Goal: Information Seeking & Learning: Check status

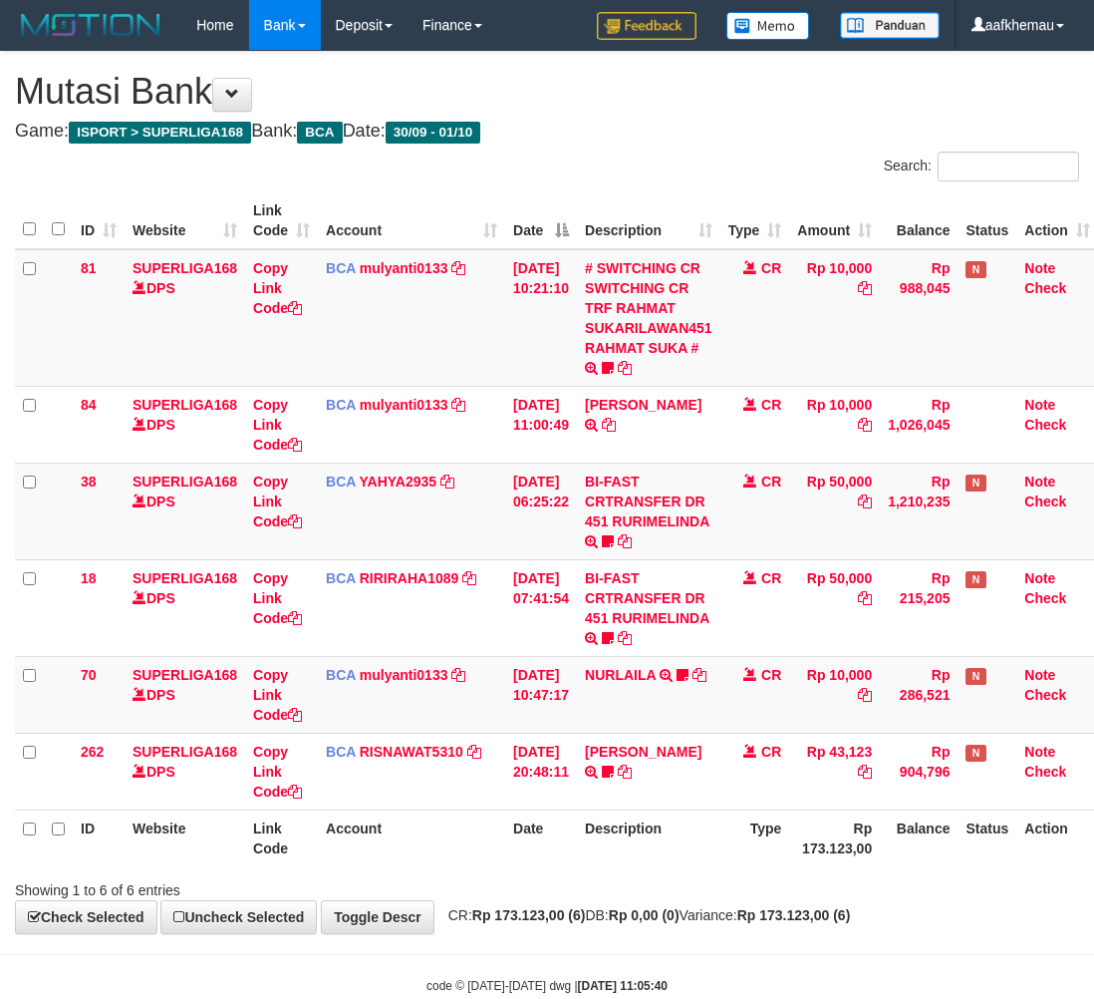
scroll to position [46, 16]
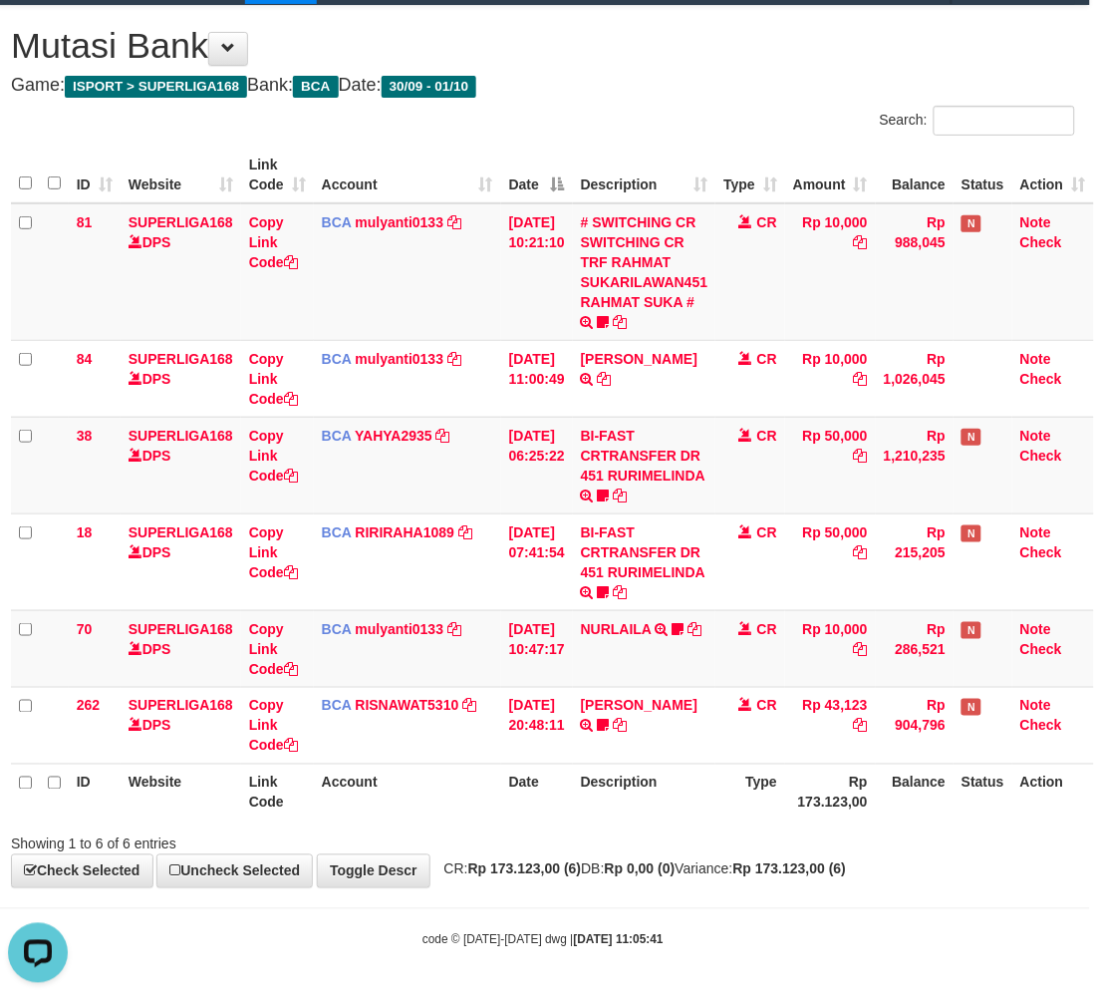
click at [636, 113] on div "Search:" at bounding box center [816, 123] width 517 height 35
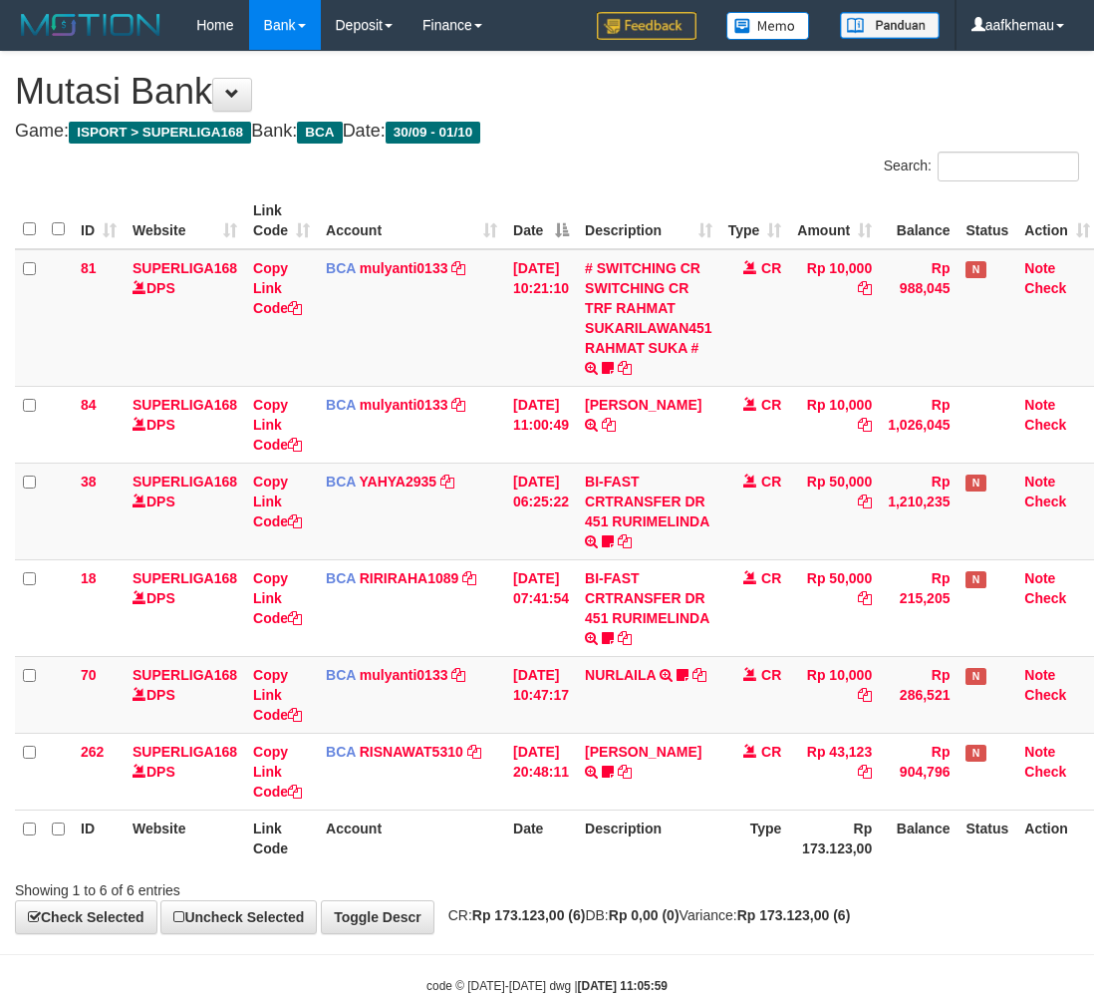
click at [832, 889] on body "Toggle navigation Home Bank Account List Load By Website Group [ISPORT] SUPERLI…" at bounding box center [547, 522] width 1094 height 1044
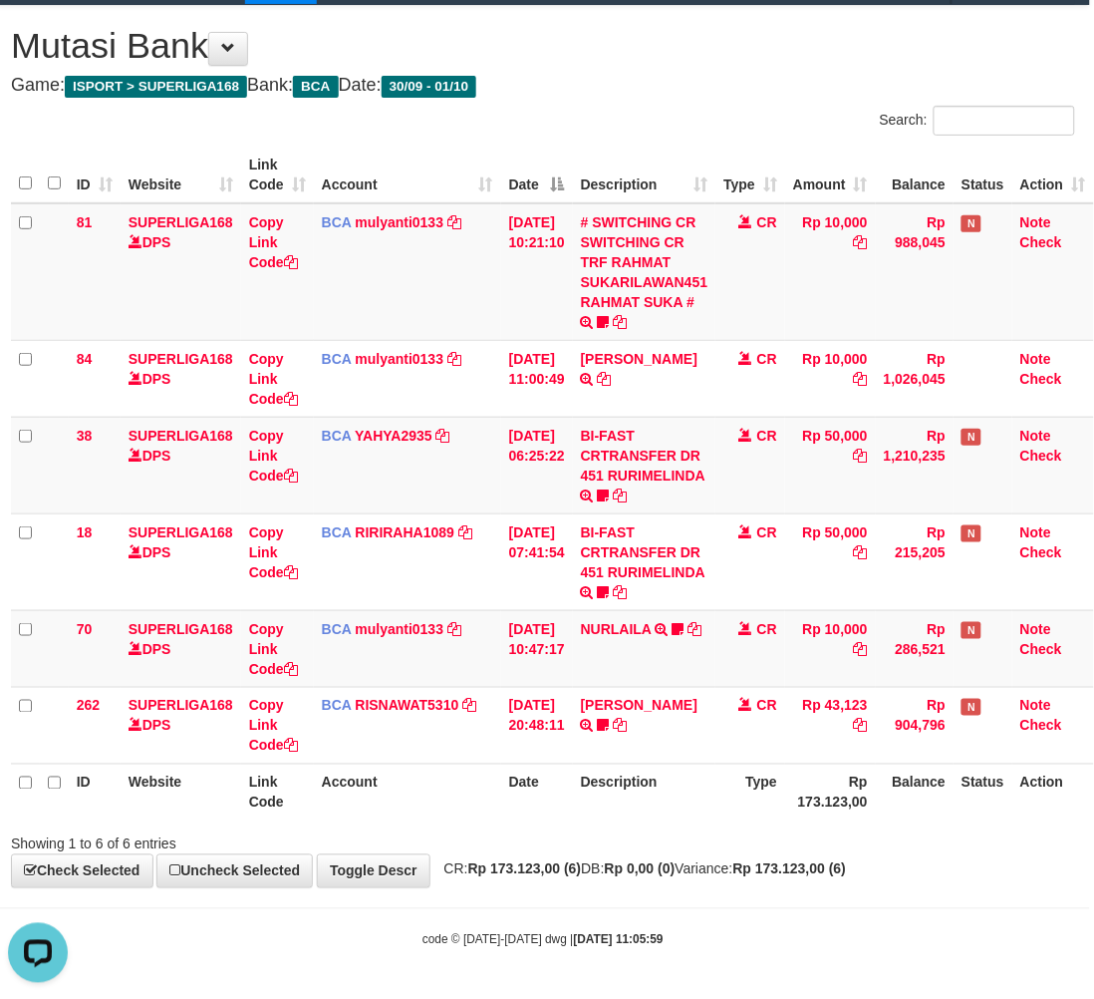
click at [671, 107] on div "Search:" at bounding box center [816, 123] width 517 height 35
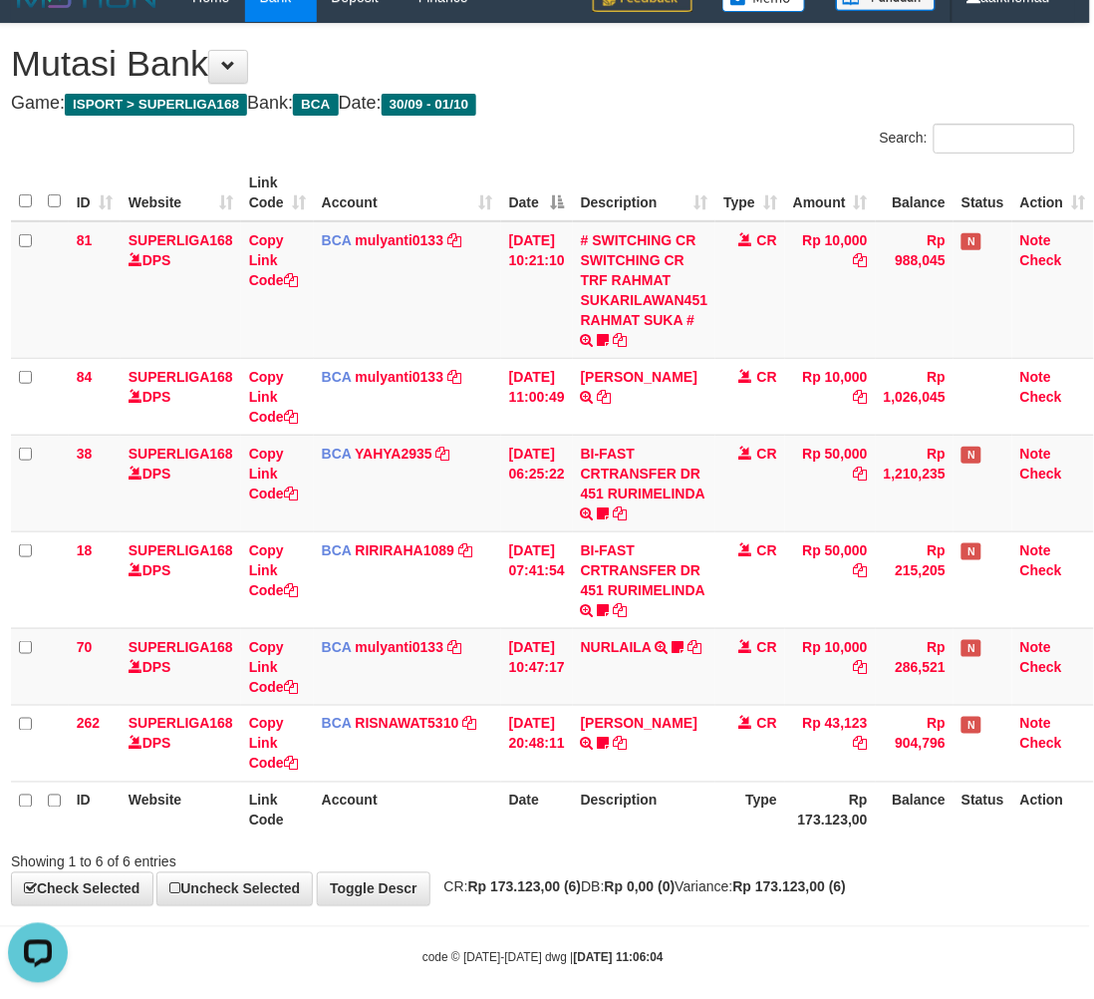
scroll to position [0, 16]
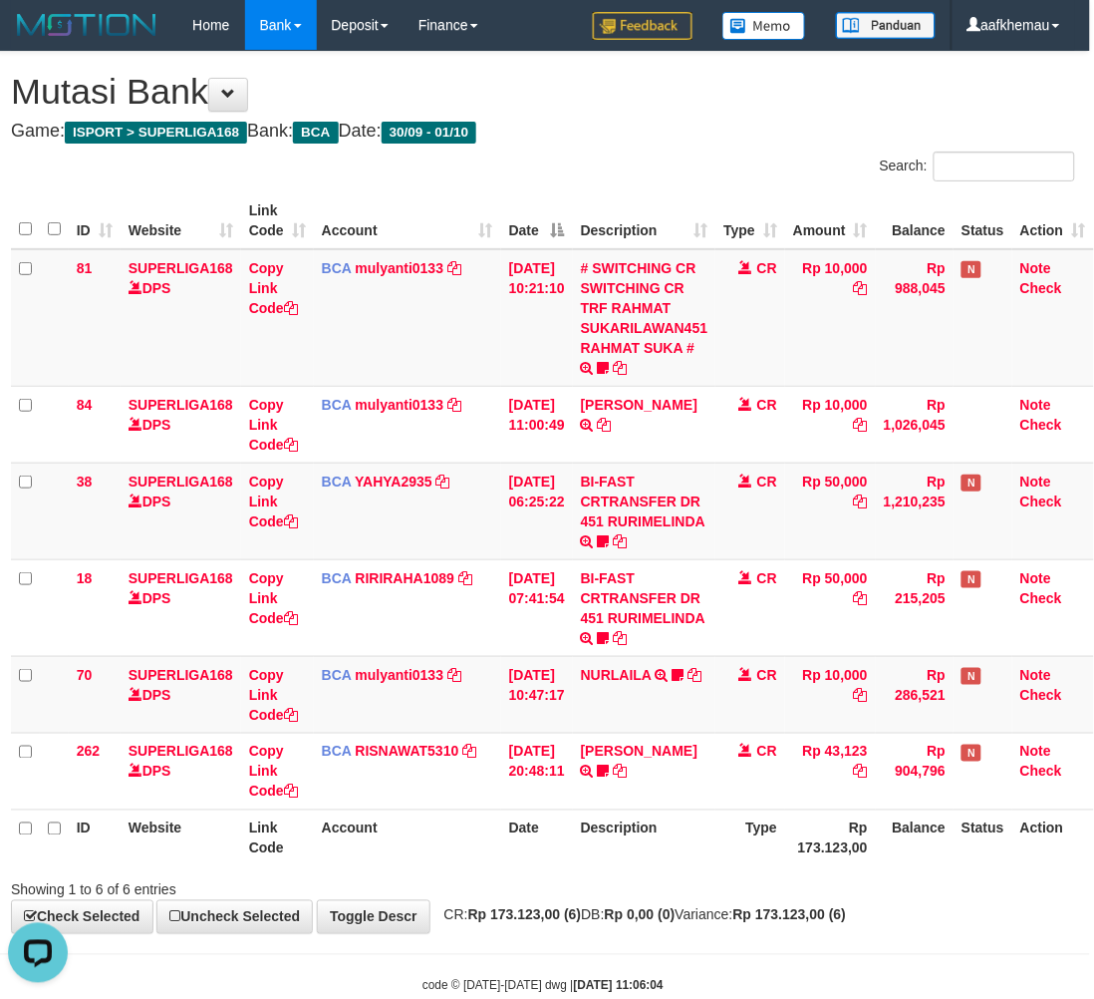
click at [691, 135] on h4 "Game: ISPORT > SUPERLIGA168 Bank: BCA Date: 30/09 - 01/10" at bounding box center [543, 132] width 1064 height 20
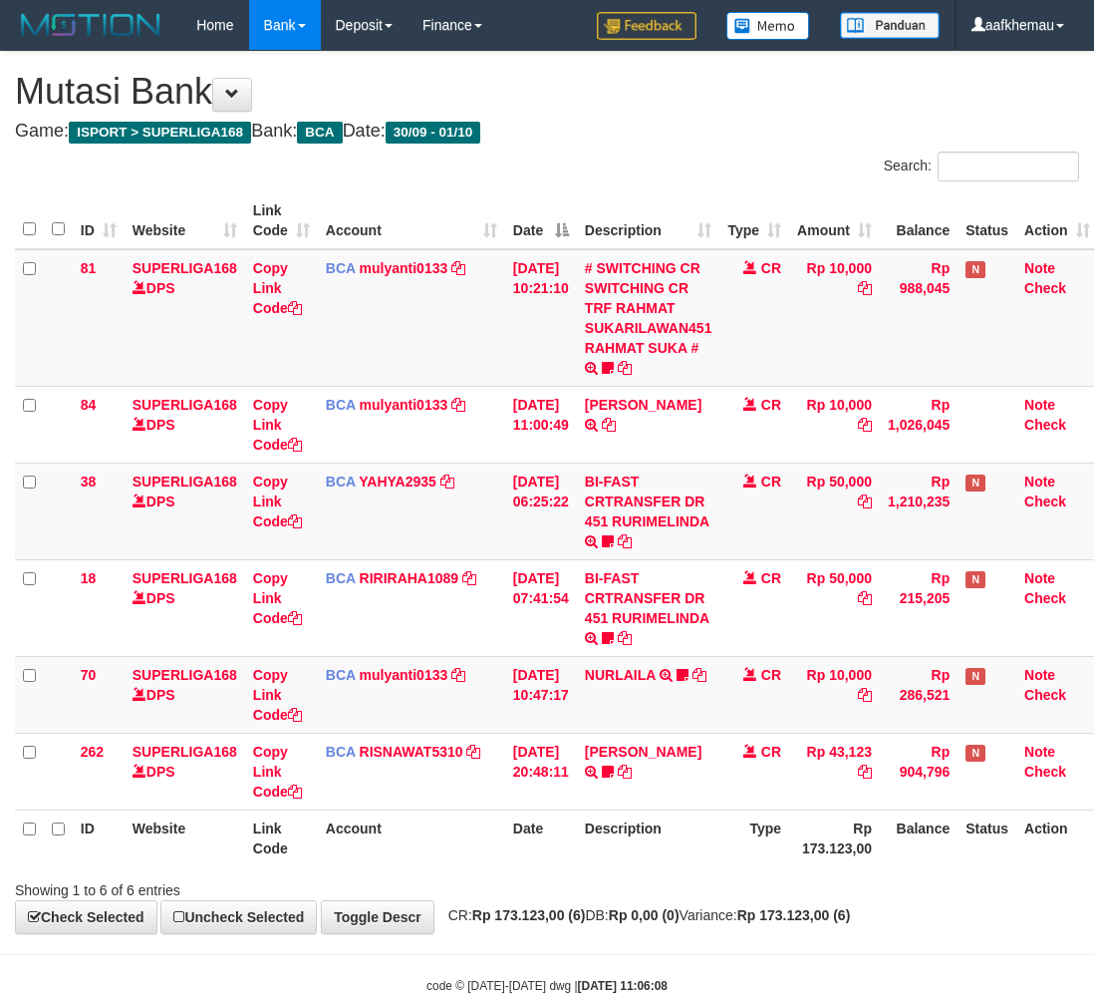
scroll to position [0, 16]
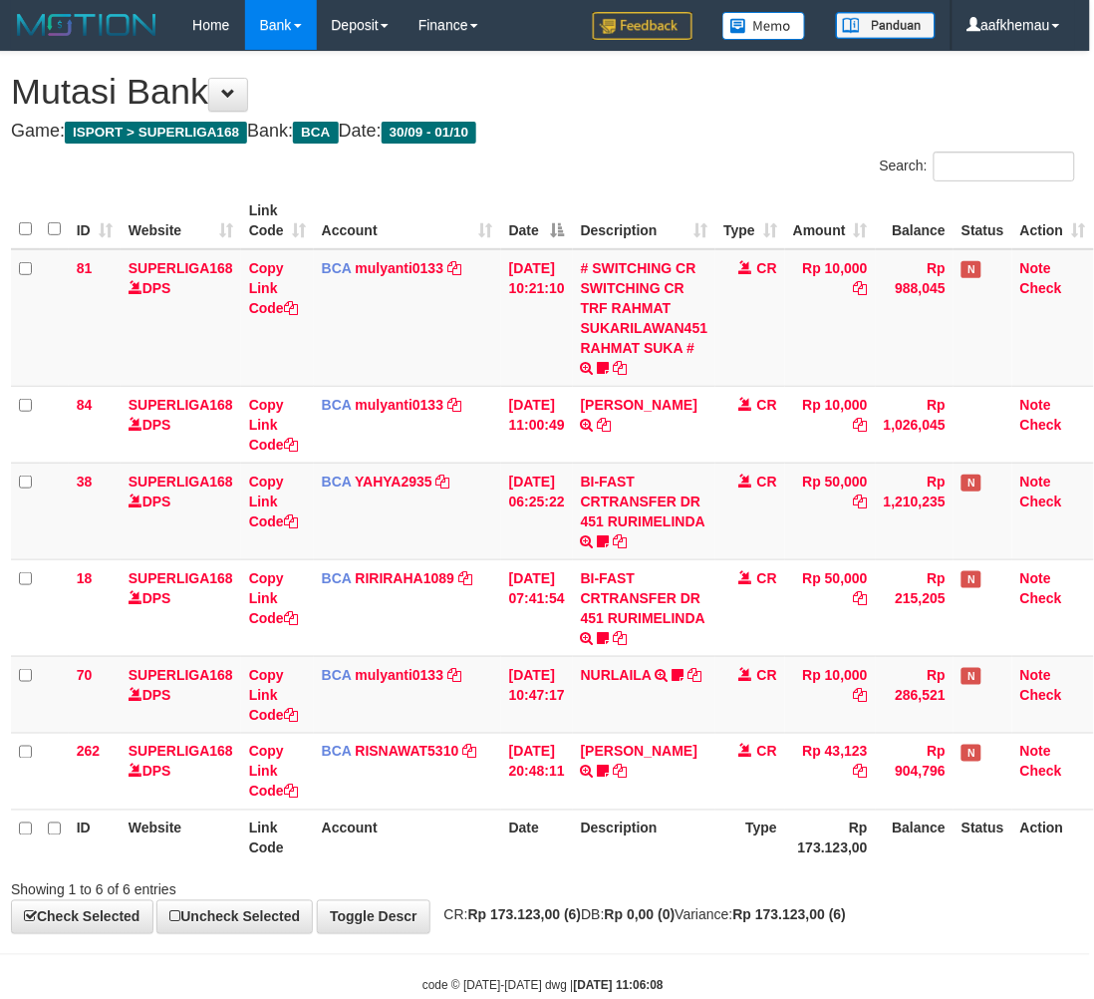
click at [710, 131] on h4 "Game: ISPORT > SUPERLIGA168 Bank: BCA Date: 30/09 - 01/10" at bounding box center [543, 132] width 1064 height 20
click at [698, 123] on h4 "Game: ISPORT > SUPERLIGA168 Bank: BCA Date: 30/09 - 01/10" at bounding box center [543, 132] width 1064 height 20
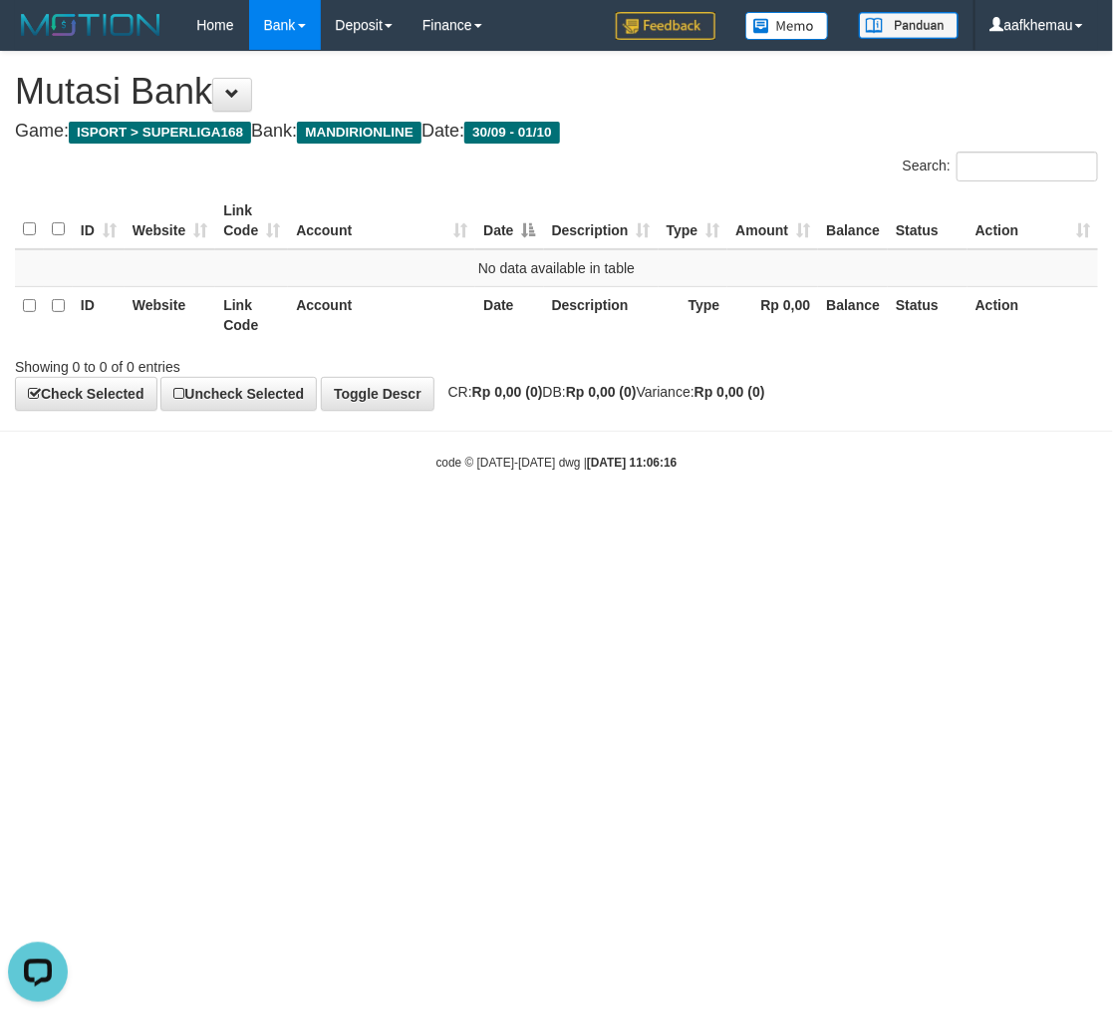
click at [737, 521] on html "Toggle navigation Home Bank Account List Load By Website Group [ISPORT] SUPERLI…" at bounding box center [556, 260] width 1113 height 521
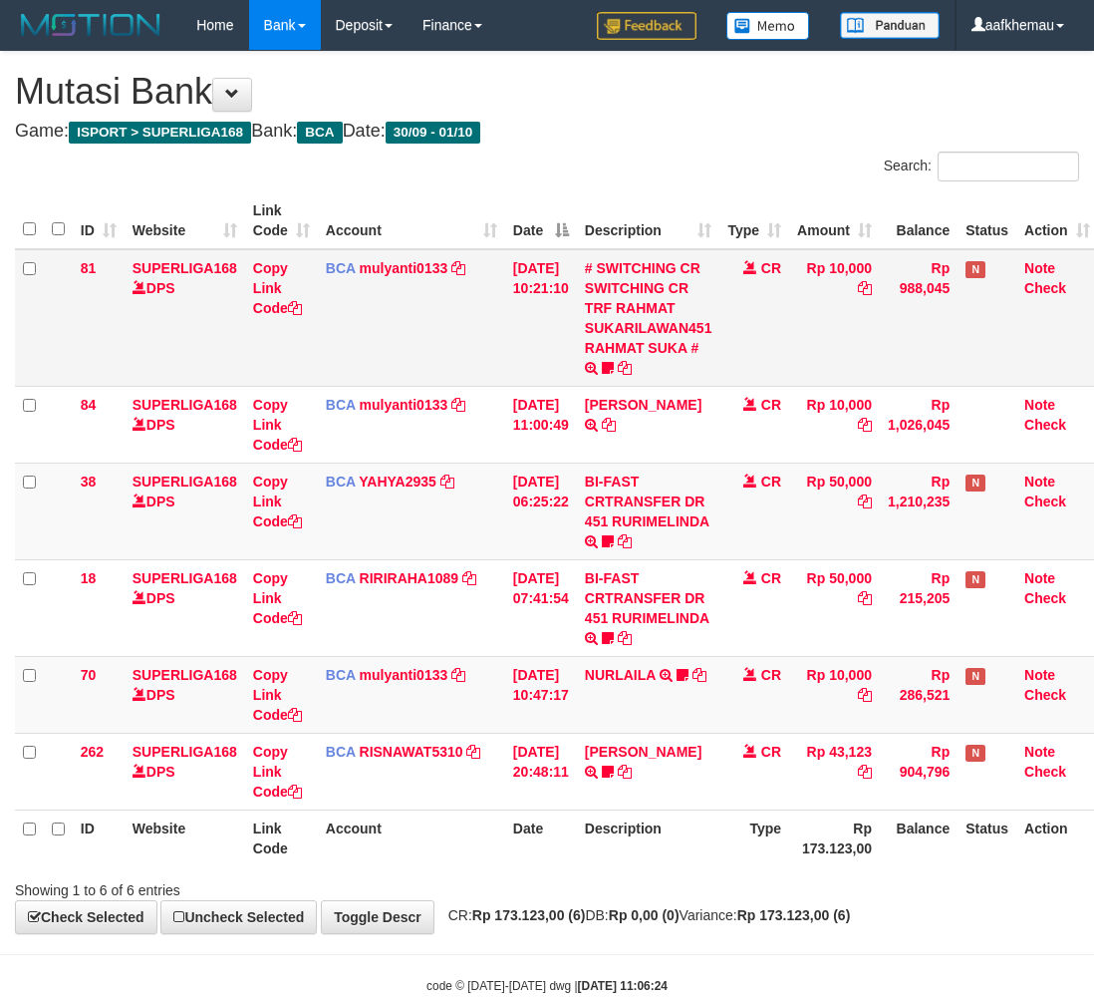
scroll to position [0, 16]
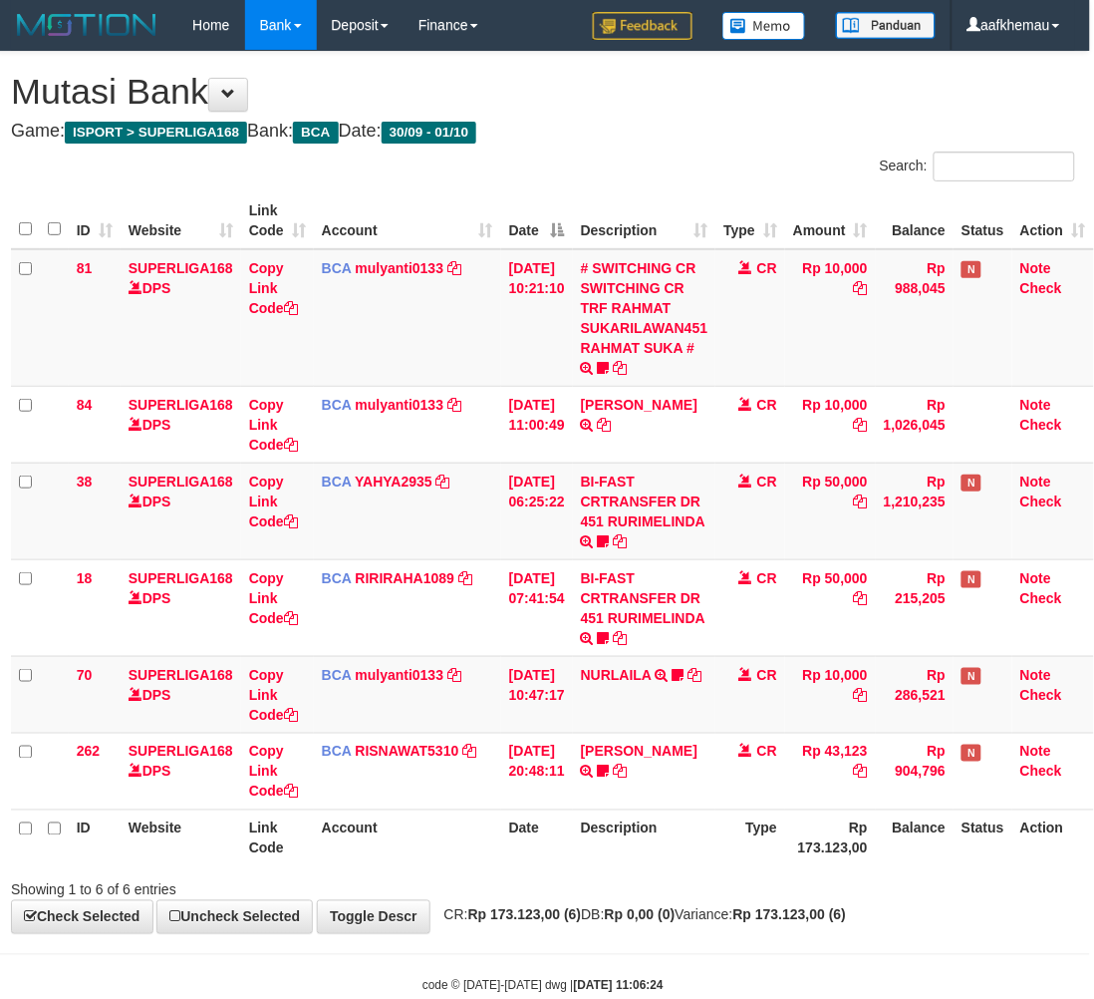
click at [646, 118] on div "**********" at bounding box center [543, 492] width 1094 height 881
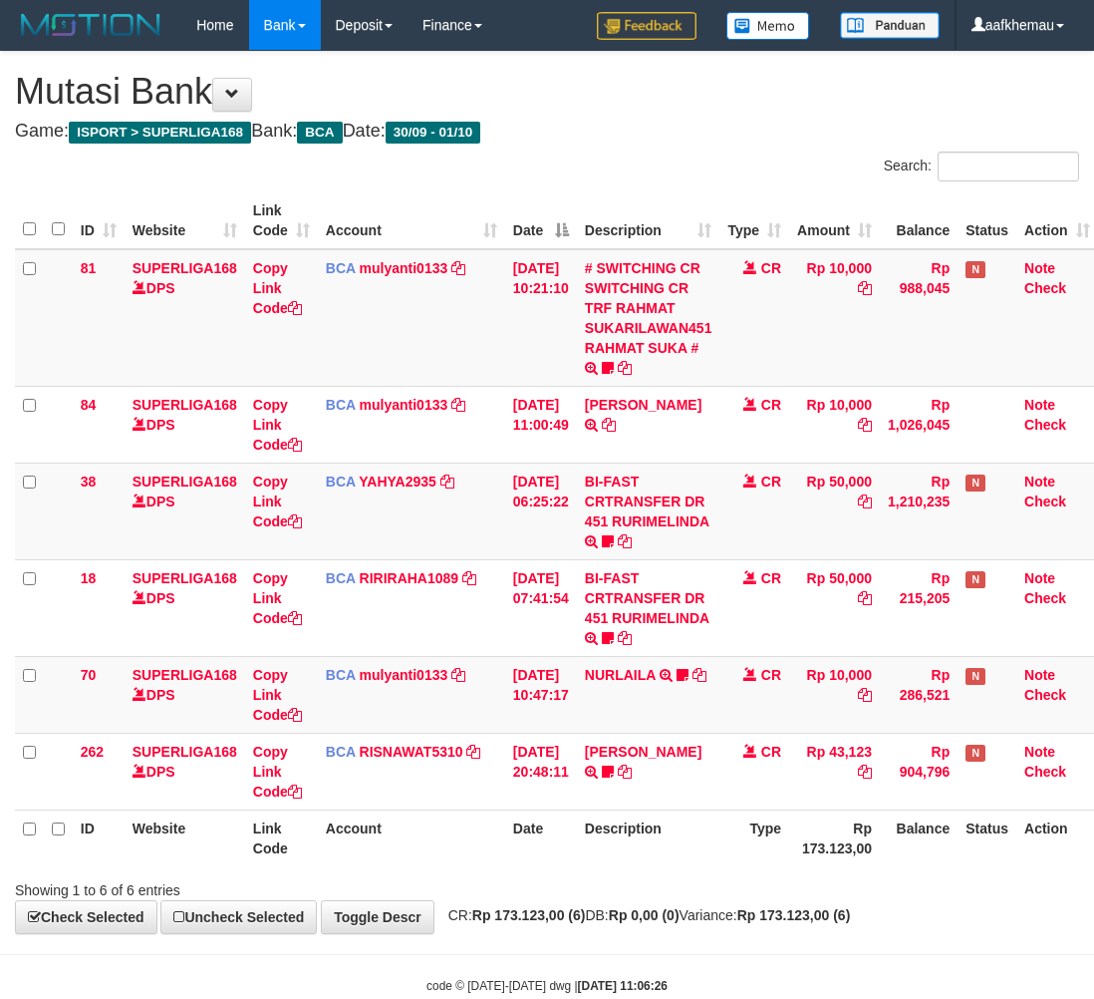
scroll to position [0, 16]
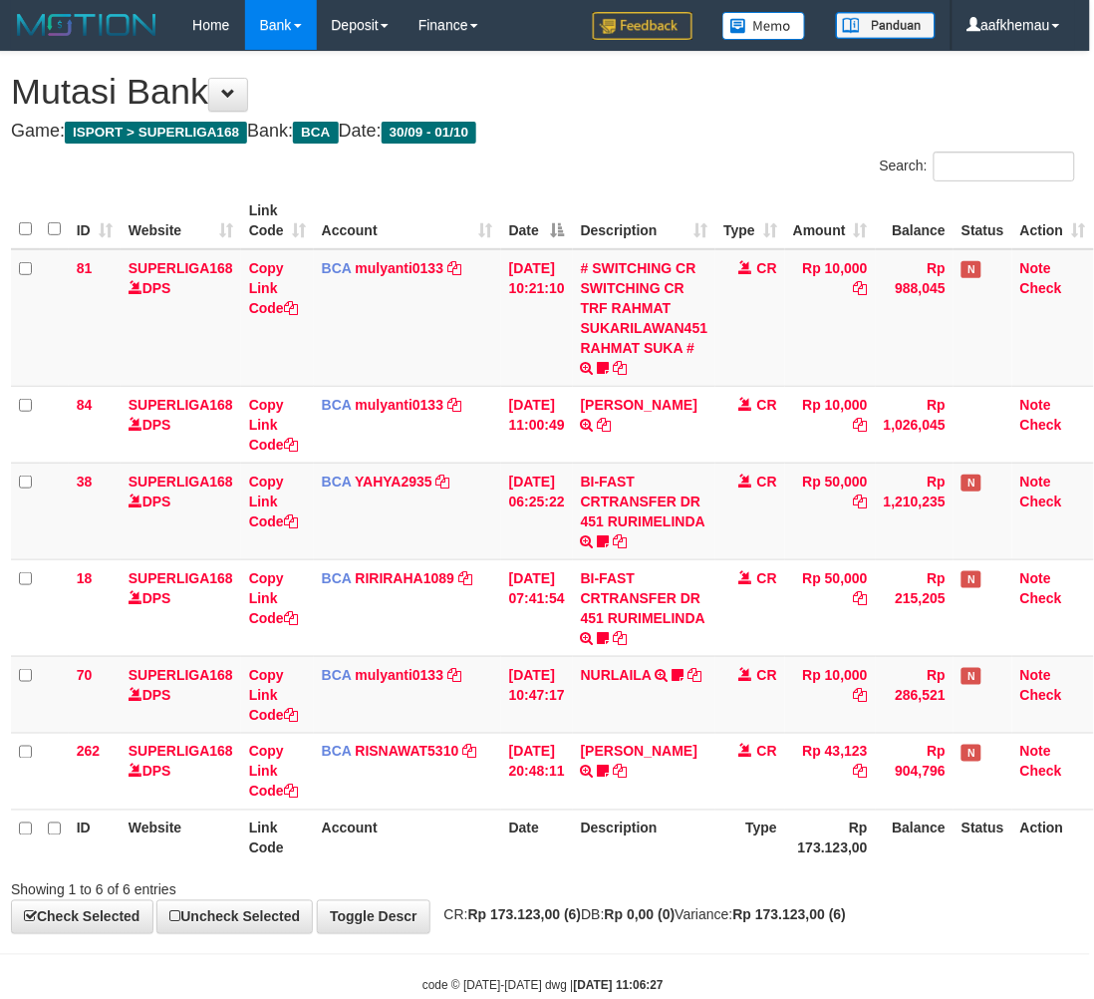
drag, startPoint x: 0, startPoint y: 0, endPoint x: 724, endPoint y: 849, distance: 1115.6
click at [724, 849] on th "Type" at bounding box center [751, 837] width 70 height 57
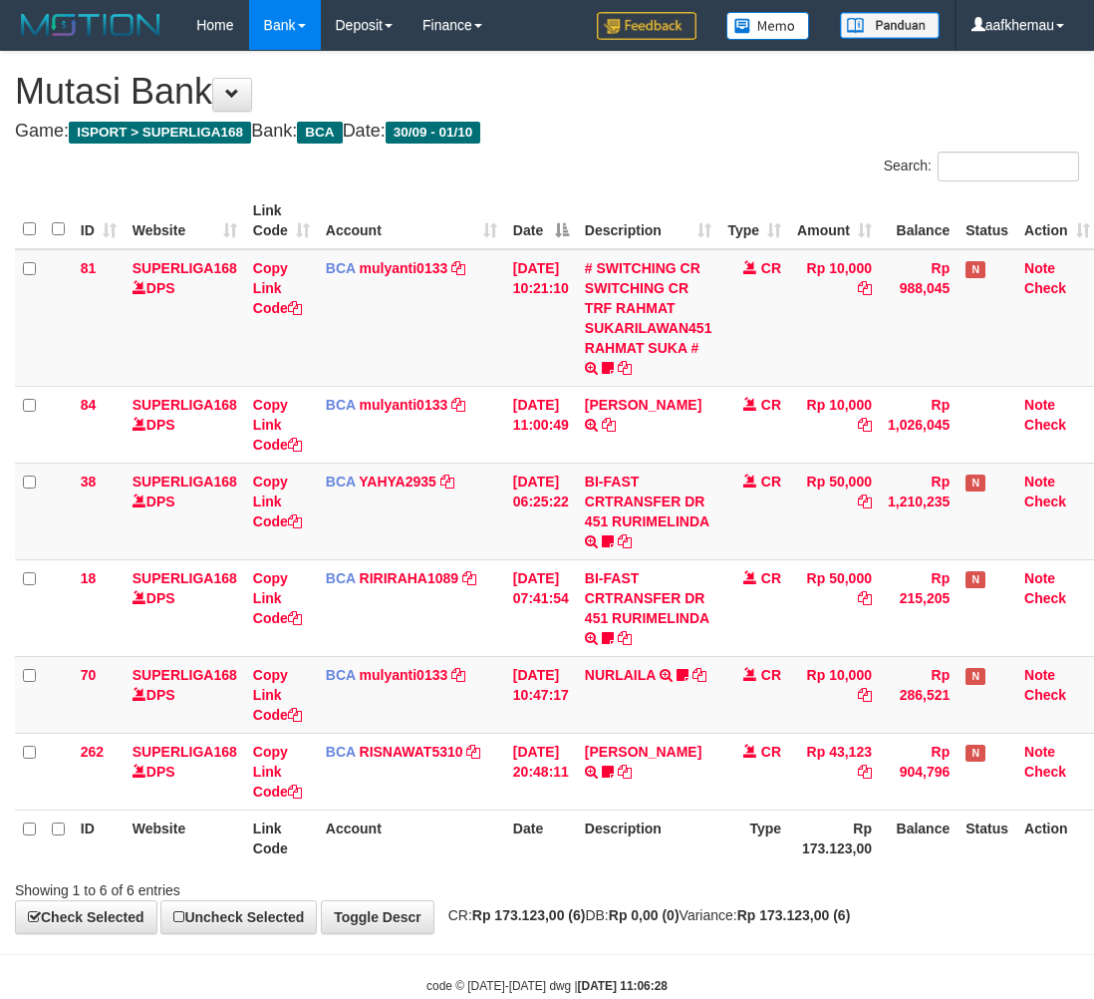
scroll to position [0, 16]
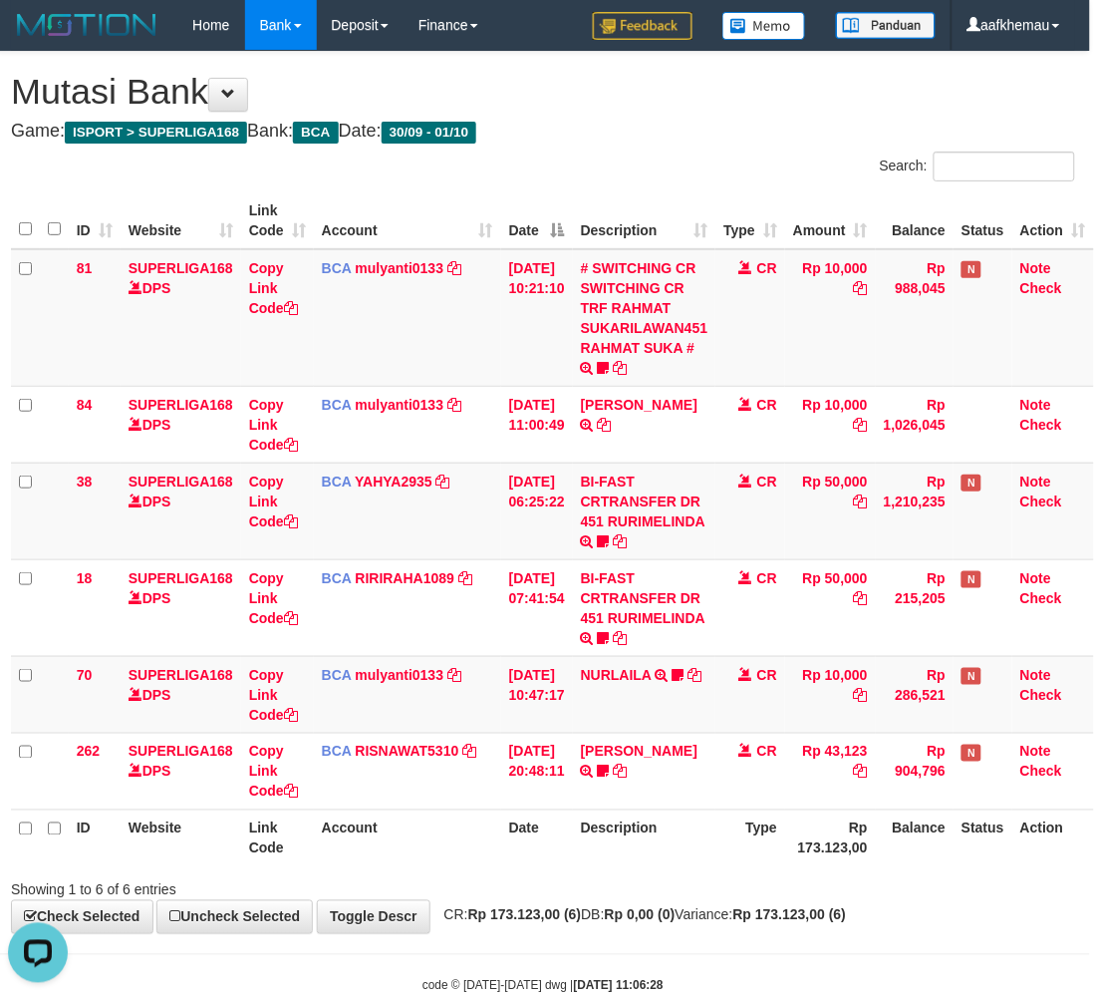
click at [668, 140] on h4 "Game: ISPORT > SUPERLIGA168 Bank: BCA Date: 30/09 - 01/10" at bounding box center [543, 132] width 1064 height 20
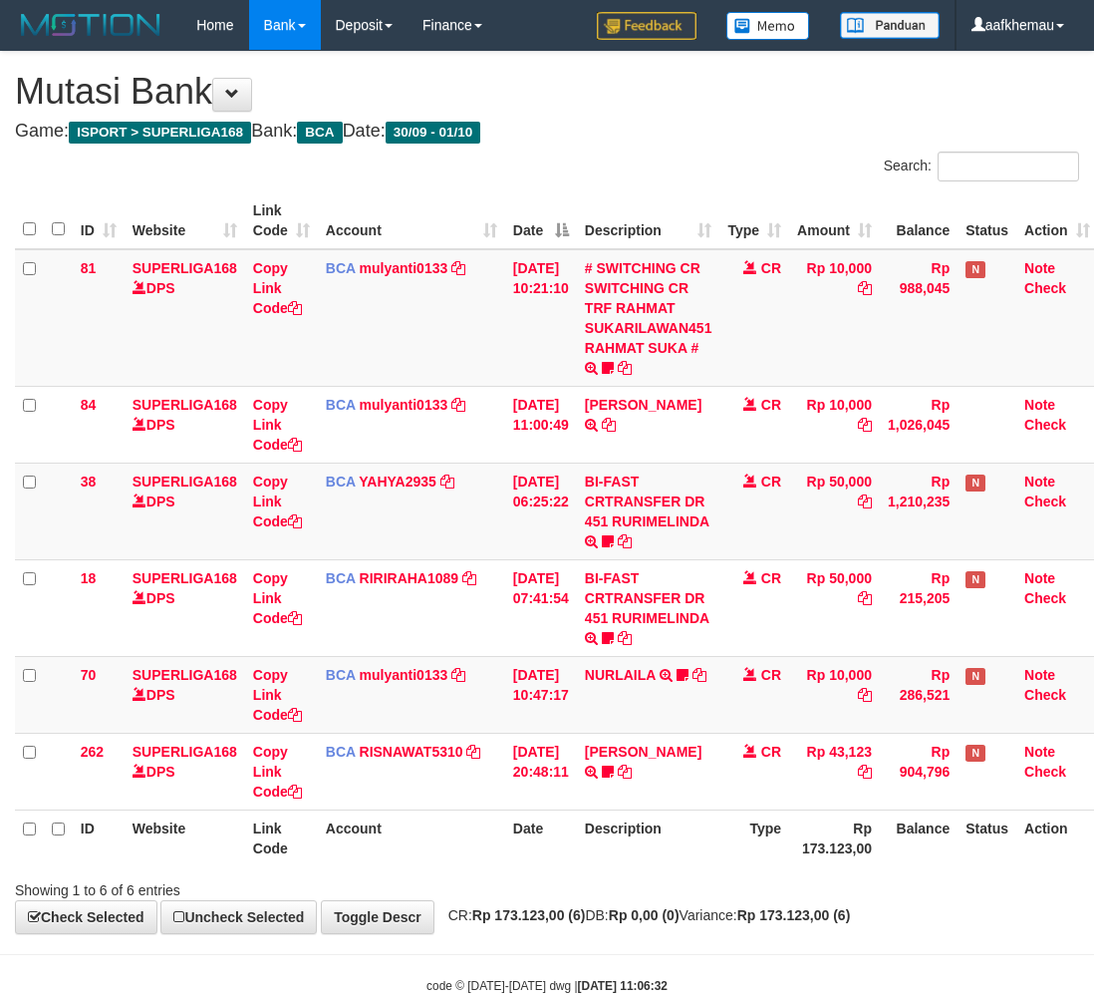
scroll to position [0, 16]
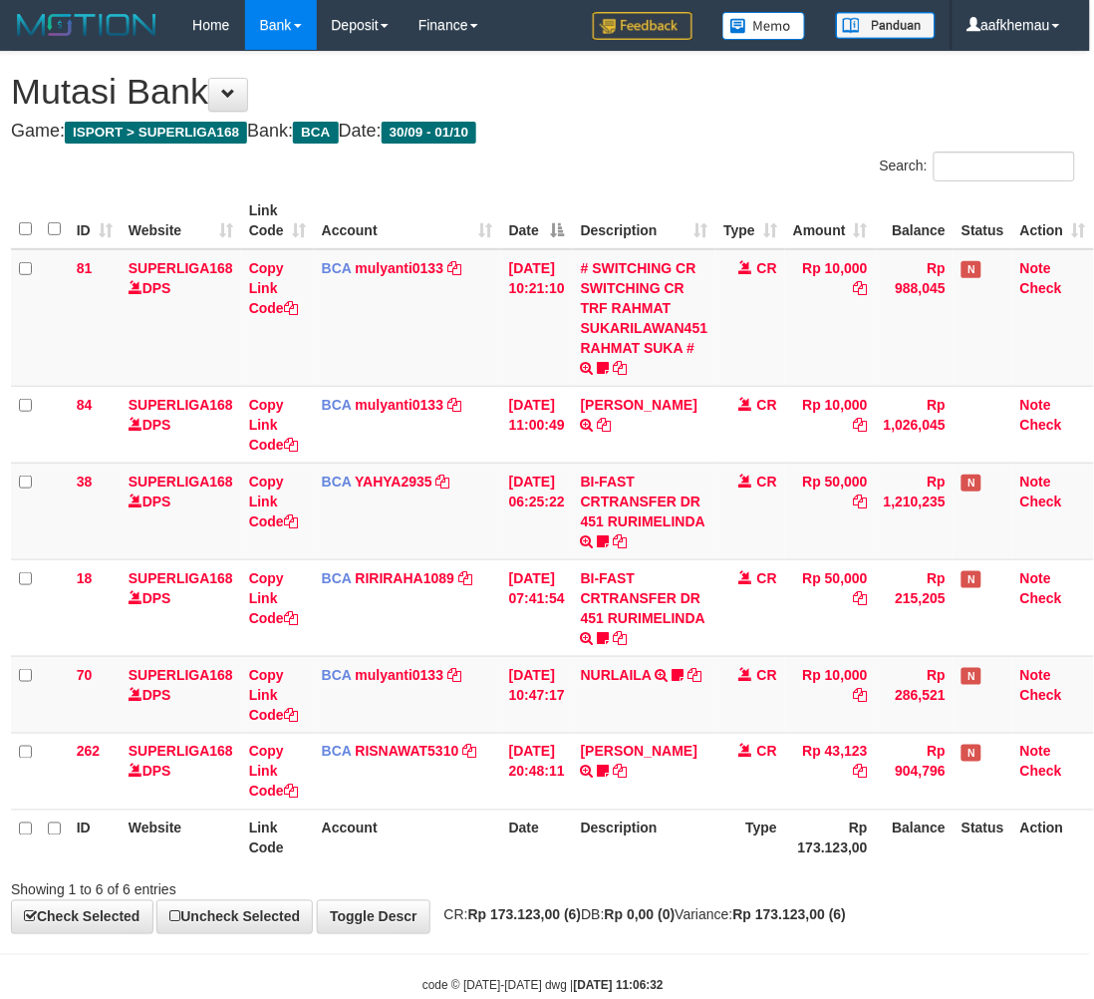
click at [736, 893] on div "Showing 1 to 6 of 6 entries" at bounding box center [543, 886] width 1094 height 28
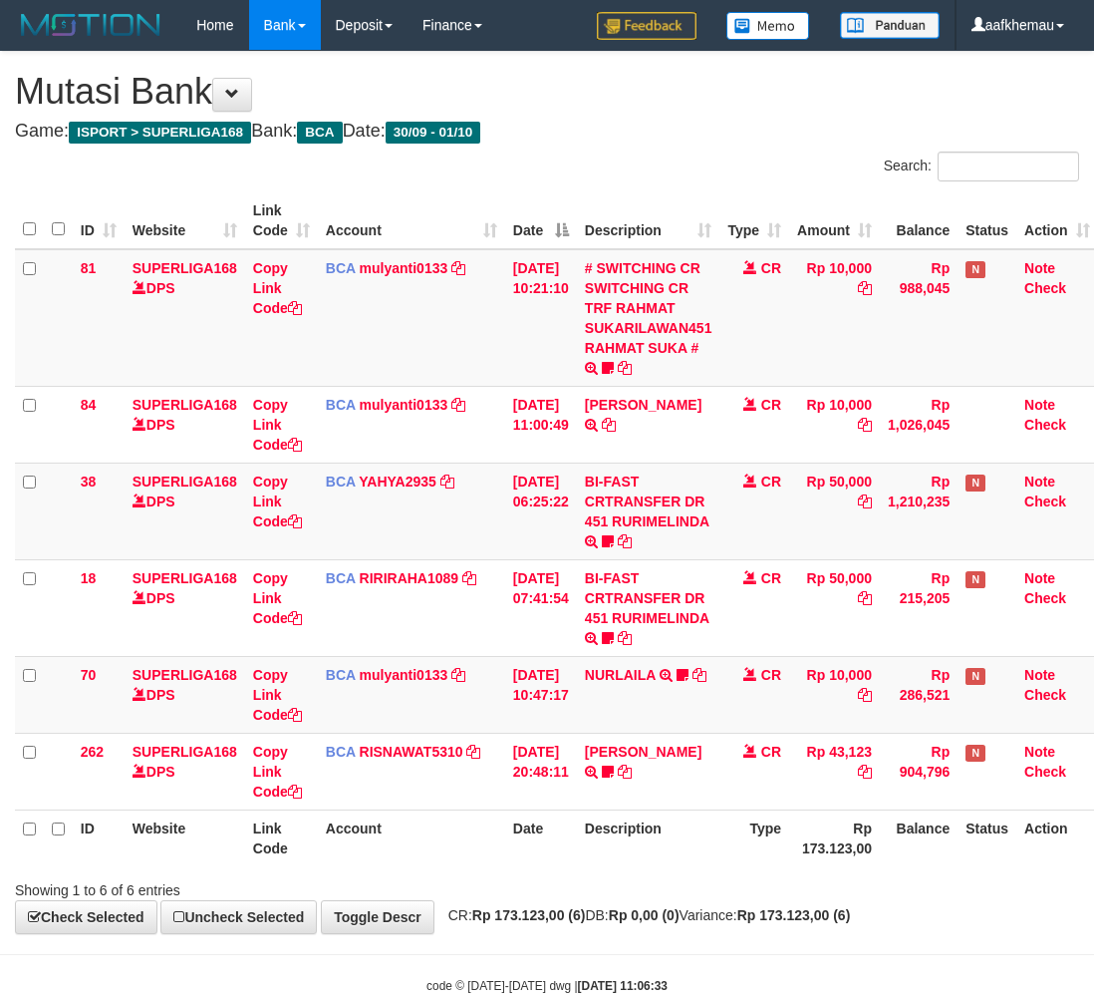
scroll to position [0, 16]
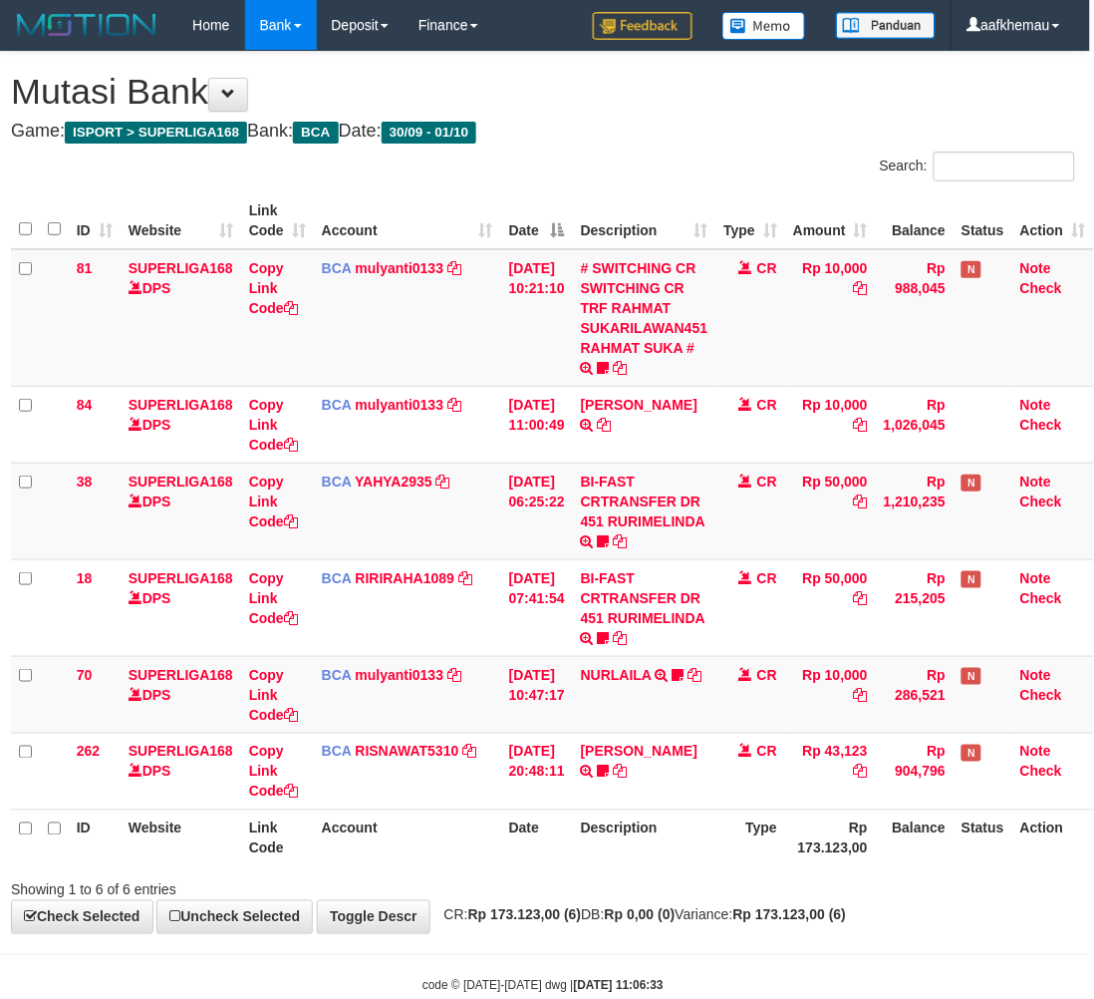
click at [708, 888] on div "Showing 1 to 6 of 6 entries" at bounding box center [543, 886] width 1094 height 28
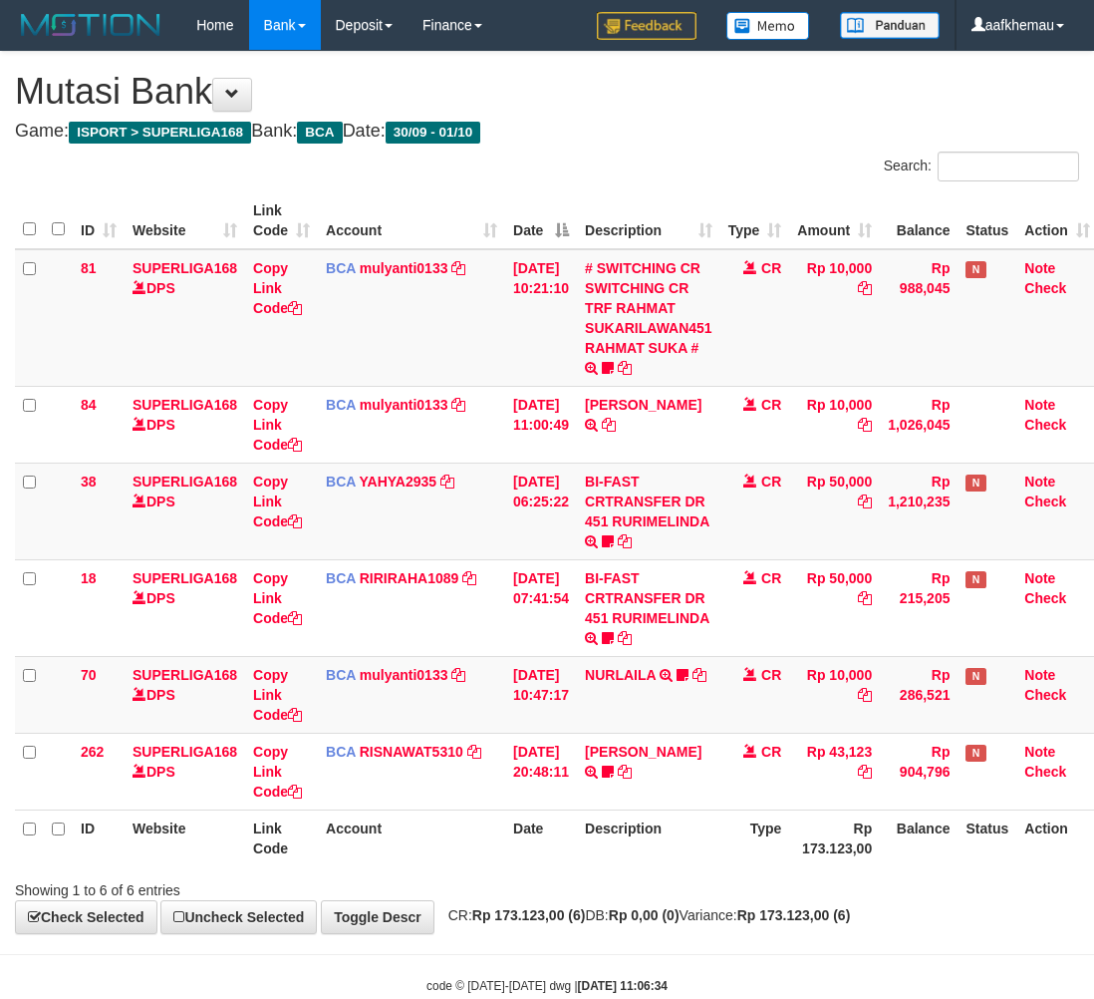
scroll to position [0, 16]
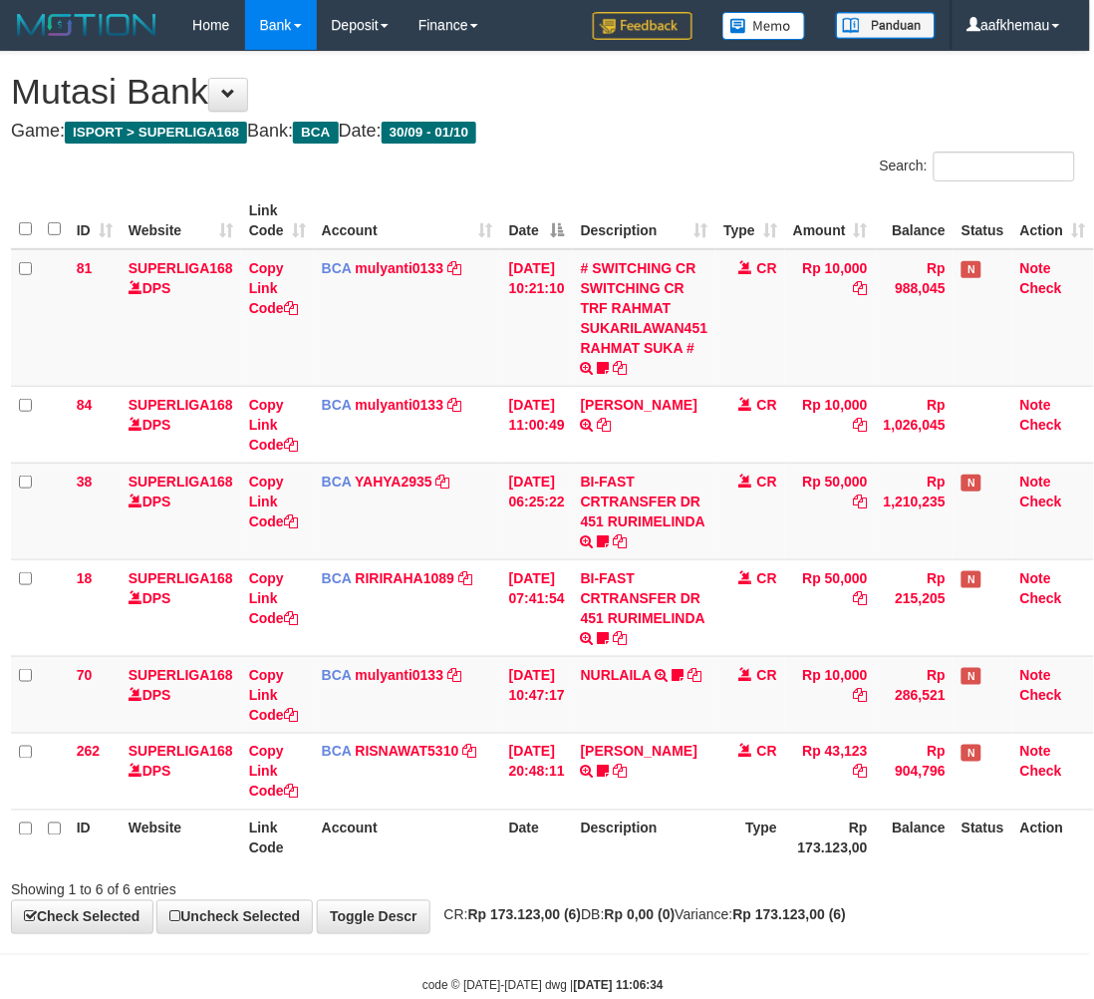
click at [809, 126] on h4 "Game: ISPORT > SUPERLIGA168 Bank: BCA Date: 30/09 - 01/10" at bounding box center [543, 132] width 1064 height 20
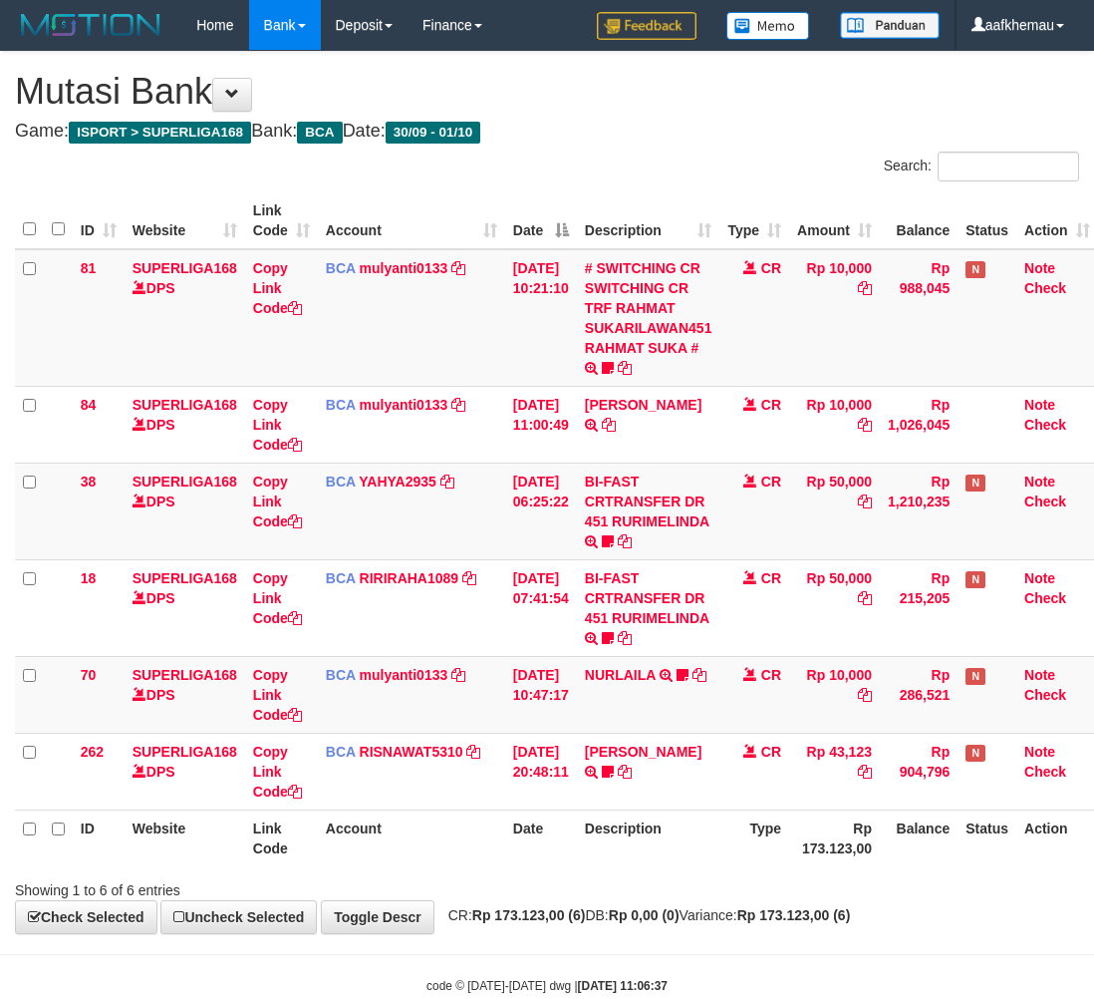
scroll to position [0, 16]
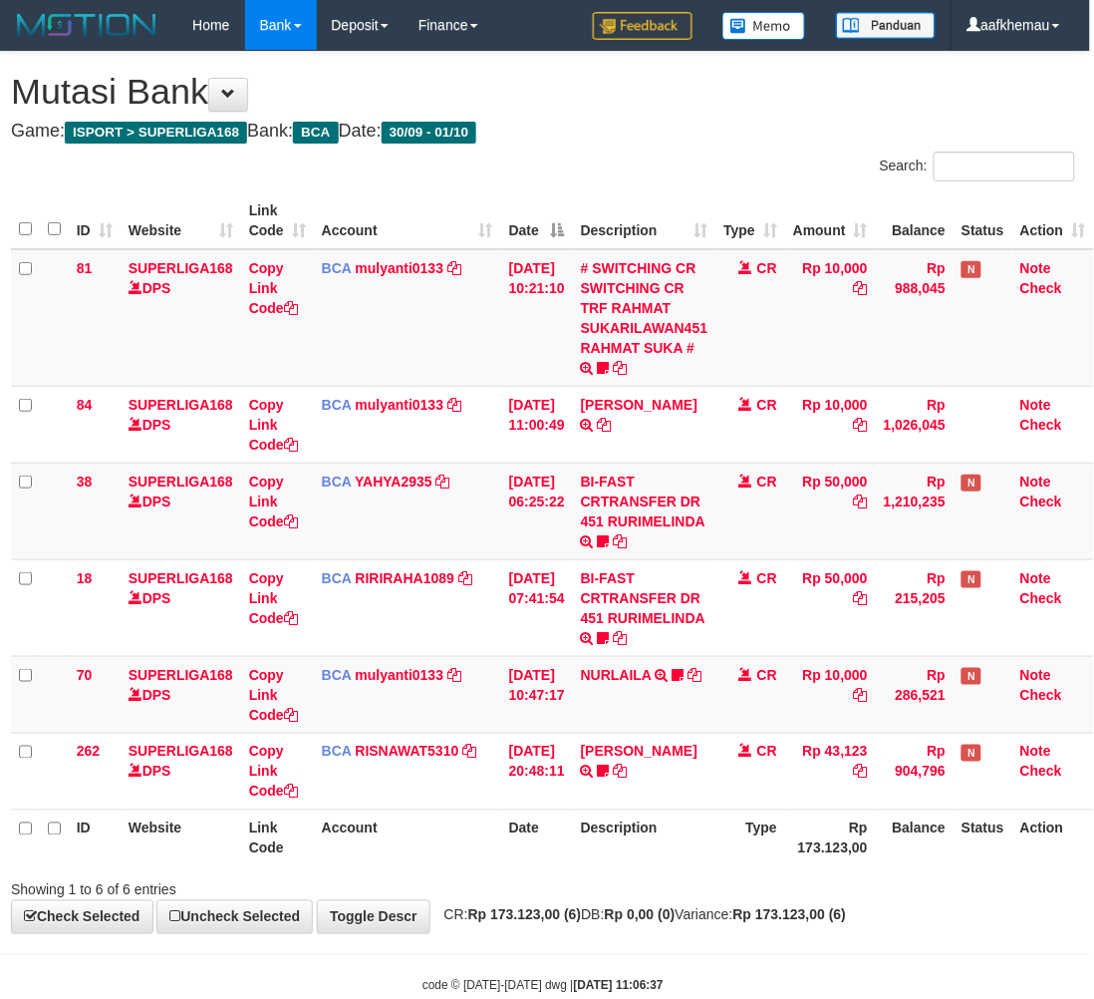
click at [770, 952] on body "Toggle navigation Home Bank Account List Load By Website Group [ISPORT] SUPERLI…" at bounding box center [543, 522] width 1094 height 1044
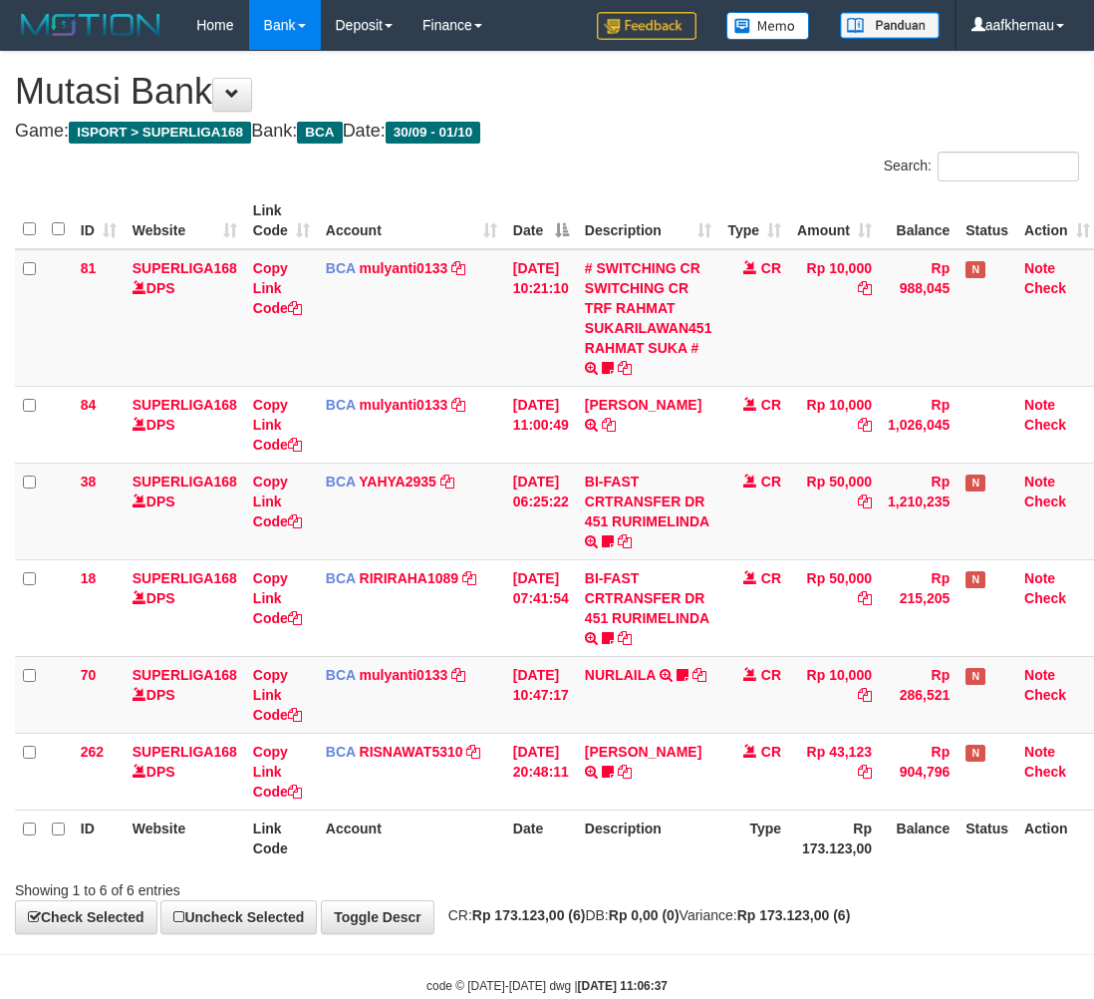
scroll to position [0, 16]
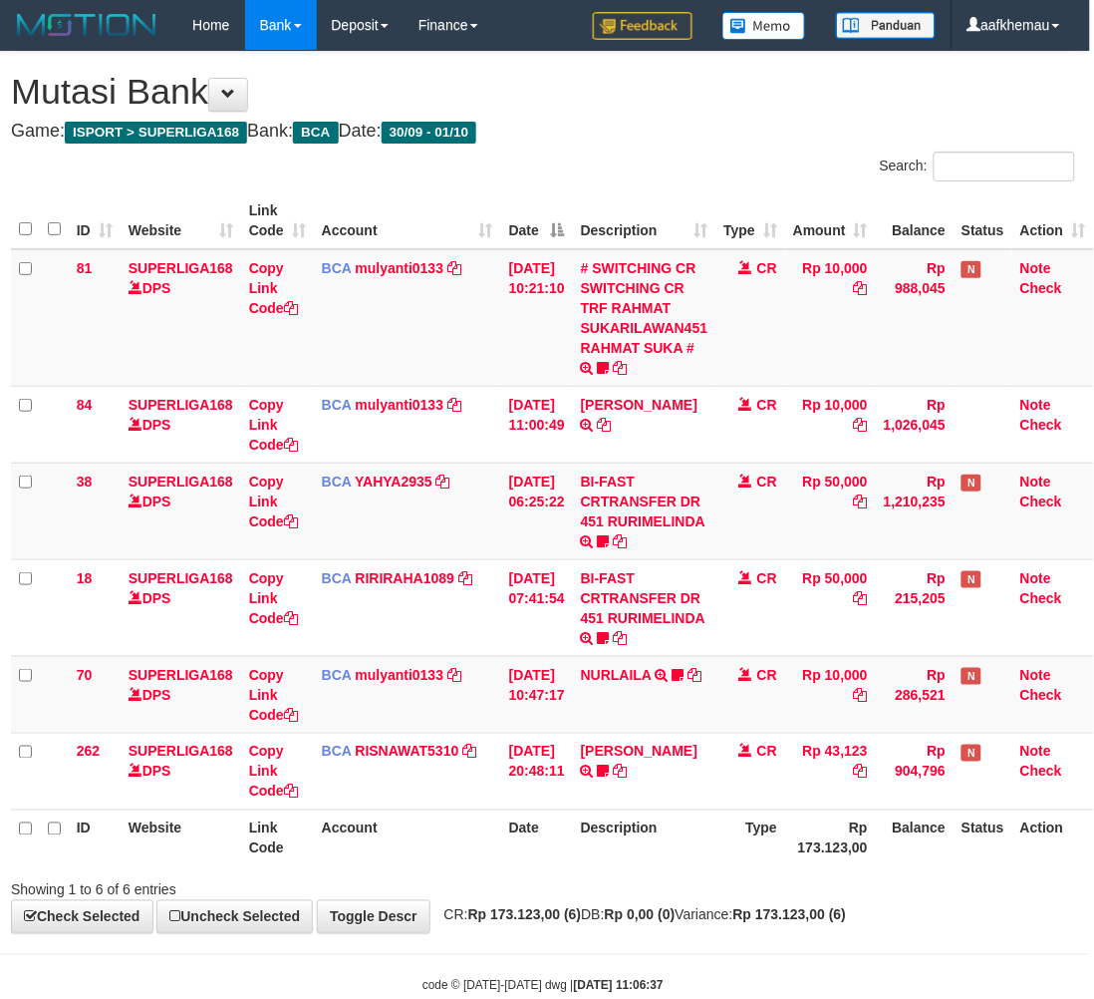
click at [788, 135] on h4 "Game: ISPORT > SUPERLIGA168 Bank: BCA Date: 30/09 - 01/10" at bounding box center [543, 132] width 1064 height 20
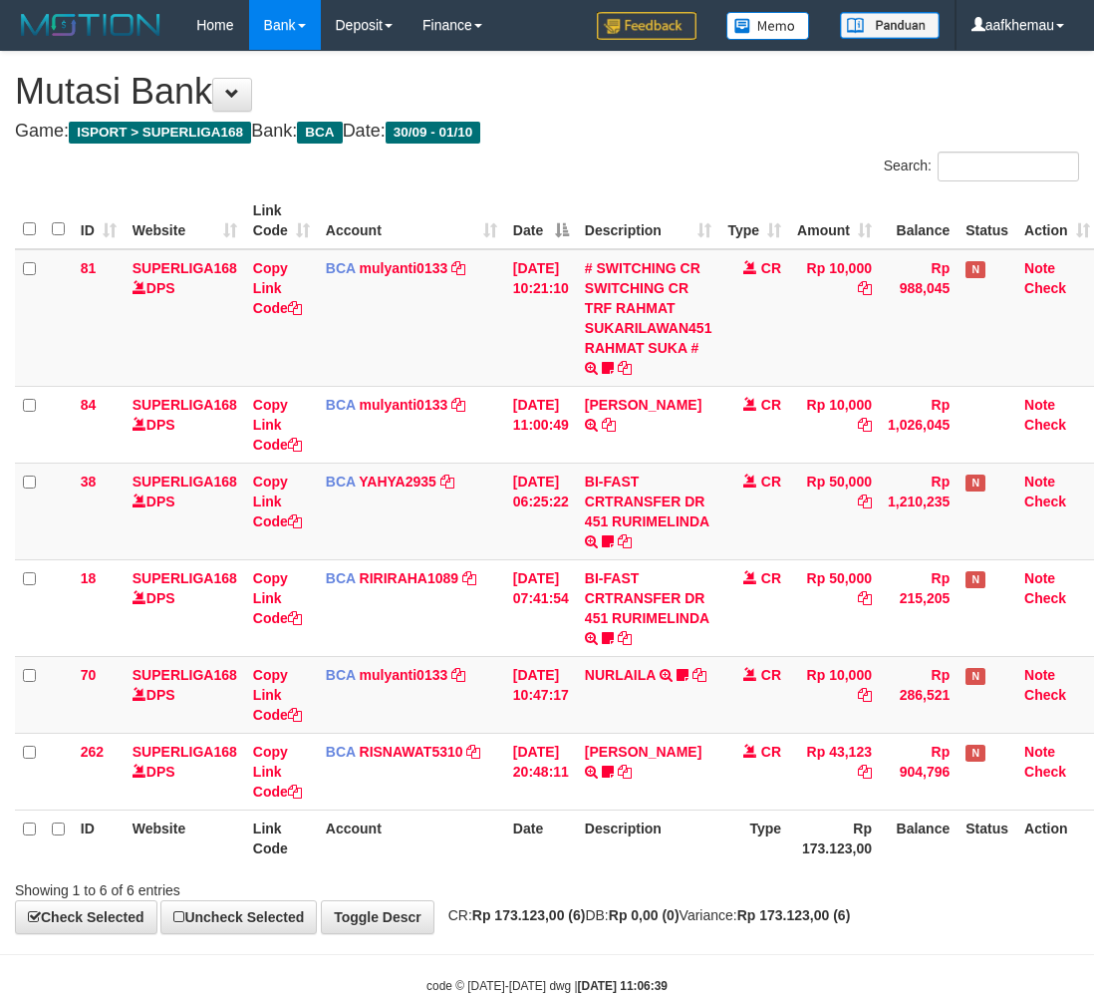
scroll to position [0, 16]
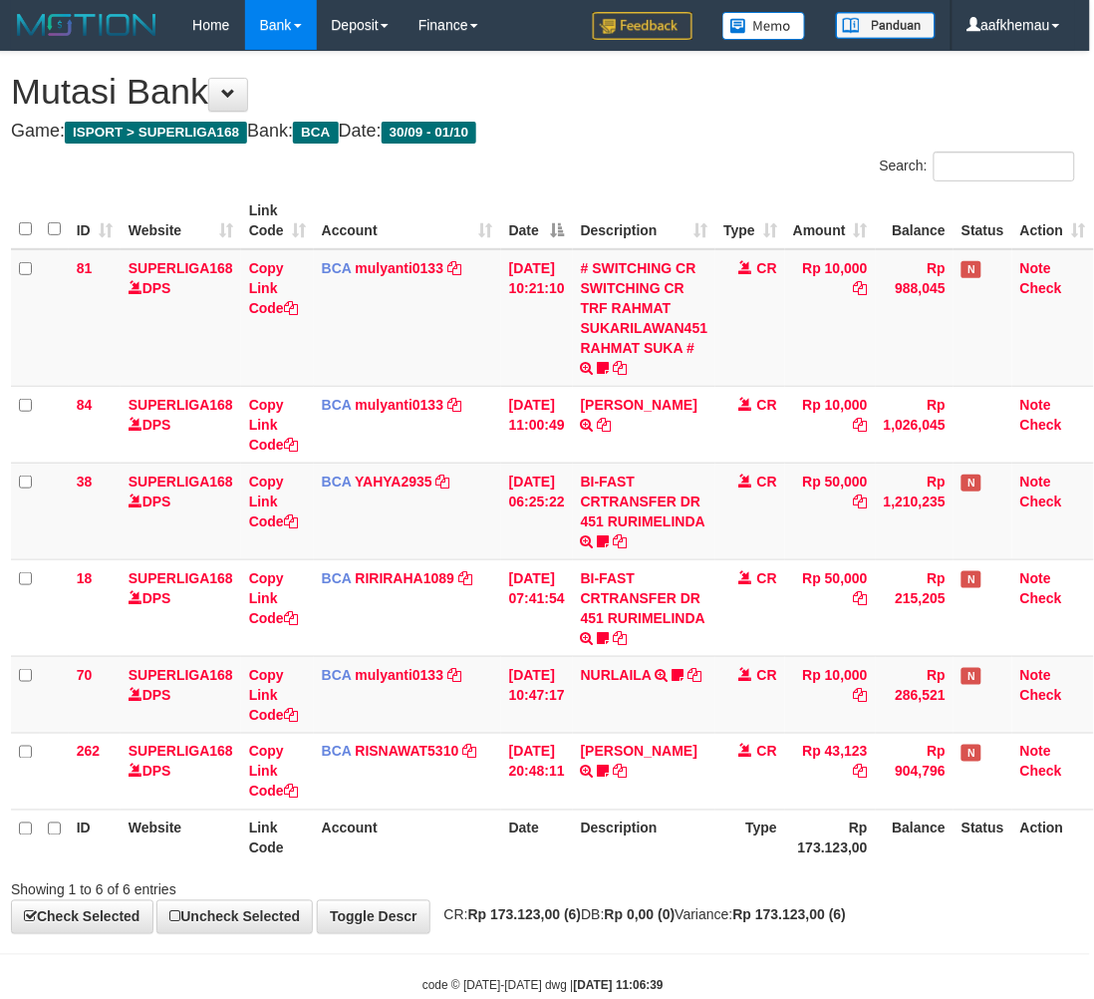
click at [665, 130] on h4 "Game: ISPORT > SUPERLIGA168 Bank: BCA Date: 30/09 - 01/10" at bounding box center [543, 132] width 1064 height 20
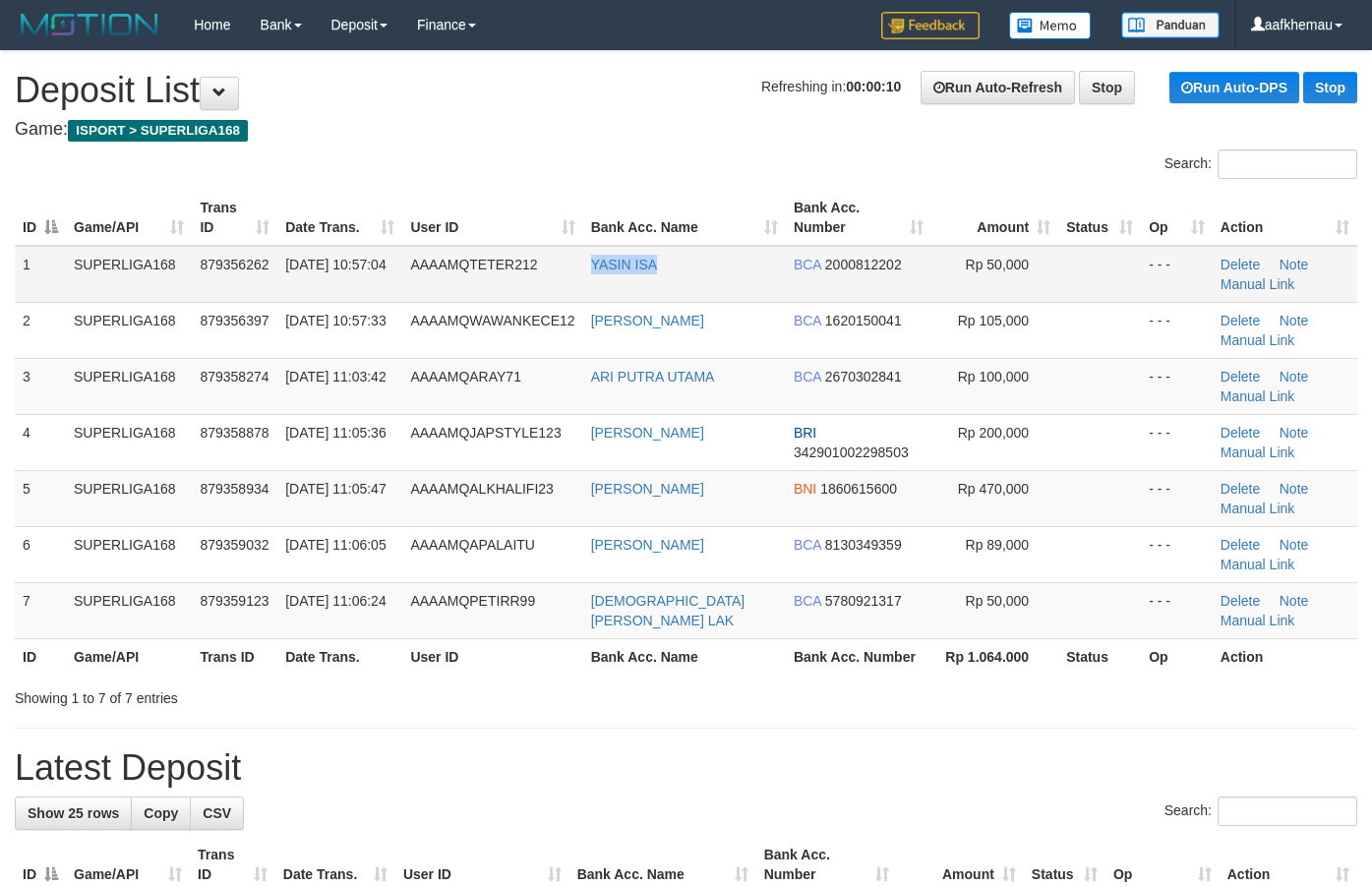
click at [593, 273] on td "YASIN ISA" at bounding box center [684, 274] width 202 height 57
click at [552, 133] on h4 "Game: ISPORT > SUPERLIGA168" at bounding box center [686, 130] width 1342 height 20
click at [551, 36] on div "Home Bank Account List Load By Website Group [ISPORT] SUPERLIGA168 By Load Grou…" at bounding box center [686, 25] width 1342 height 50
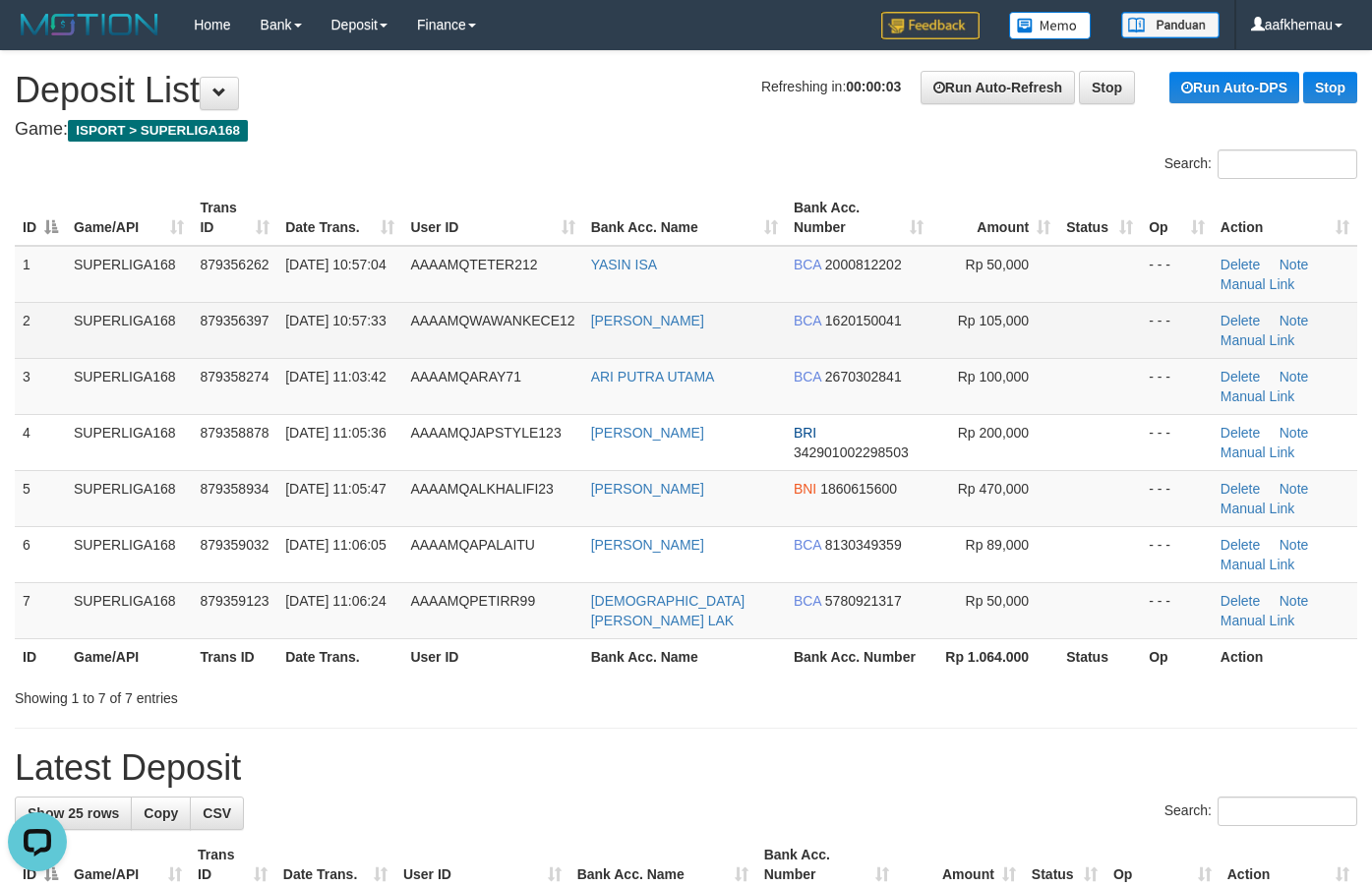
drag, startPoint x: 607, startPoint y: 336, endPoint x: 610, endPoint y: 270, distance: 66.1
click at [596, 335] on td "WAWAN SETIAWAN" at bounding box center [684, 330] width 202 height 56
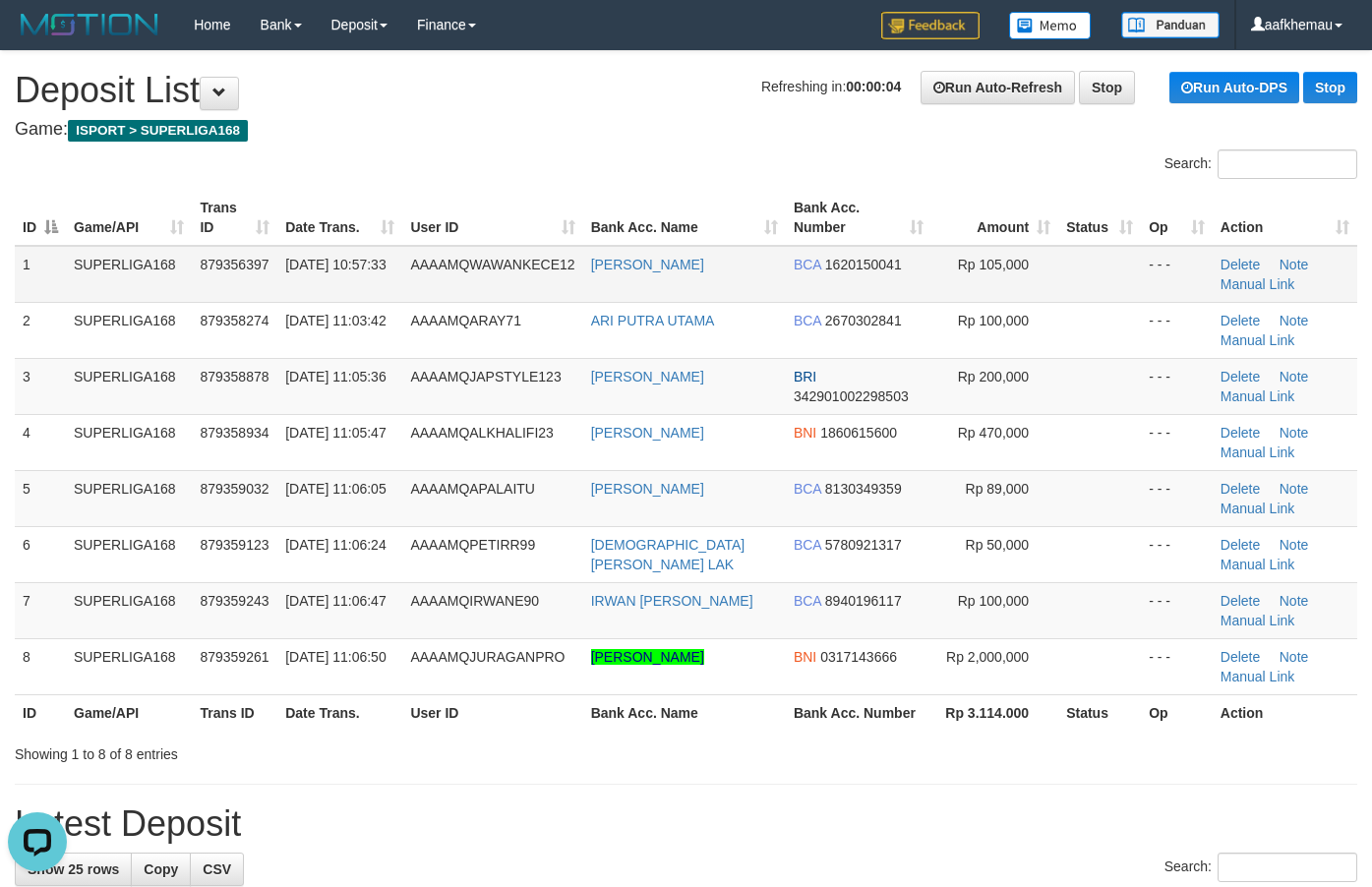
drag, startPoint x: 542, startPoint y: 45, endPoint x: 642, endPoint y: 252, distance: 229.9
click at [537, 51] on nav "Toggle navigation Home Bank Account List Load By Website Group [ISPORT] SUPERLI…" at bounding box center [686, 26] width 1372 height 51
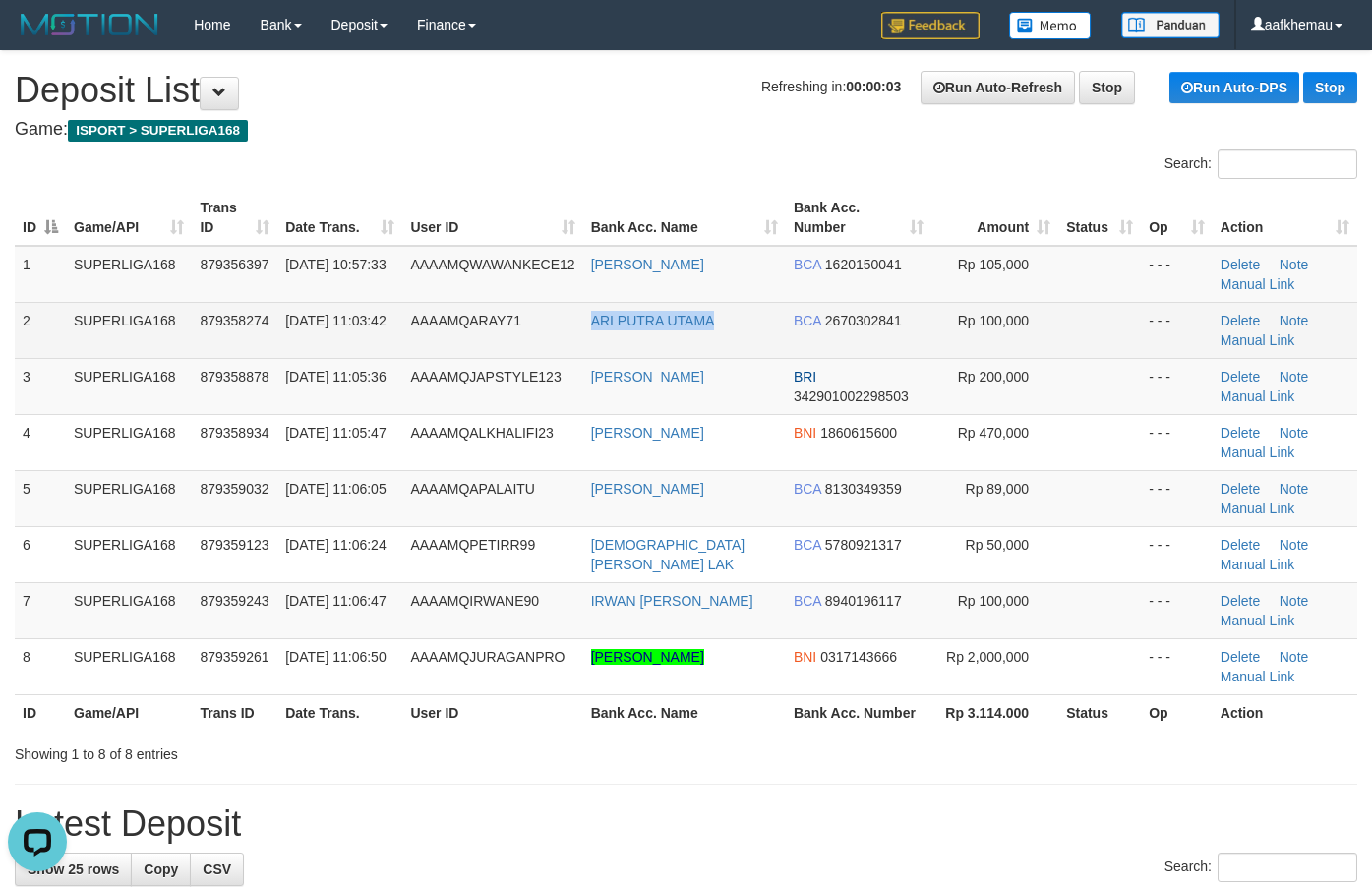
copy tr "ARI PUTRA UTAMA"
drag, startPoint x: 748, startPoint y: 327, endPoint x: 478, endPoint y: 160, distance: 317.5
click at [577, 332] on tr "2 SUPERLIGA168 879358274 01/10/2025 11:03:42 AAAAMQARAY71 ARI PUTRA UTAMA BCA 2…" at bounding box center [686, 330] width 1342 height 56
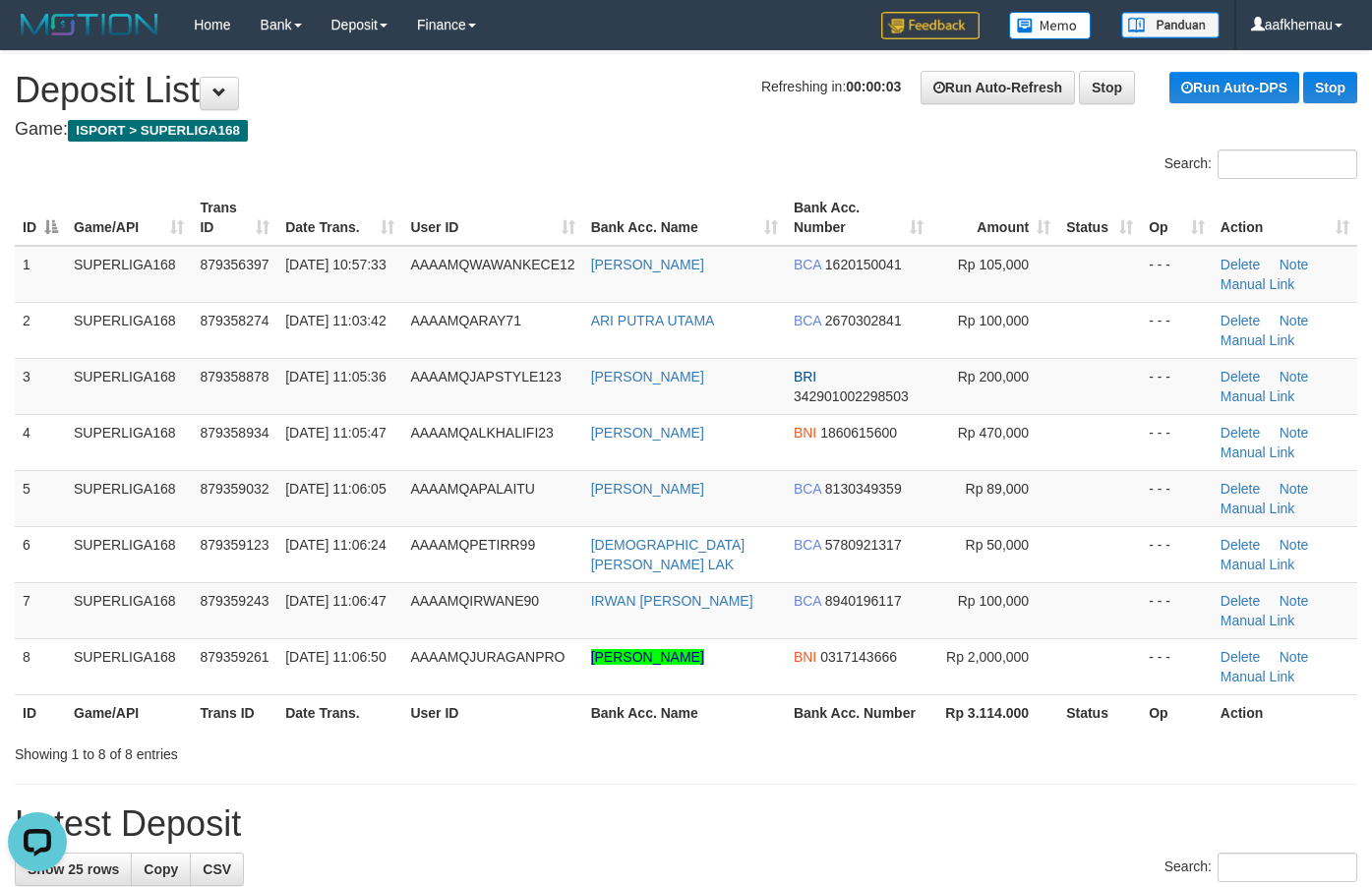
click at [440, 135] on h4 "Game: ISPORT > SUPERLIGA168" at bounding box center [686, 130] width 1342 height 20
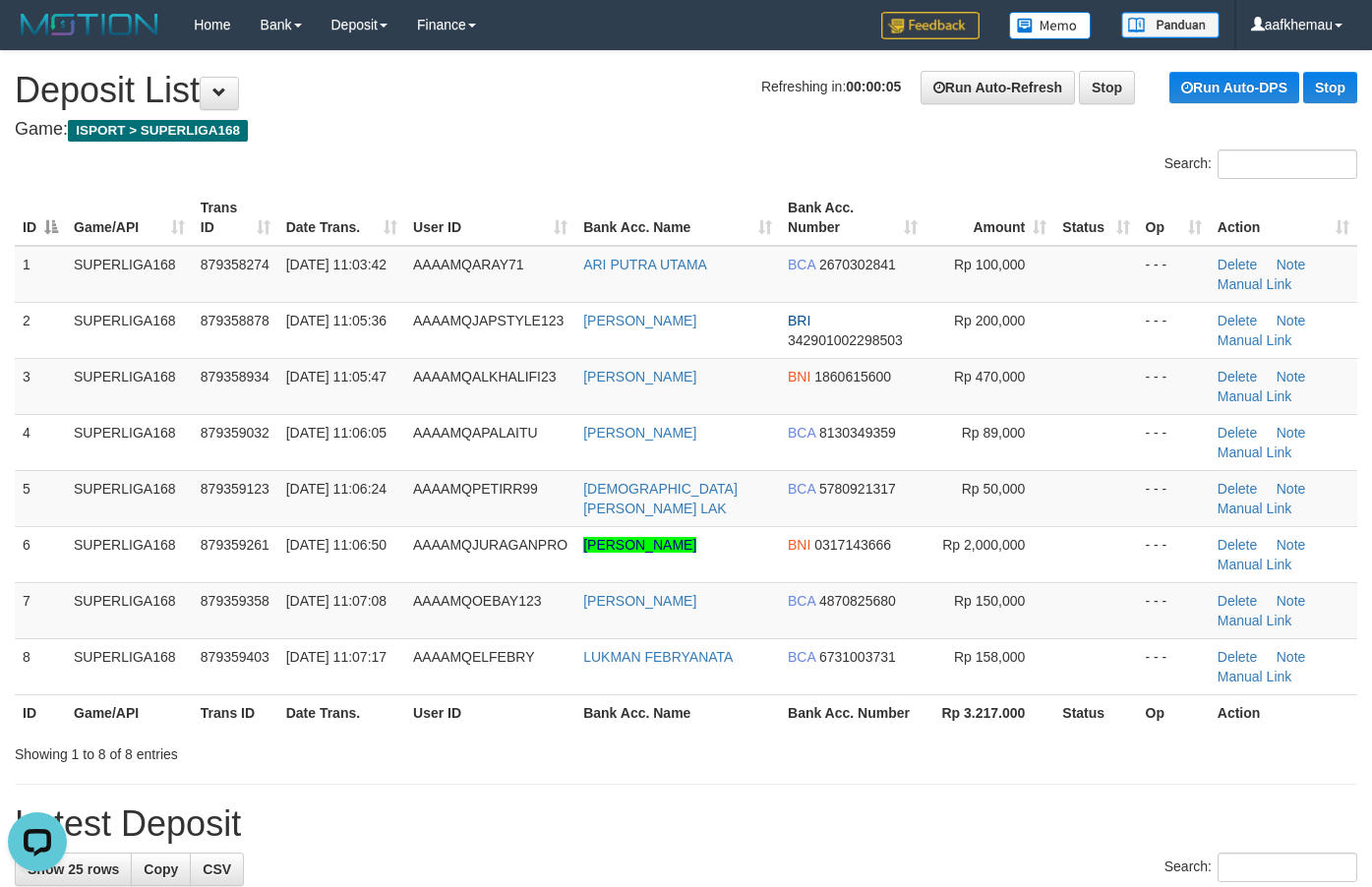
click at [492, 94] on h1 "Refreshing in: 00:00:05 Run Auto-Refresh Stop Run Auto-DPS Stop Deposit List" at bounding box center [686, 91] width 1342 height 39
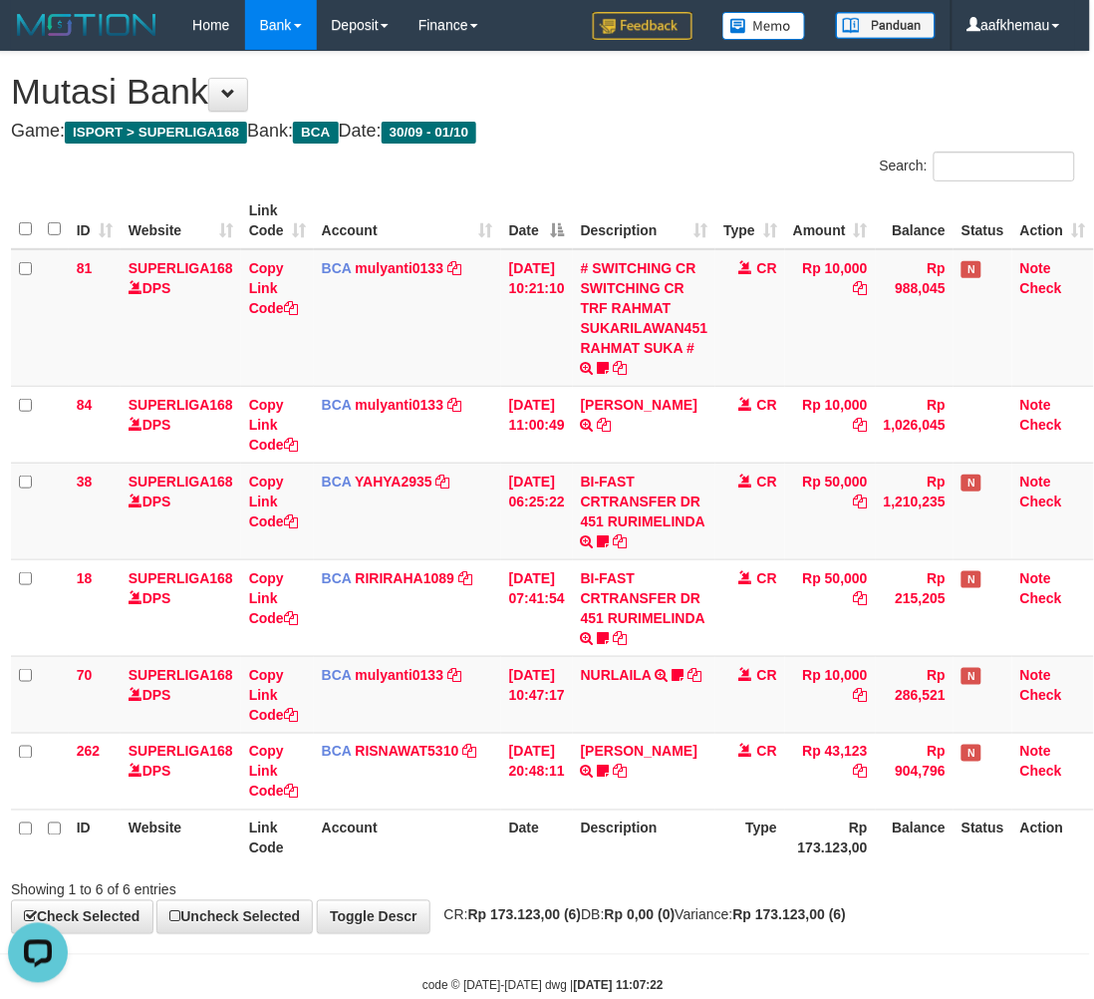
click at [759, 105] on h1 "Mutasi Bank" at bounding box center [543, 92] width 1064 height 40
click at [827, 91] on h1 "Mutasi Bank" at bounding box center [543, 92] width 1064 height 40
click at [615, 137] on h4 "Game: ISPORT > SUPERLIGA168 Bank: BCA Date: 30/09 - 01/10" at bounding box center [543, 132] width 1064 height 20
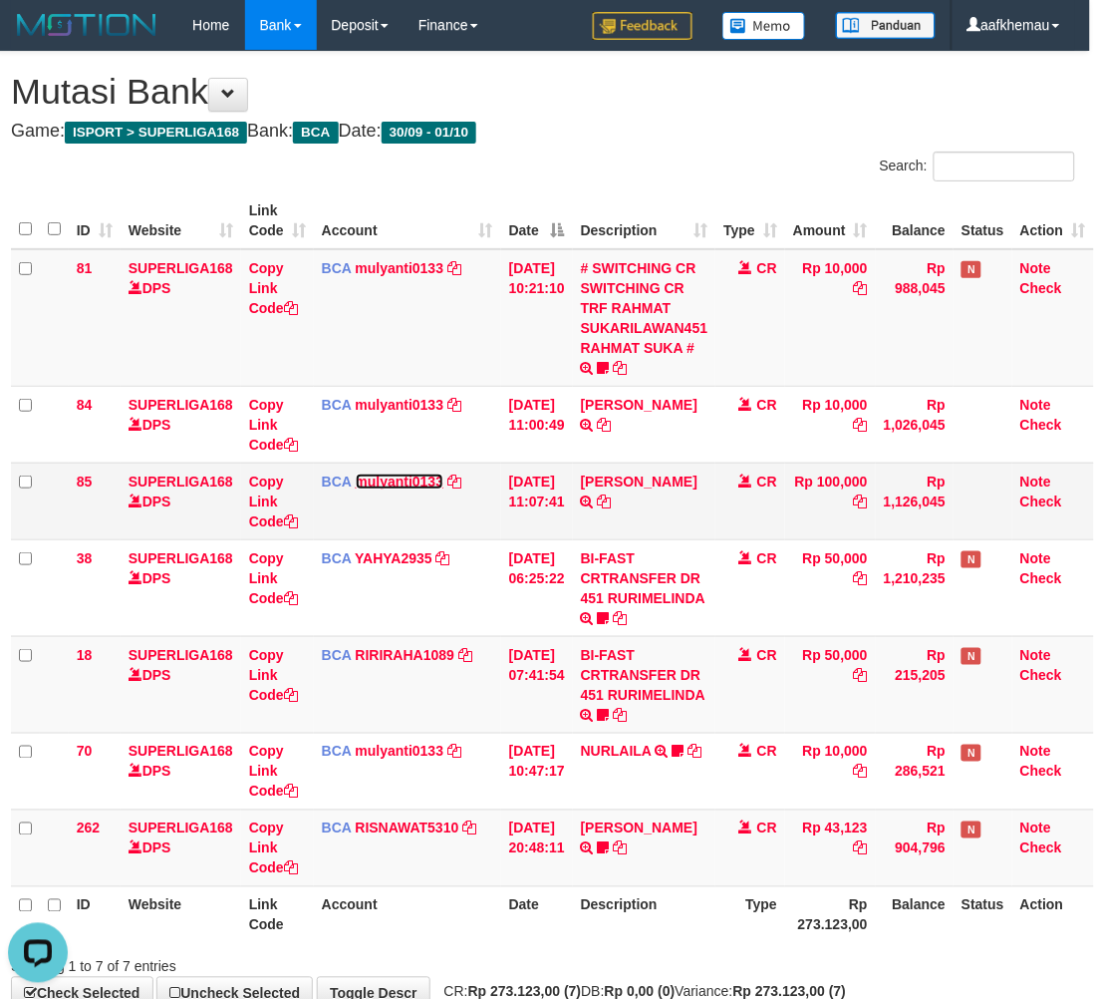
click at [404, 485] on link "mulyanti0133" at bounding box center [400, 481] width 89 height 16
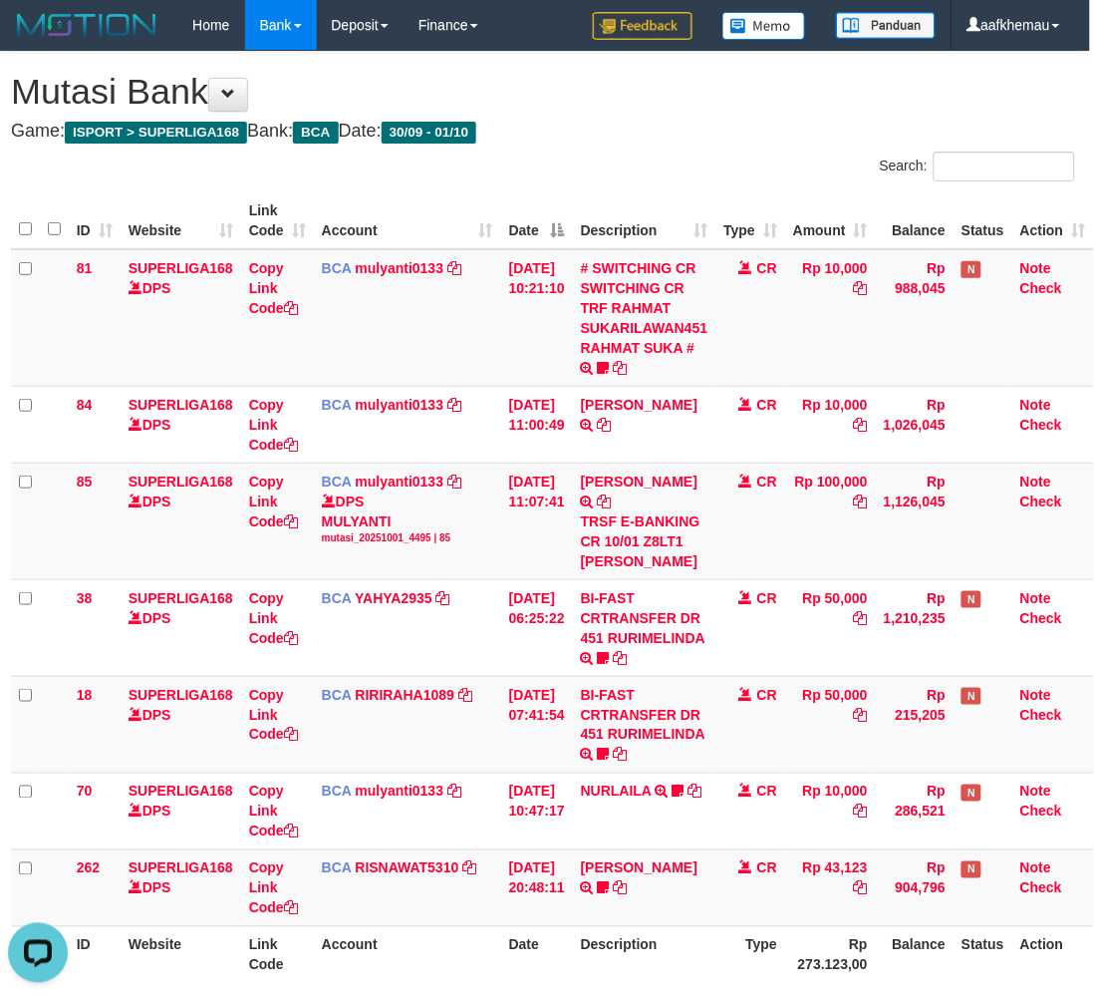
click at [1084, 113] on html "Toggle navigation Home Bank Account List Load By Website Group [ISPORT] SUPERLI…" at bounding box center [543, 580] width 1094 height 1161
click at [879, 92] on h1 "Mutasi Bank" at bounding box center [543, 92] width 1064 height 40
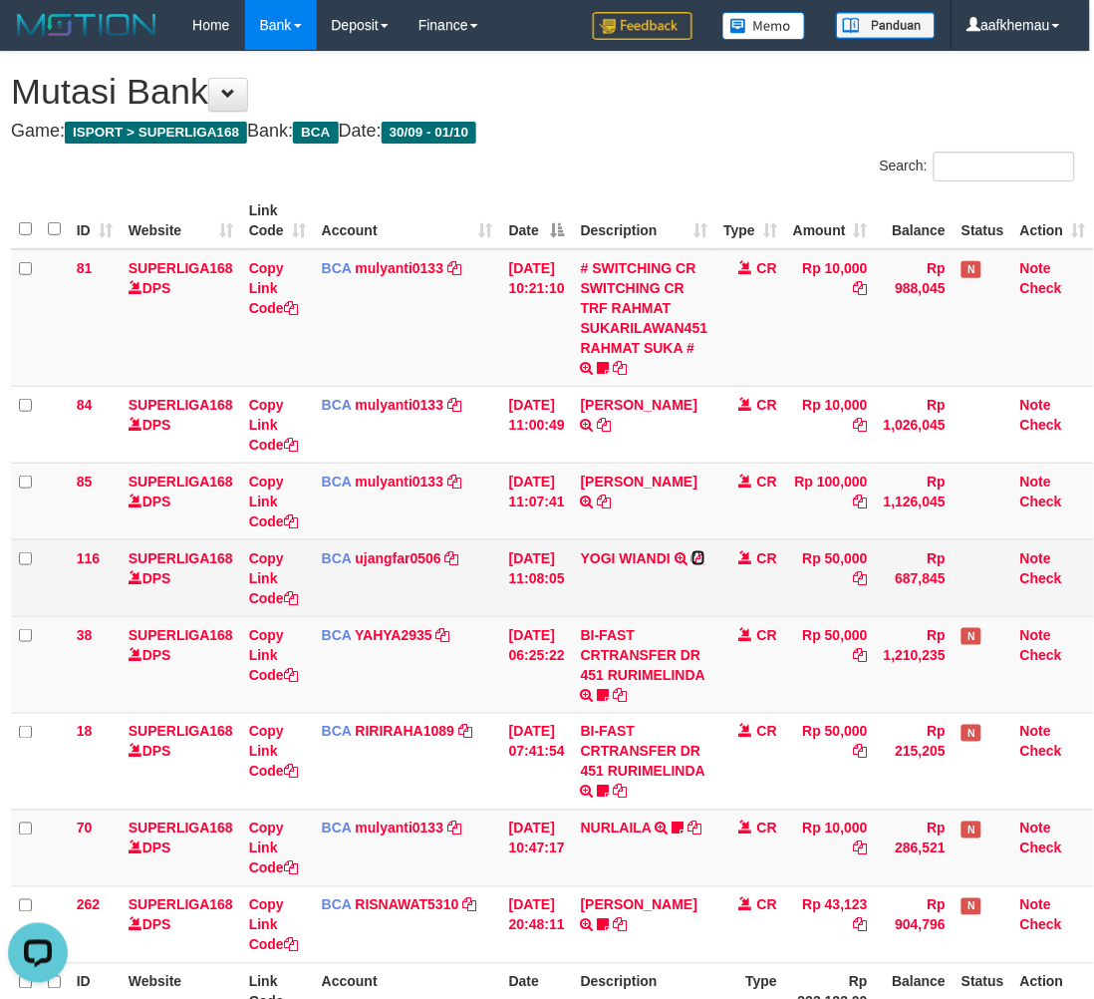
click at [699, 554] on icon at bounding box center [699, 558] width 14 height 14
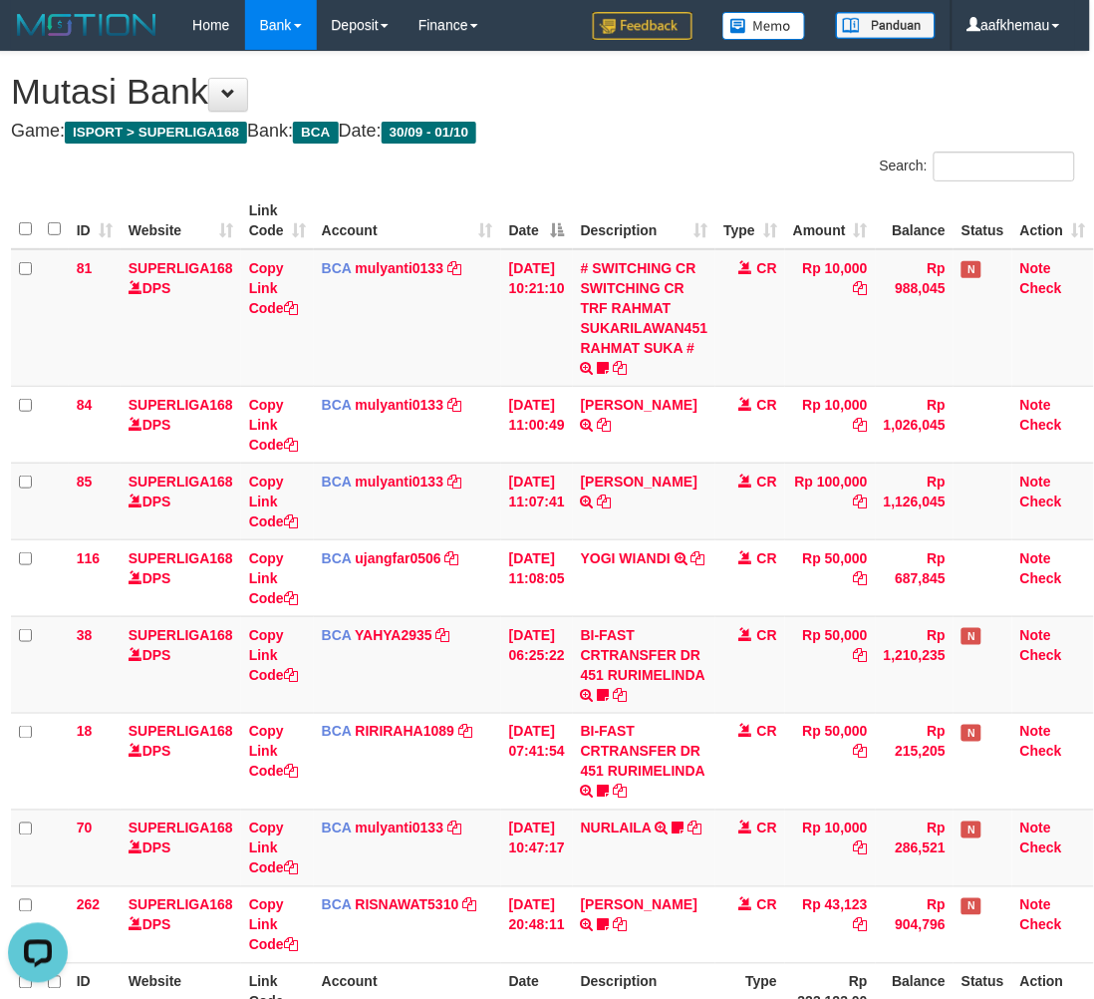
click at [785, 122] on h4 "Game: ISPORT > SUPERLIGA168 Bank: BCA Date: 30/09 - 01/10" at bounding box center [543, 132] width 1064 height 20
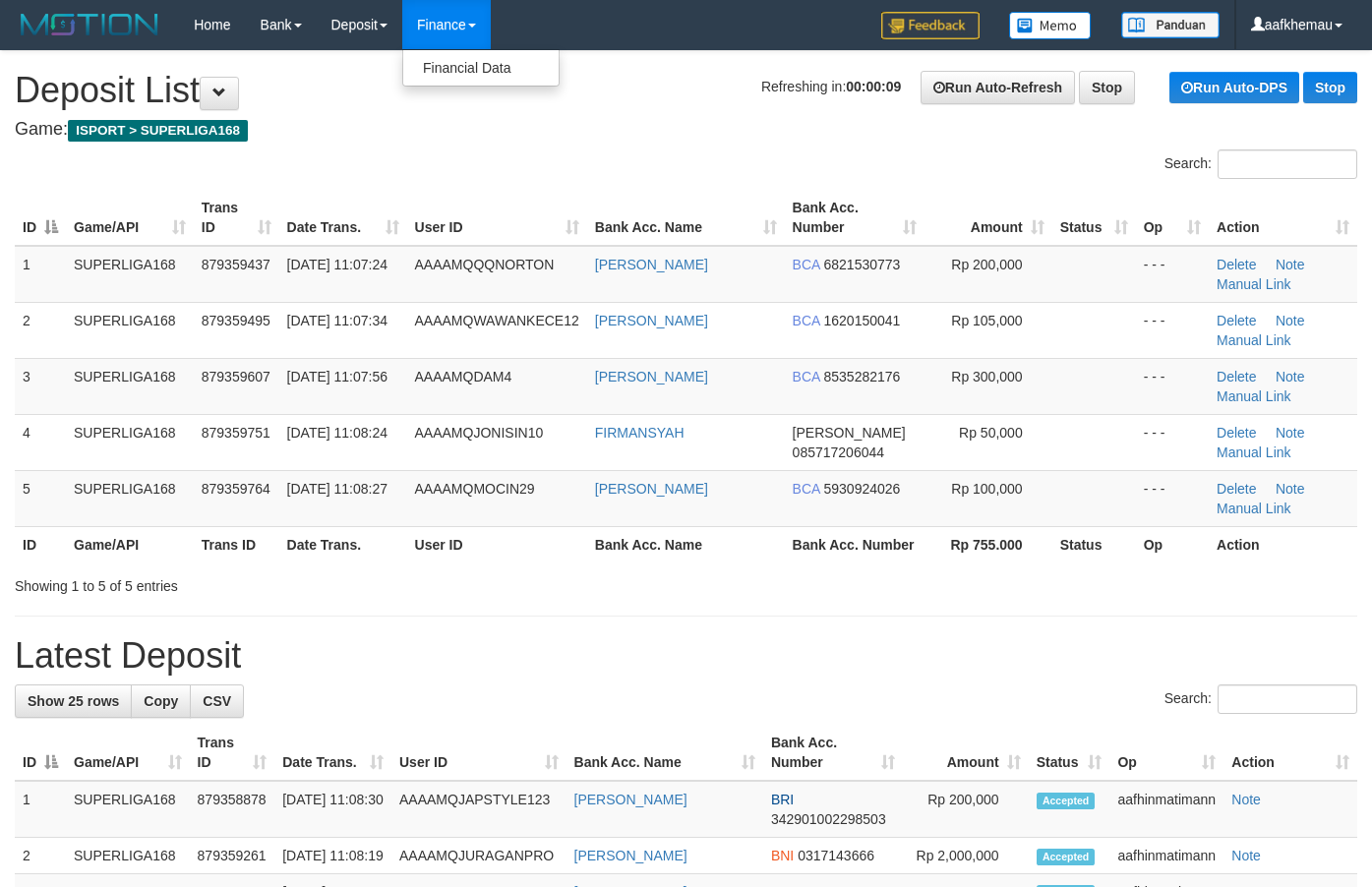
click at [483, 44] on link "Finance" at bounding box center [447, 25] width 89 height 49
click at [518, 129] on h4 "Game: ISPORT > SUPERLIGA168" at bounding box center [686, 130] width 1342 height 20
copy tr "RIZKY RAMDHANI"
drag, startPoint x: 773, startPoint y: 257, endPoint x: 577, endPoint y: 272, distance: 196.6
click at [581, 277] on tr "1 SUPERLIGA168 879359437 01/10/2025 11:07:24 AAAAMQQQNORTON RIZKY RAMDHANI BCA …" at bounding box center [686, 274] width 1342 height 57
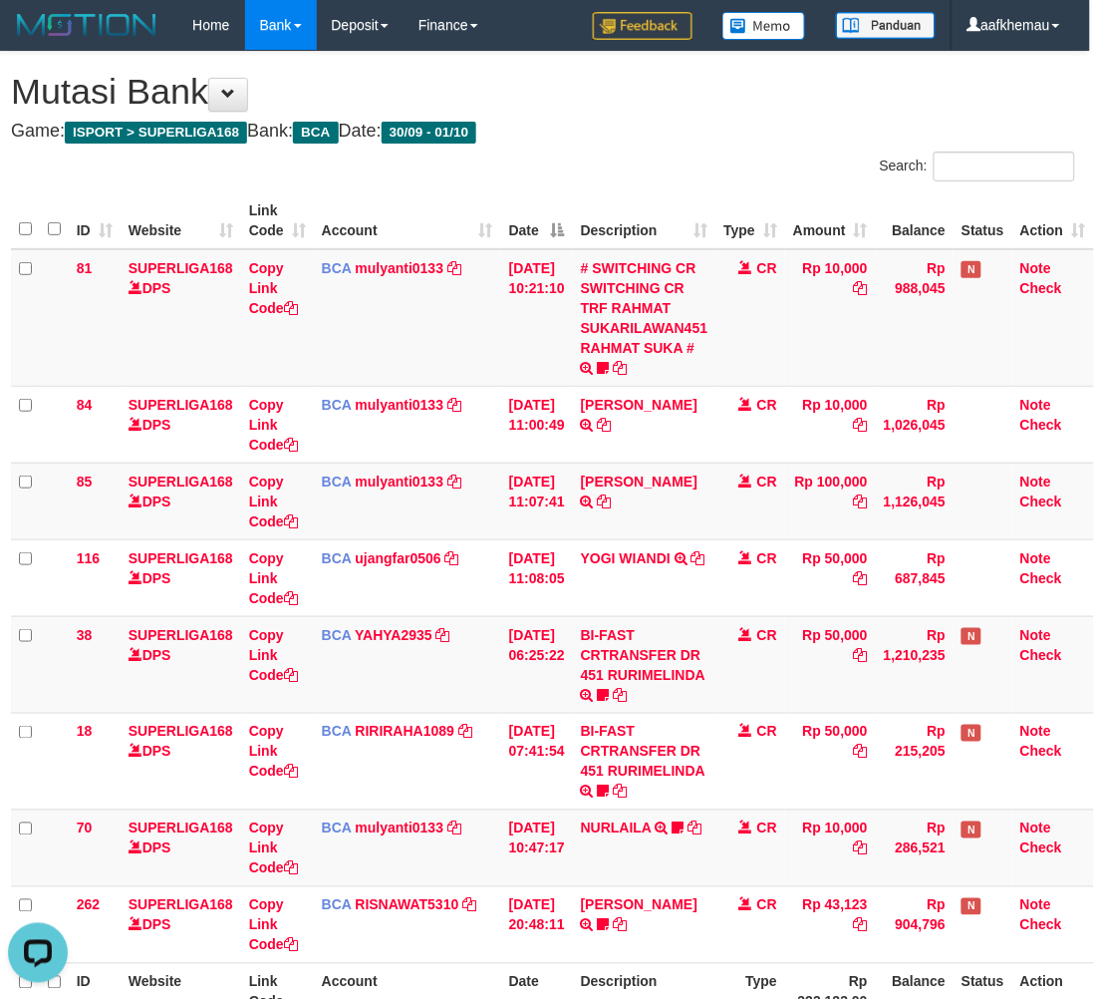
click at [576, 78] on h1 "Mutasi Bank" at bounding box center [543, 92] width 1064 height 40
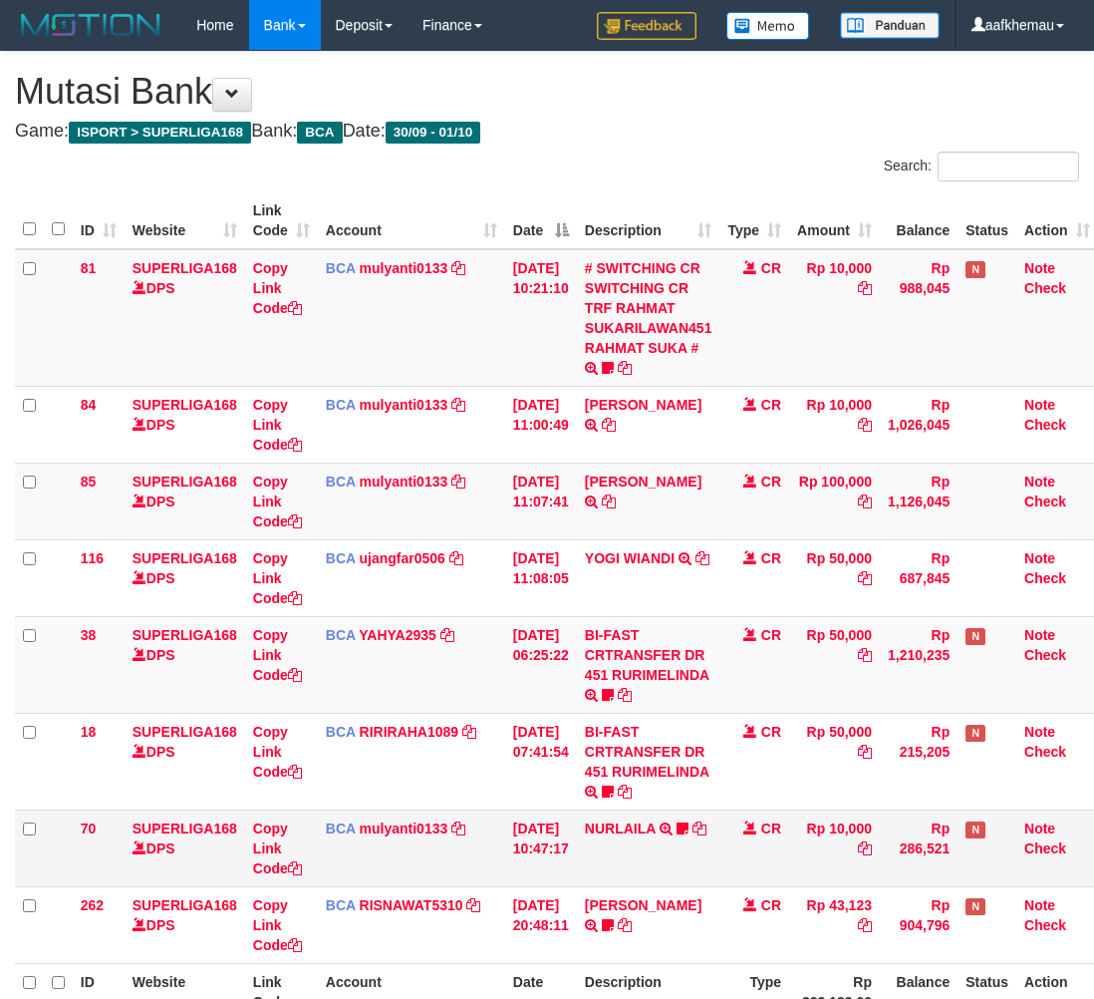
scroll to position [0, 16]
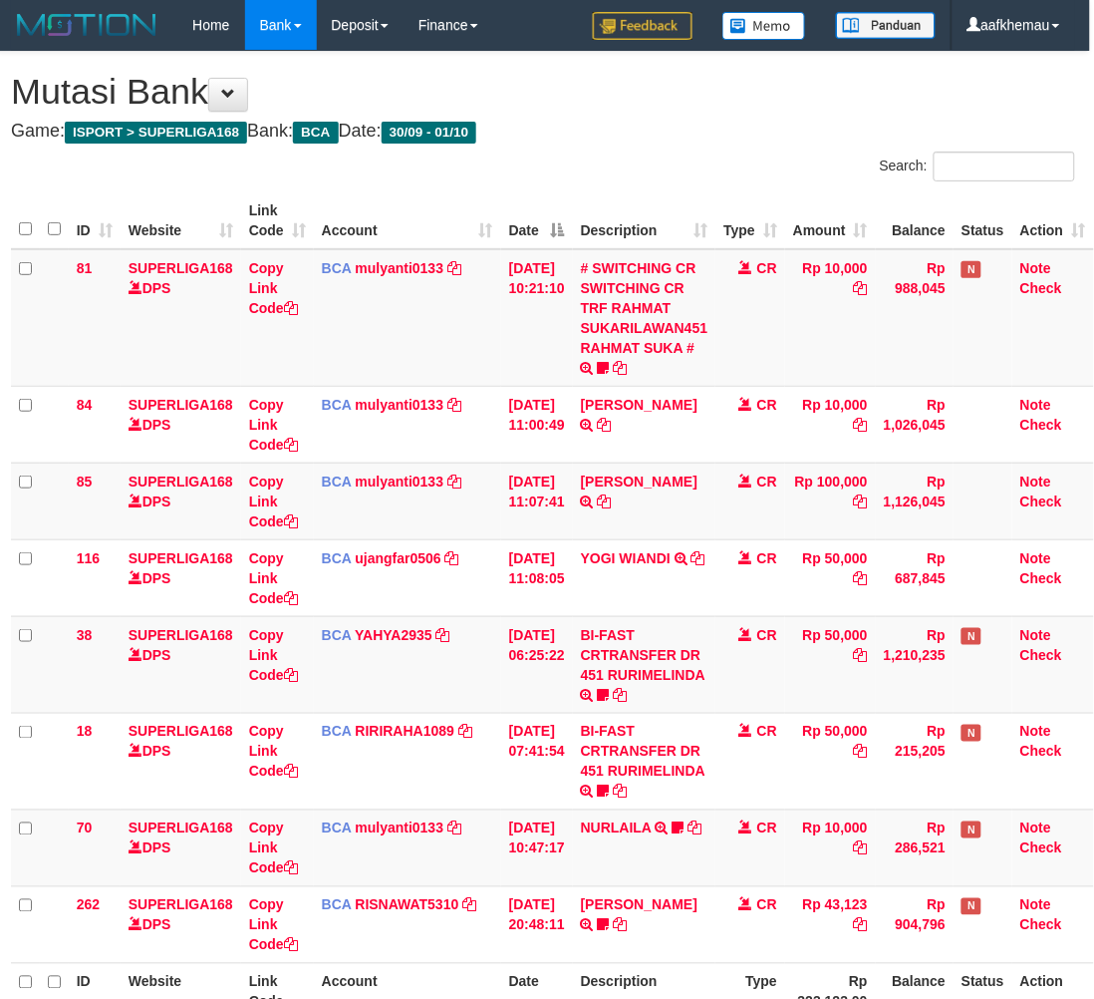
click at [690, 145] on div "**********" at bounding box center [543, 569] width 1094 height 1034
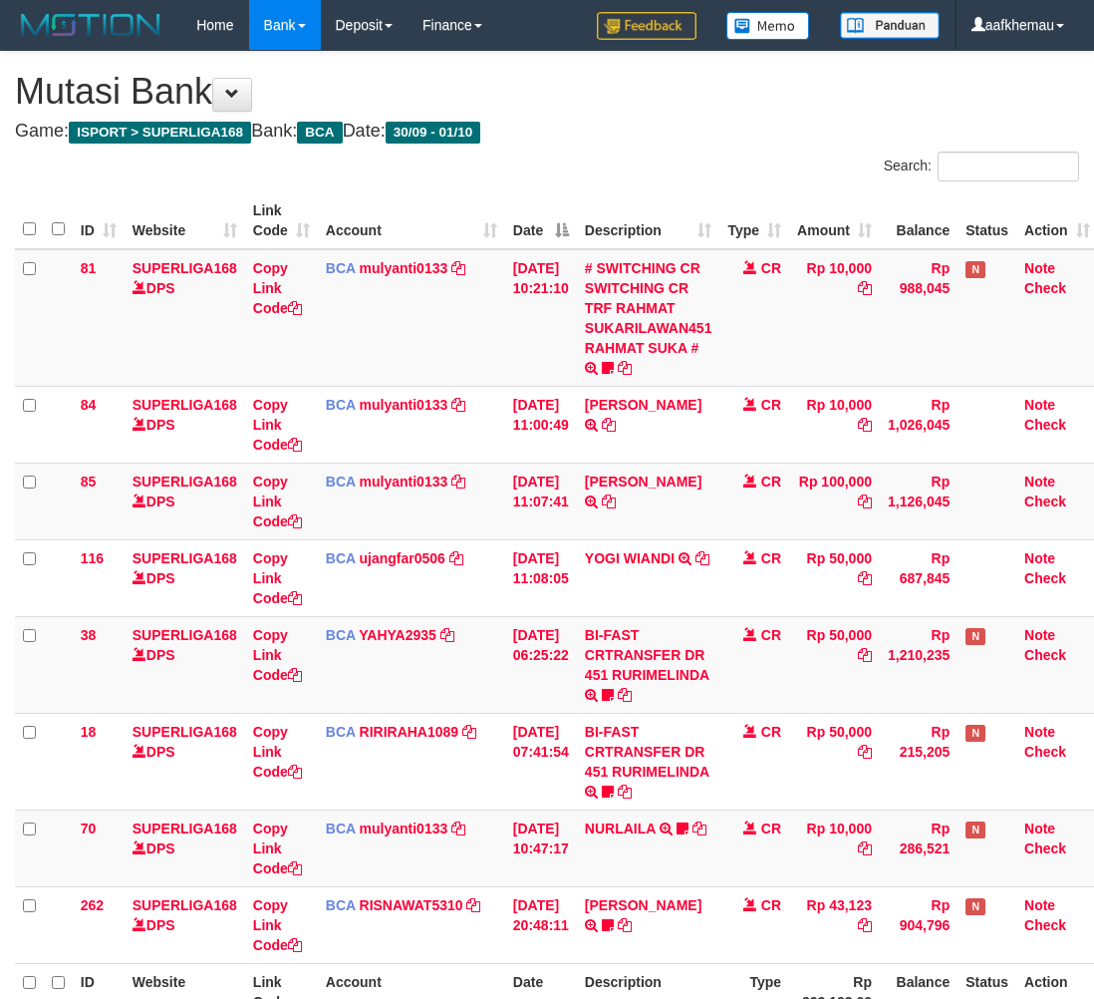
scroll to position [0, 16]
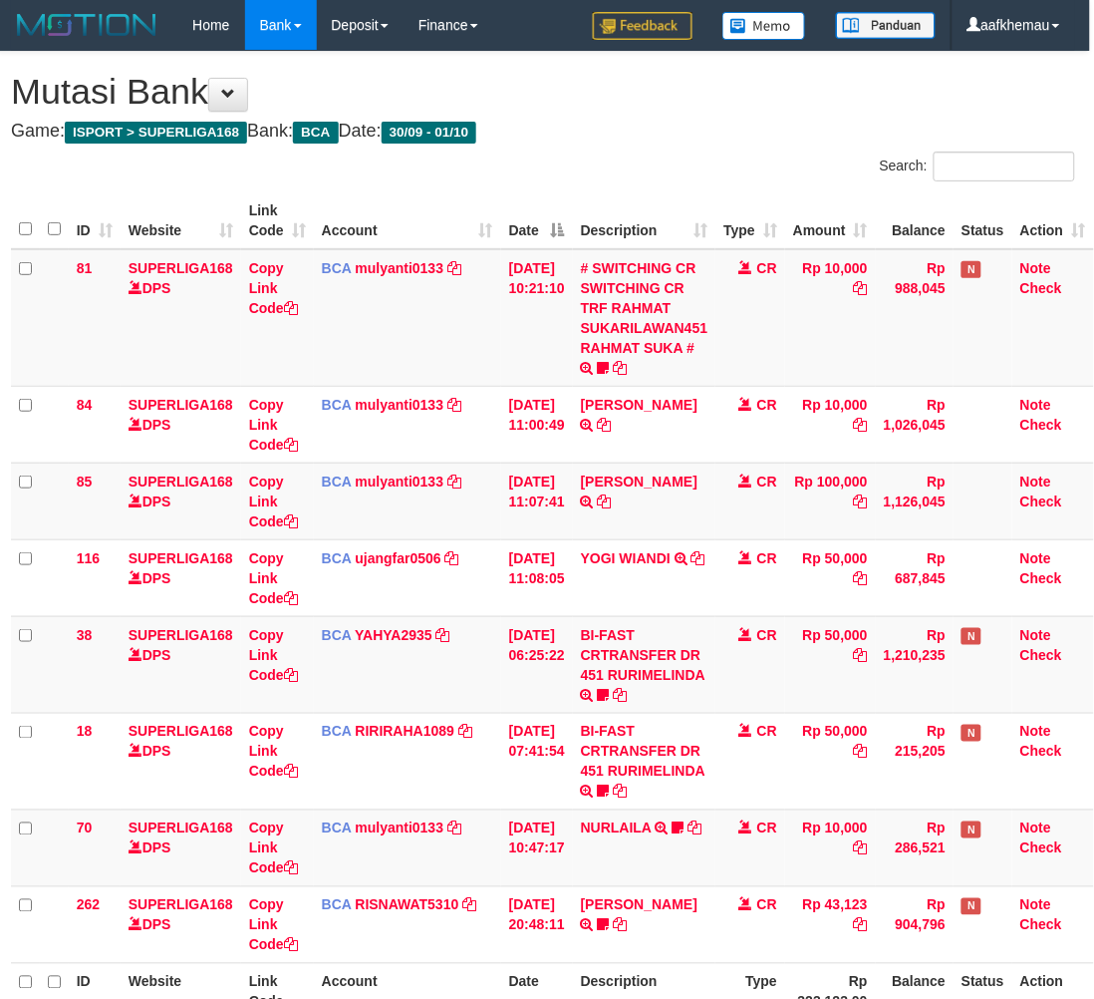
click at [670, 105] on h1 "Mutasi Bank" at bounding box center [543, 92] width 1064 height 40
click at [863, 93] on h1 "Mutasi Bank" at bounding box center [543, 92] width 1064 height 40
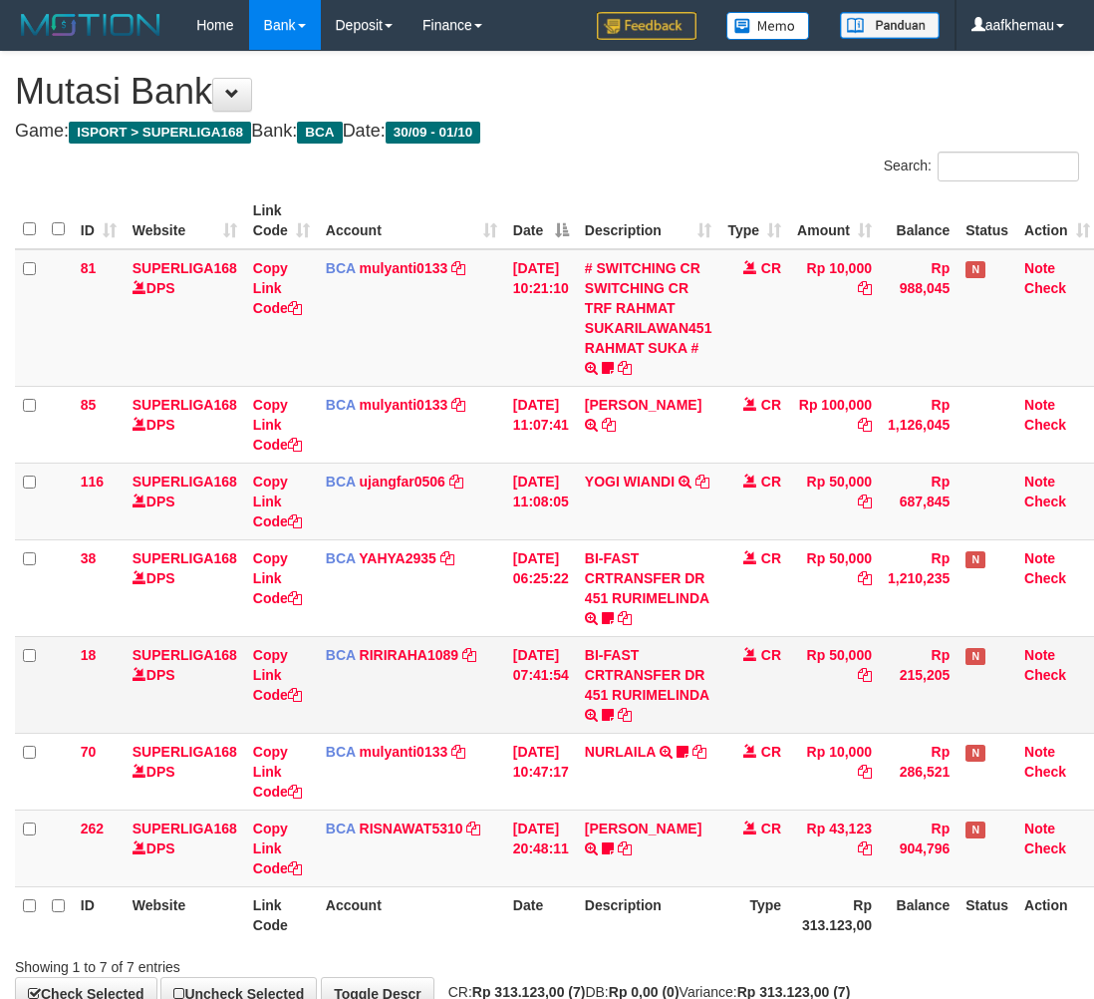
scroll to position [0, 16]
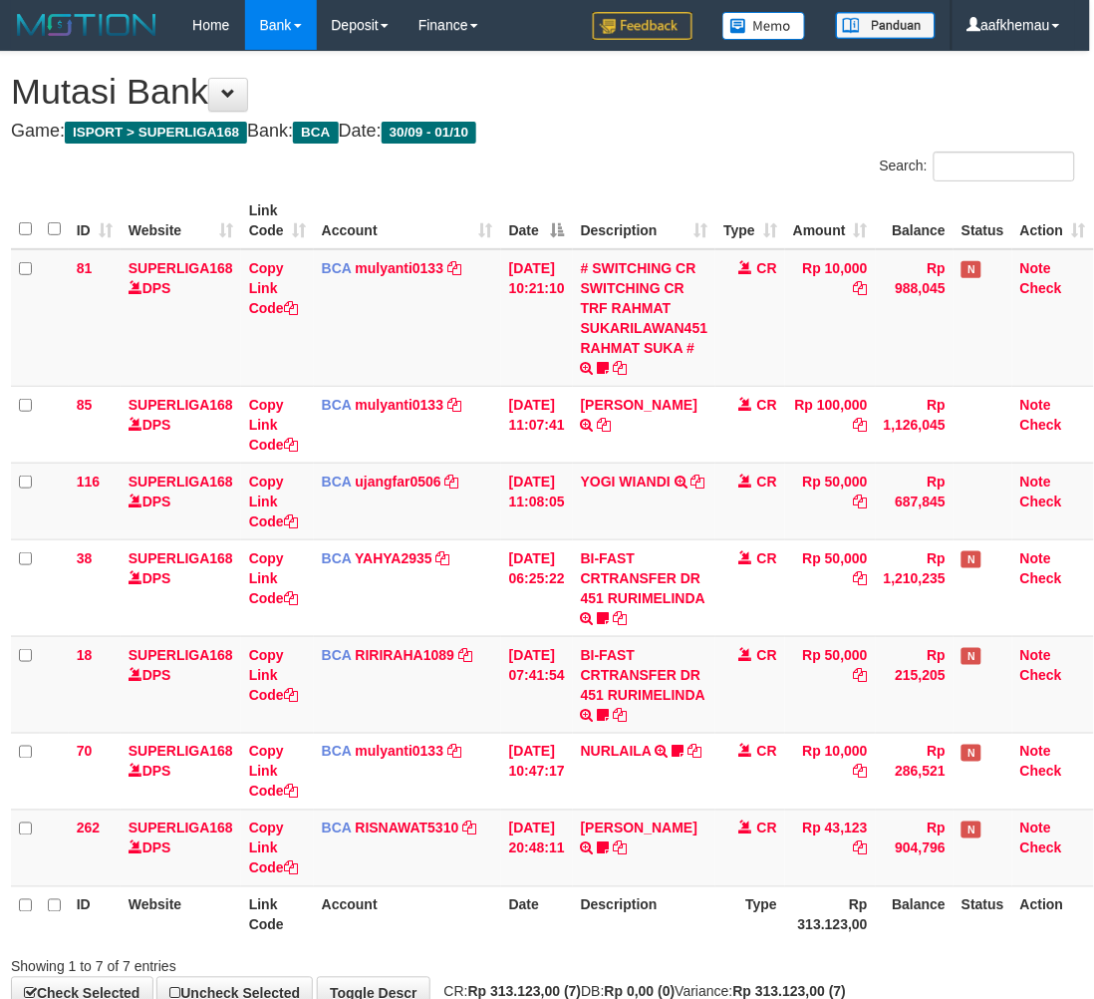
click at [788, 112] on div "**********" at bounding box center [543, 531] width 1094 height 958
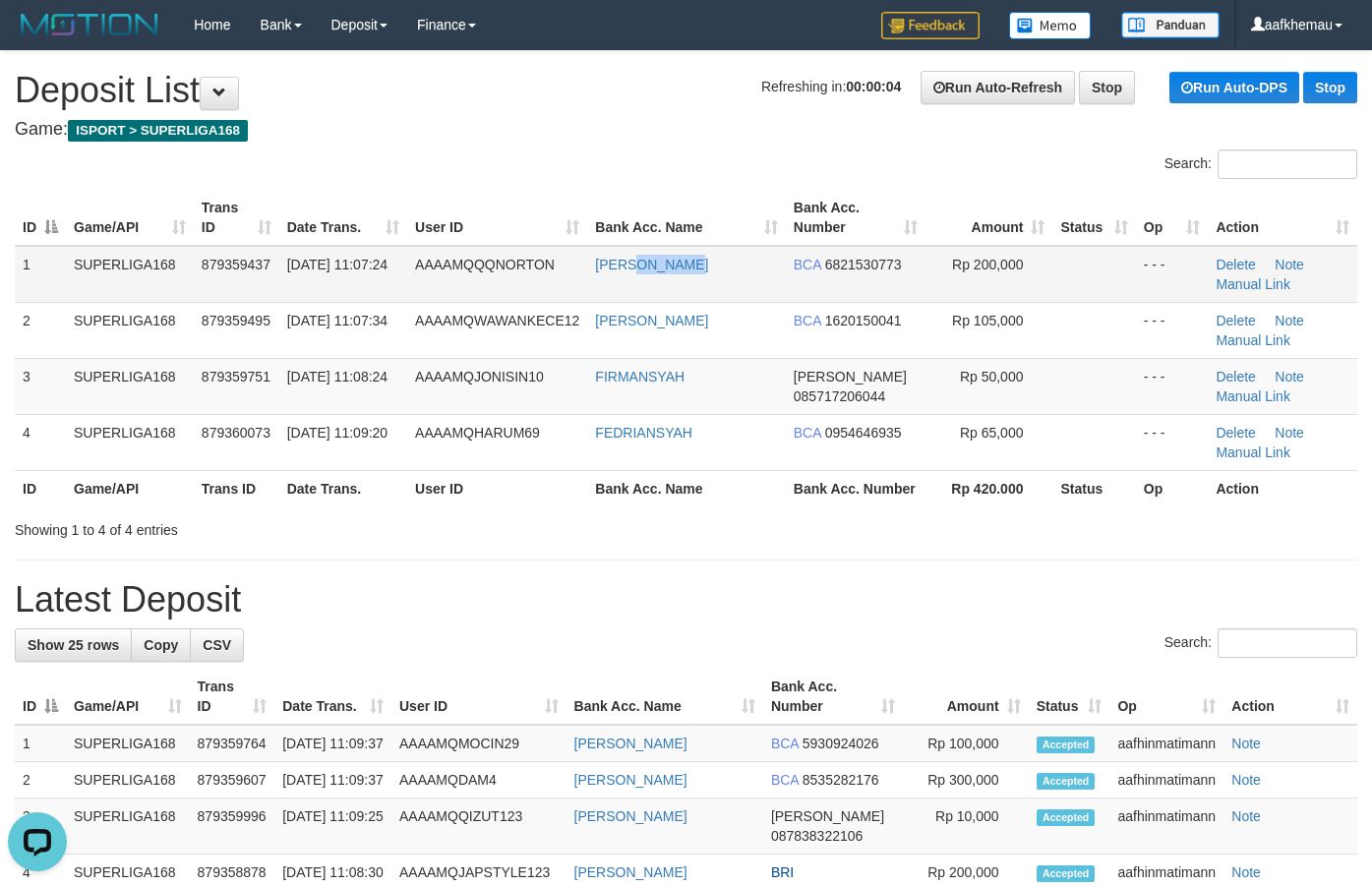
drag, startPoint x: 704, startPoint y: 248, endPoint x: 705, endPoint y: 271, distance: 23.0
click at [636, 267] on td "RIZKY RAMDHANI" at bounding box center [686, 274] width 197 height 57
drag, startPoint x: 719, startPoint y: 267, endPoint x: 600, endPoint y: 136, distance: 177.0
click at [591, 268] on td "[PERSON_NAME]" at bounding box center [686, 274] width 197 height 57
copy link "[PERSON_NAME]"
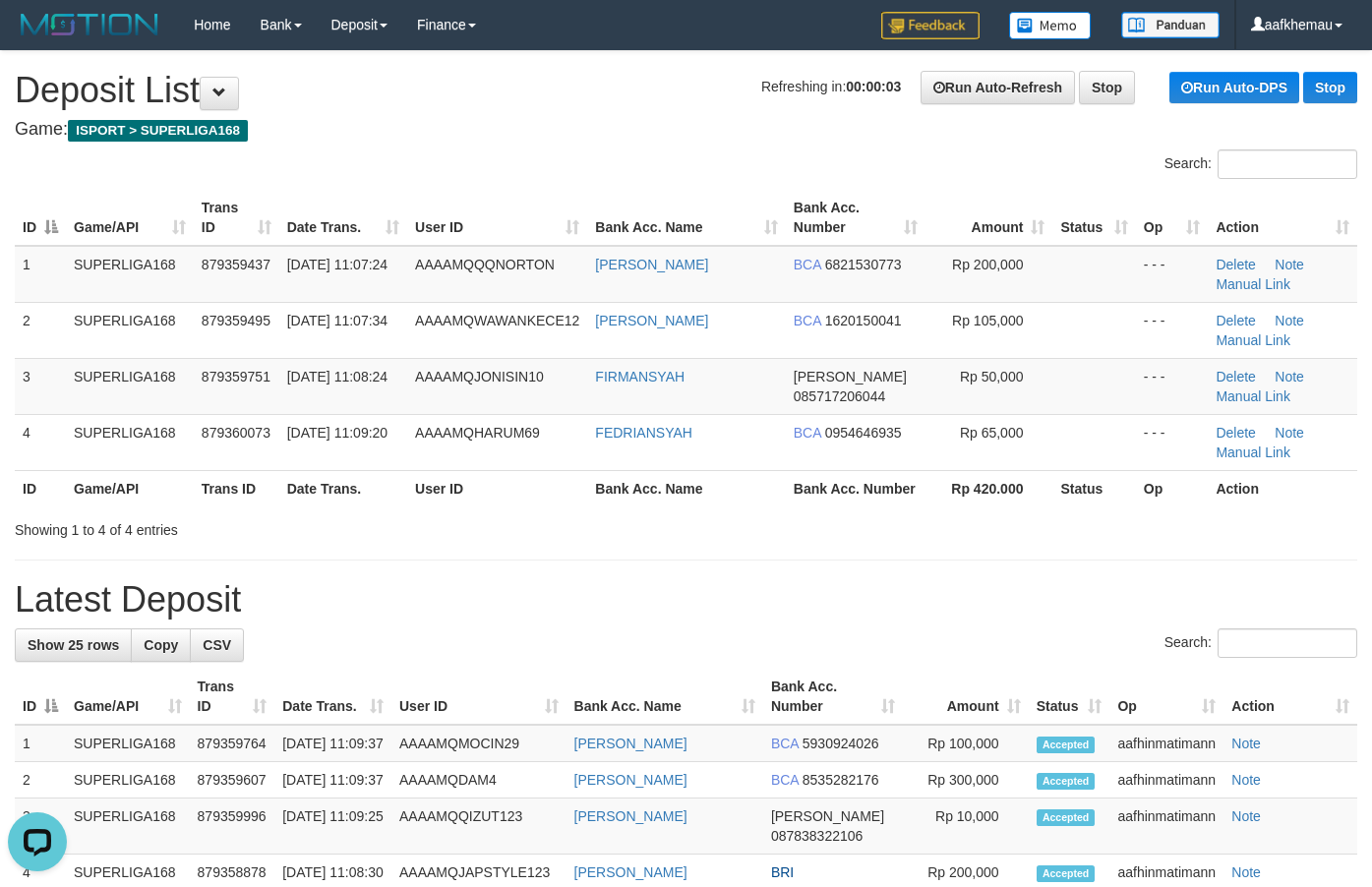
drag, startPoint x: 590, startPoint y: 102, endPoint x: 578, endPoint y: 105, distance: 12.4
click at [578, 105] on h1 "Refreshing in: 00:00:03 Run Auto-Refresh Stop Run Auto-DPS Stop Deposit List" at bounding box center [686, 91] width 1342 height 39
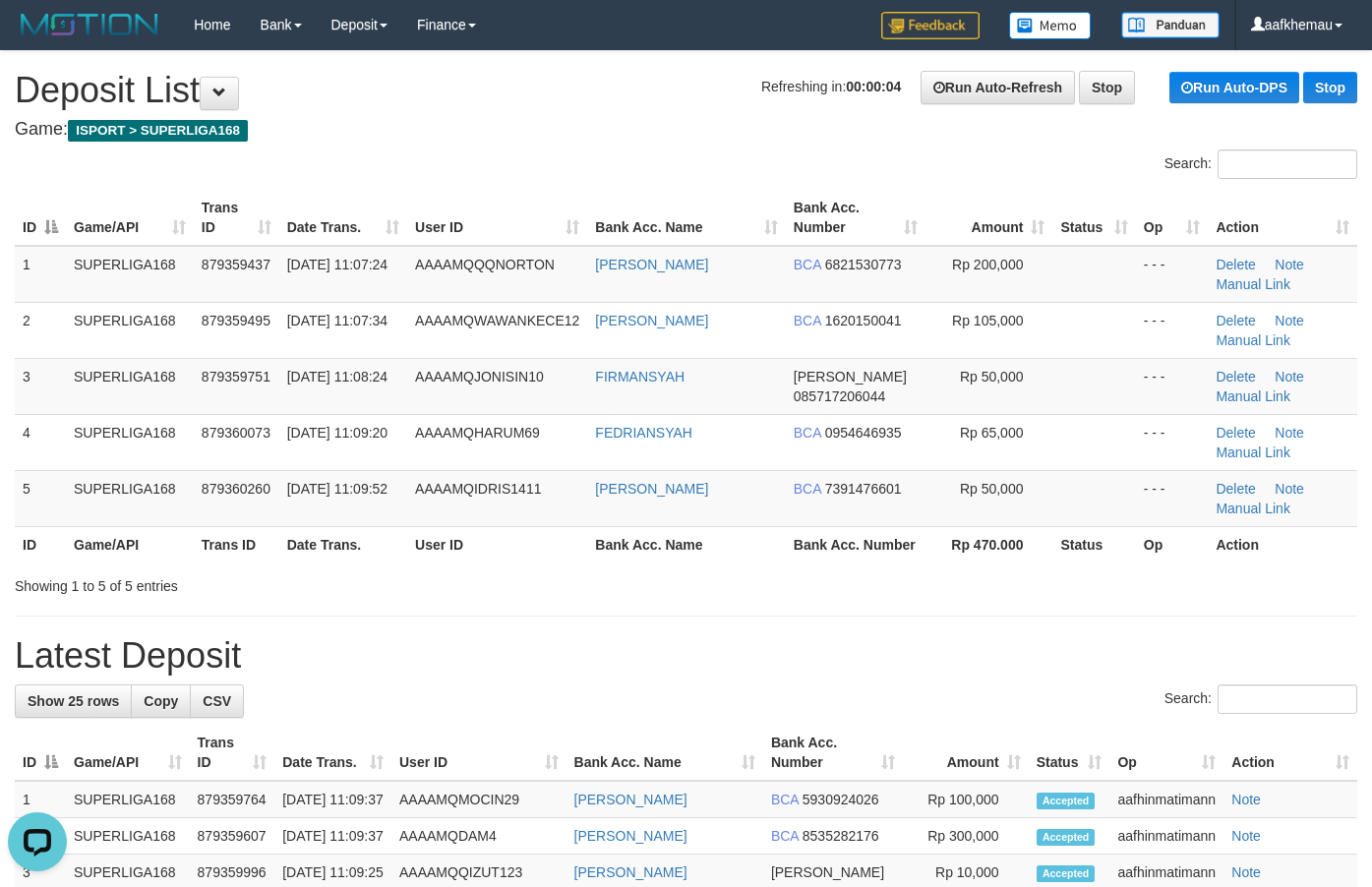
click at [325, 82] on h1 "Refreshing in: 00:00:04 Run Auto-Refresh Stop Run Auto-DPS Stop Deposit List" at bounding box center [686, 91] width 1342 height 39
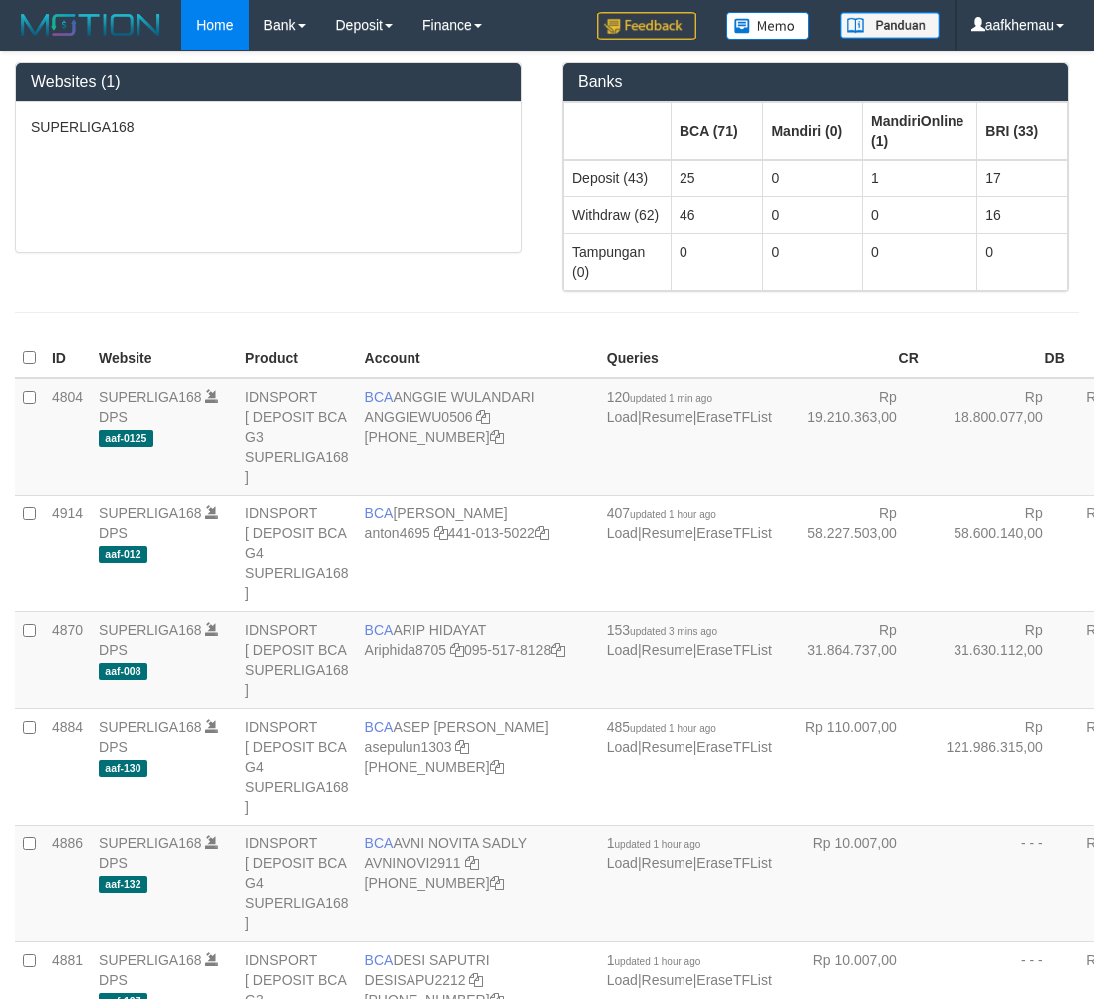
scroll to position [1311, 0]
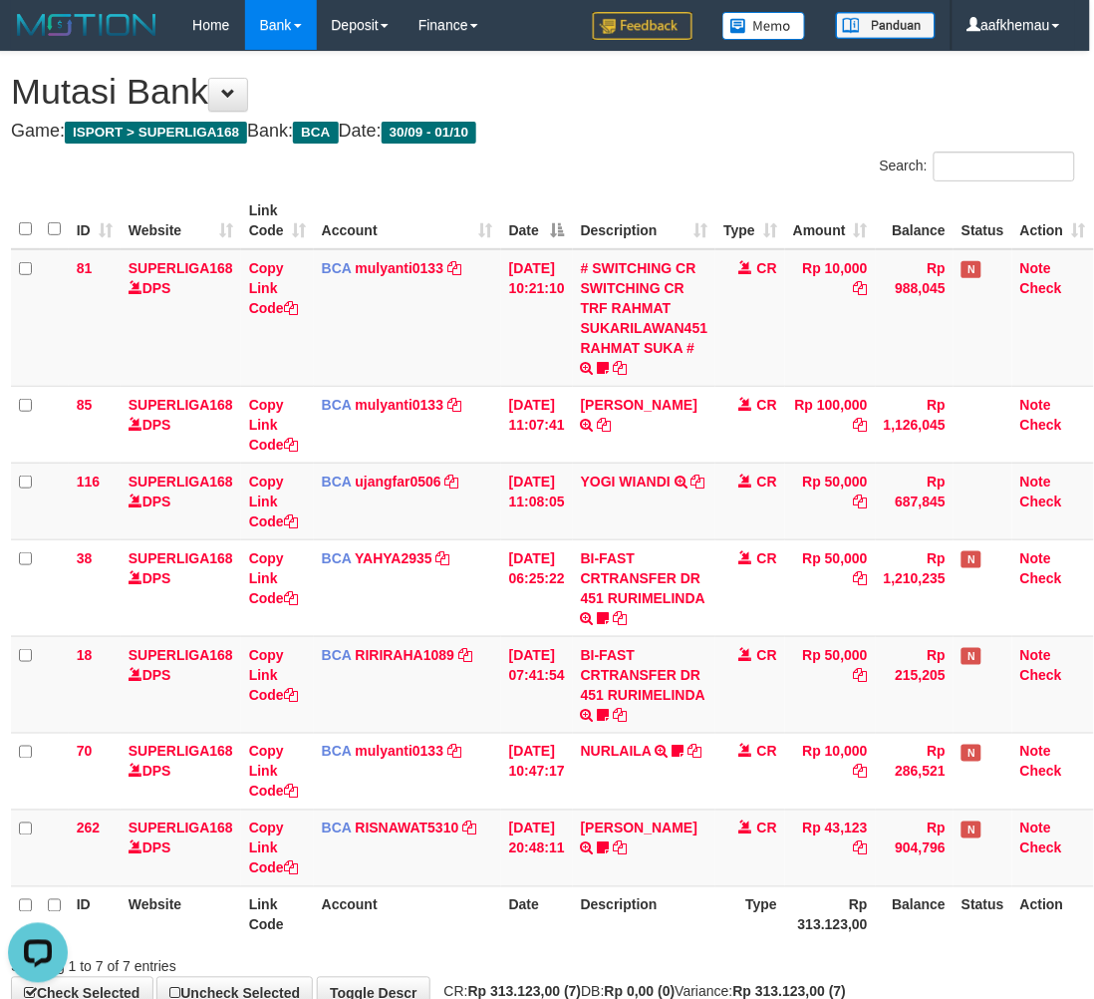
click at [681, 113] on div "**********" at bounding box center [543, 531] width 1094 height 958
click at [664, 141] on h4 "Game: ISPORT > SUPERLIGA168 Bank: BCA Date: 30/09 - 01/10" at bounding box center [543, 132] width 1064 height 20
click at [508, 182] on div "Search:" at bounding box center [543, 168] width 1094 height 35
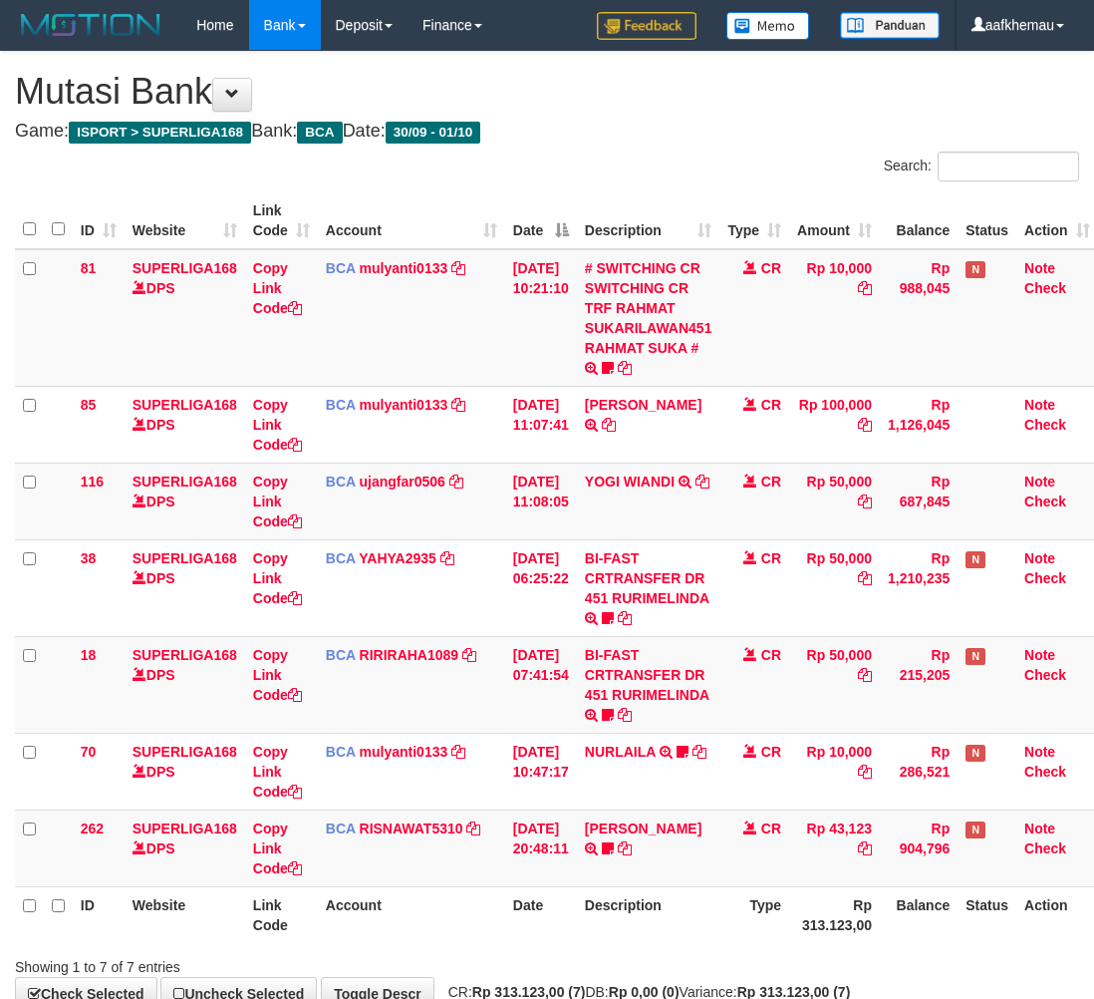
scroll to position [0, 16]
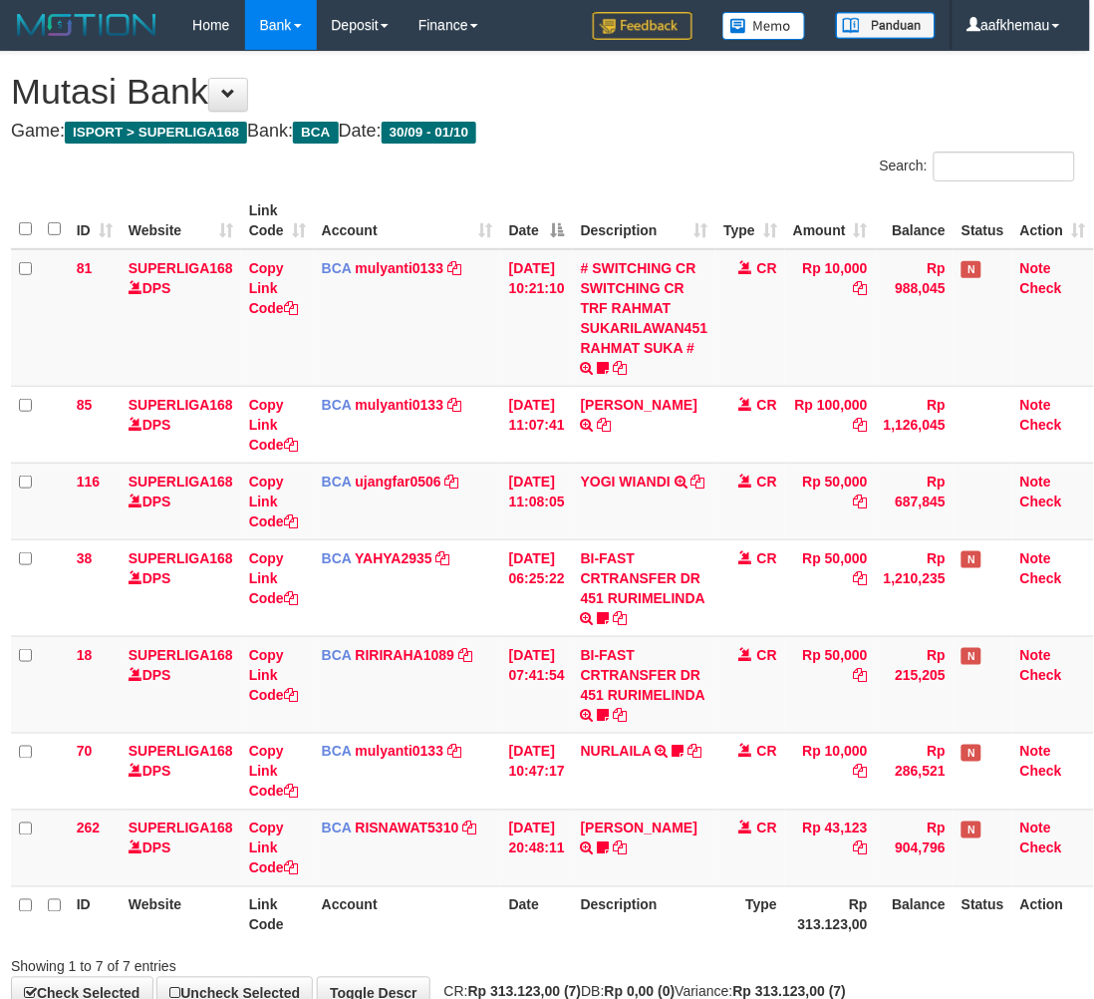
click at [828, 943] on th "Rp 313.123,00" at bounding box center [830, 914] width 91 height 57
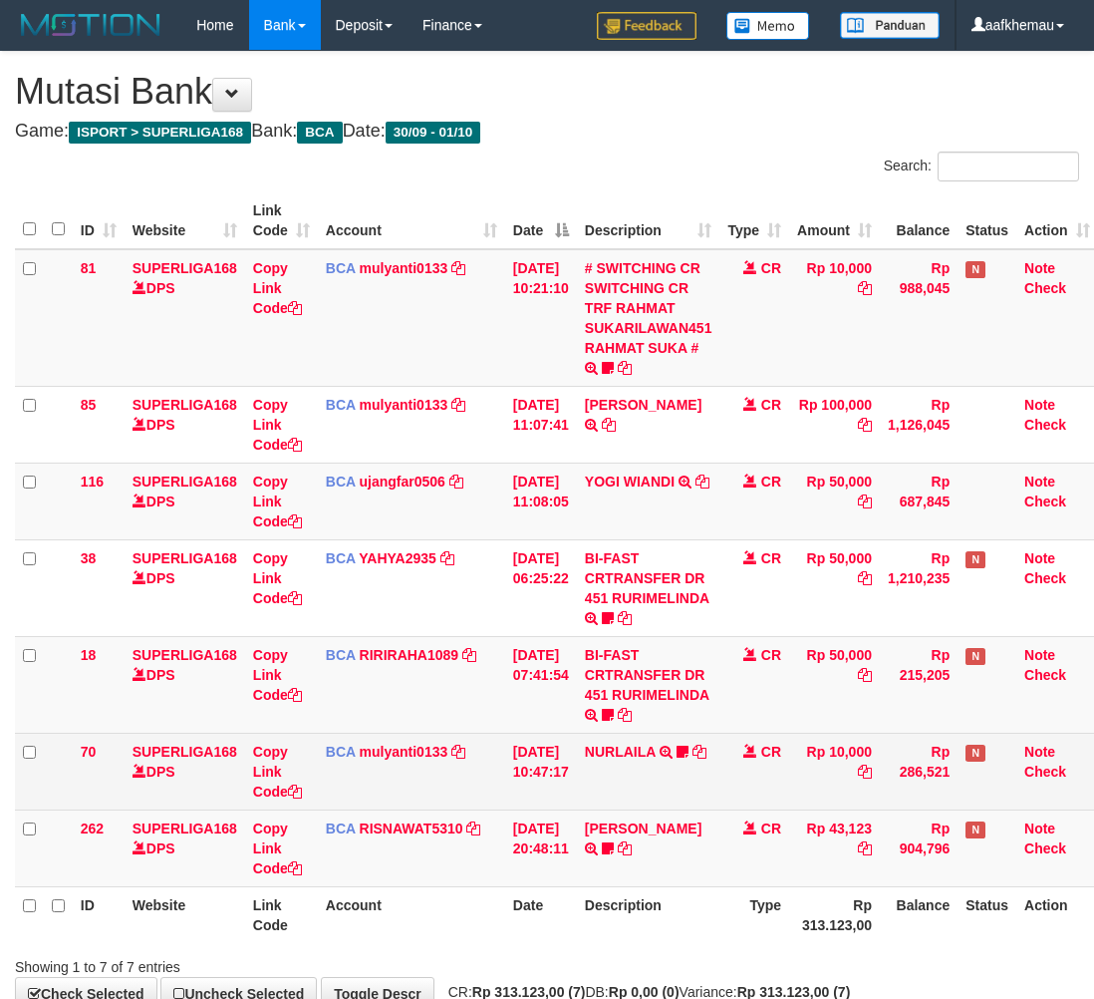
scroll to position [0, 16]
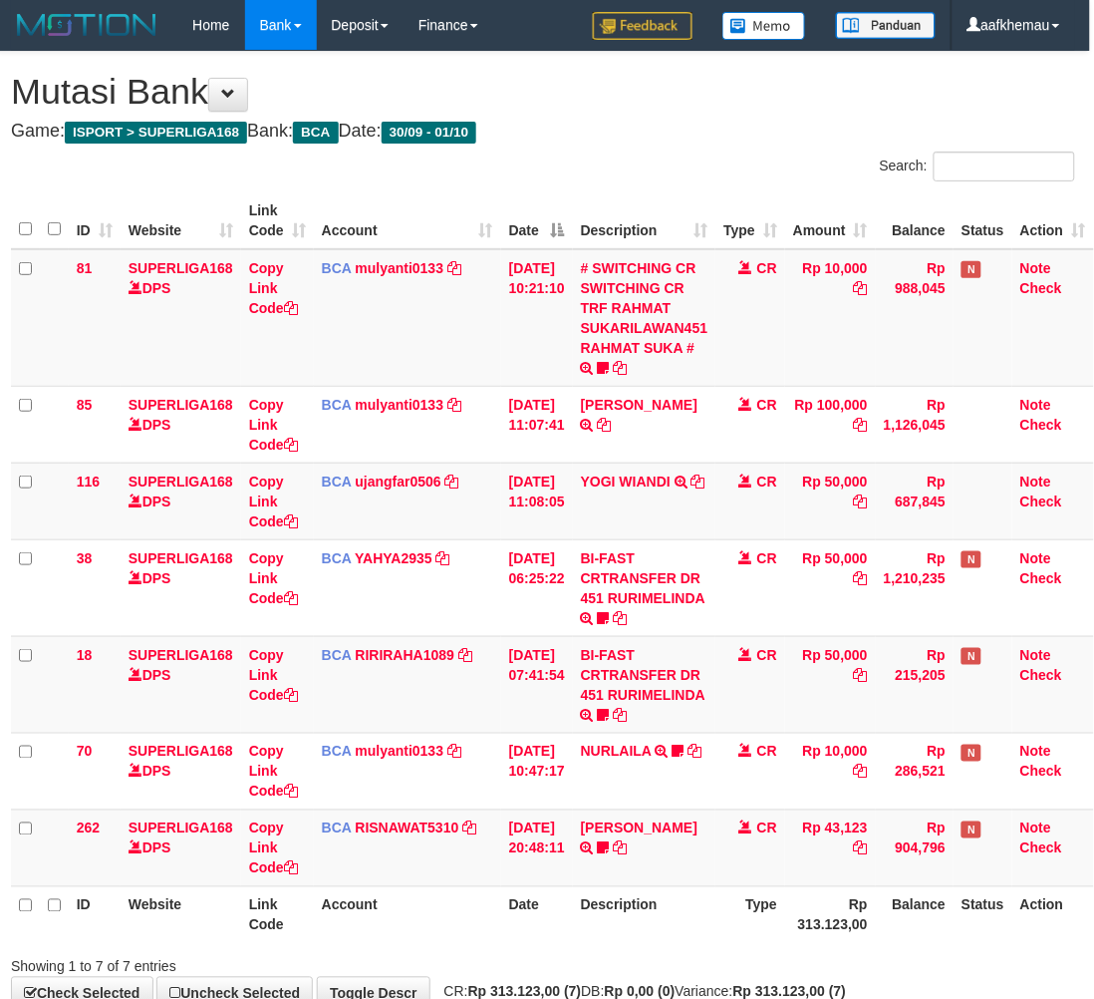
click at [640, 136] on h4 "Game: ISPORT > SUPERLIGA168 Bank: BCA Date: 30/09 - 01/10" at bounding box center [543, 132] width 1064 height 20
click at [731, 186] on div "ID Website Link Code Account Date Description Type Amount Balance Status Action…" at bounding box center [543, 567] width 1094 height 762
click at [533, 125] on h4 "Game: ISPORT > SUPERLIGA168 Bank: BCA Date: 30/09 - 01/10" at bounding box center [543, 132] width 1064 height 20
click at [723, 122] on h4 "Game: ISPORT > SUPERLIGA168 Bank: BCA Date: 30/09 - 01/10" at bounding box center [543, 132] width 1064 height 20
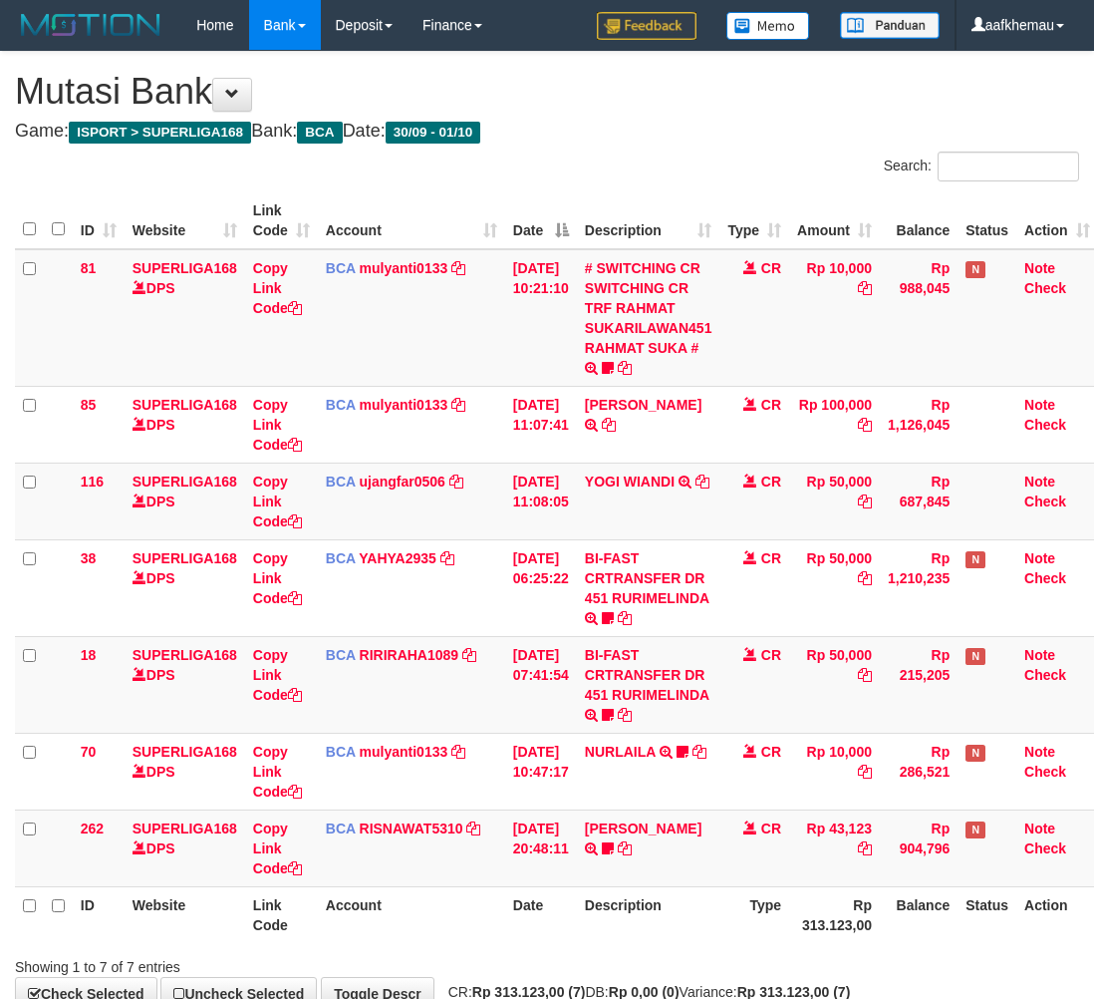
scroll to position [0, 16]
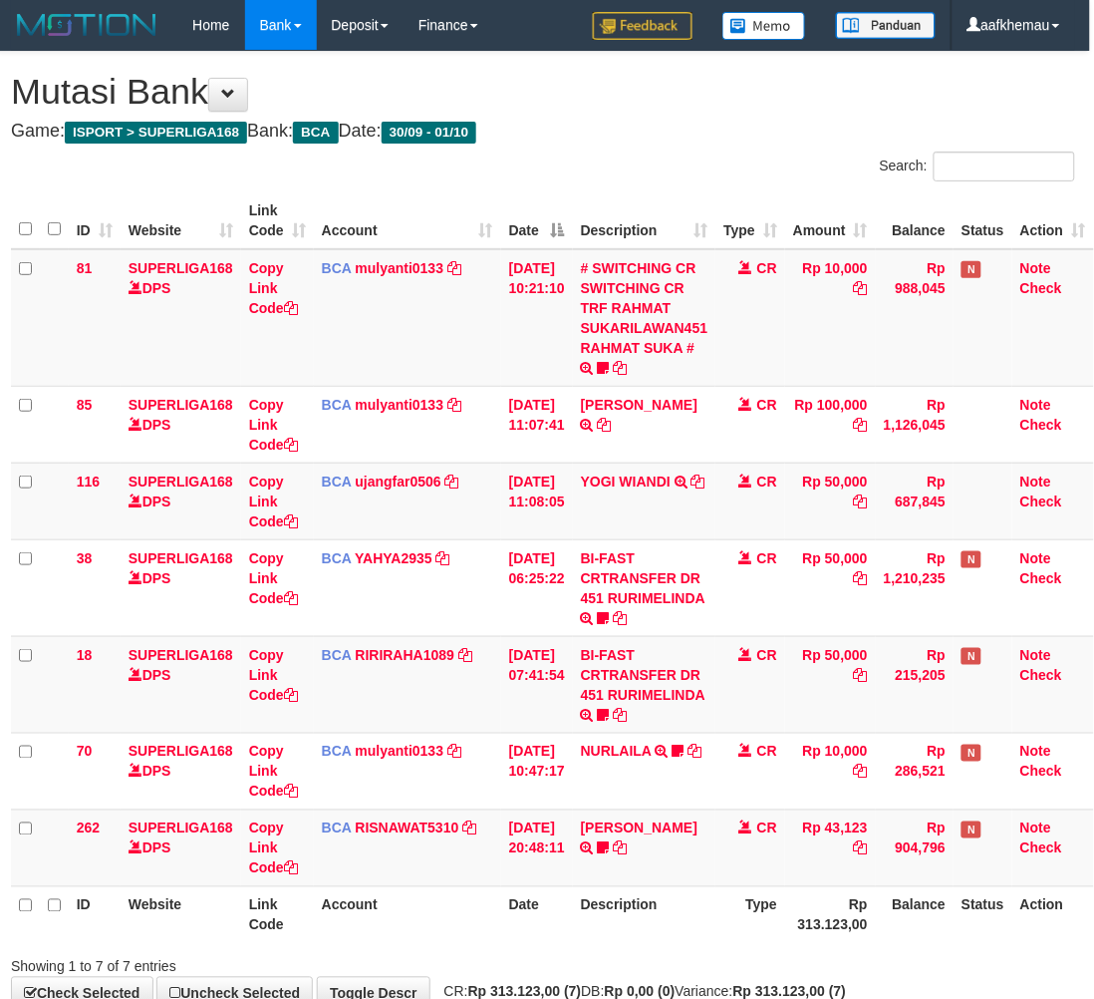
click at [795, 914] on th "Rp 313.123,00" at bounding box center [830, 914] width 91 height 57
click at [655, 140] on h4 "Game: ISPORT > SUPERLIGA168 Bank: BCA Date: 30/09 - 01/10" at bounding box center [543, 132] width 1064 height 20
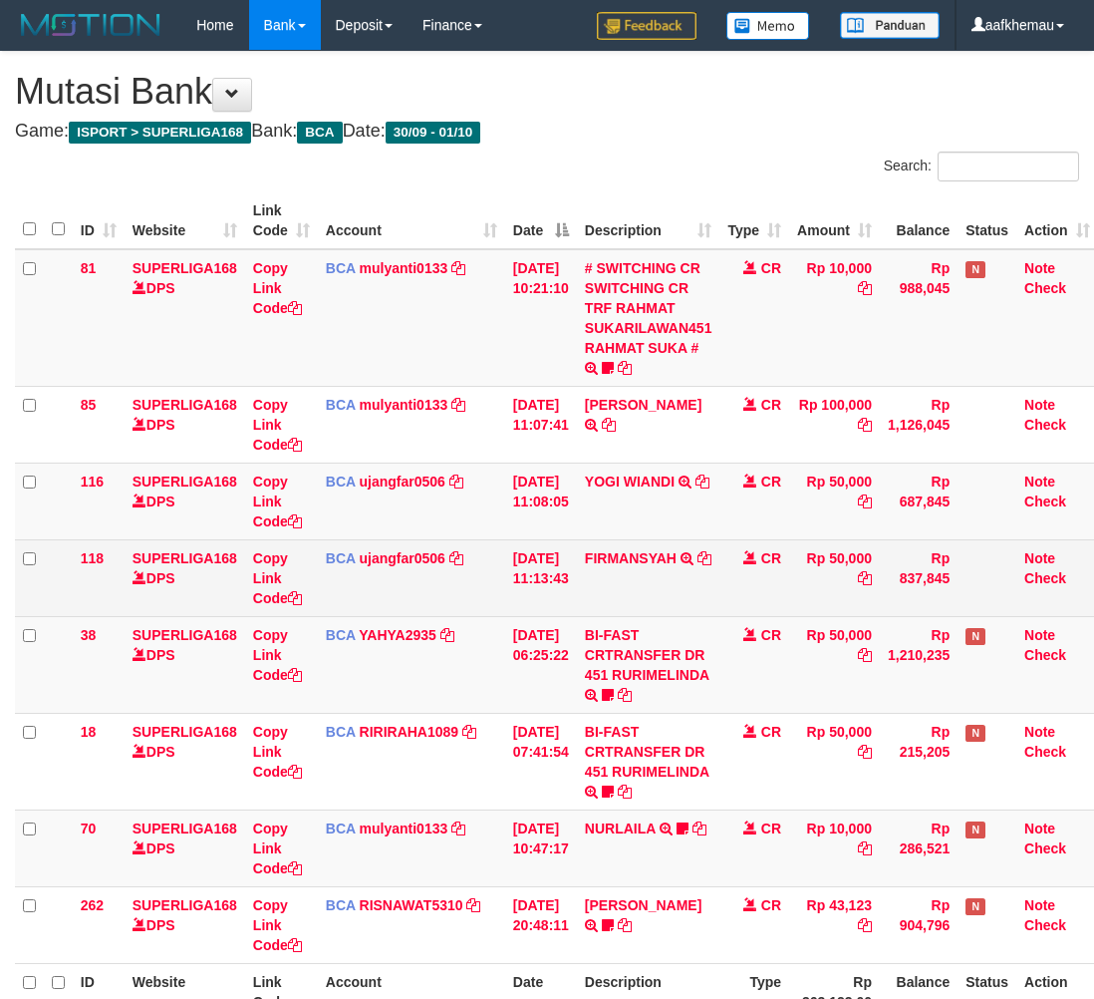
scroll to position [0, 16]
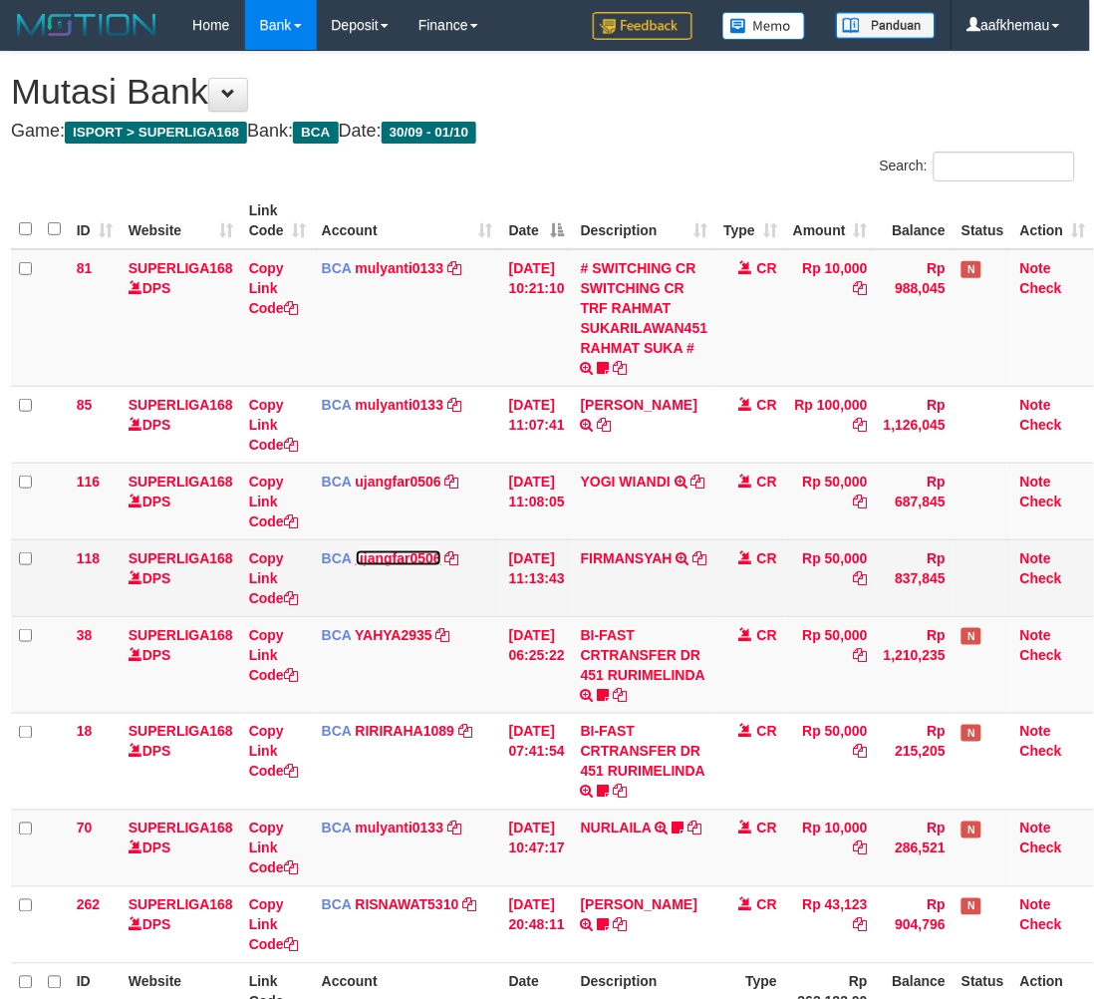
click at [405, 554] on link "ujangfar0506" at bounding box center [399, 558] width 86 height 16
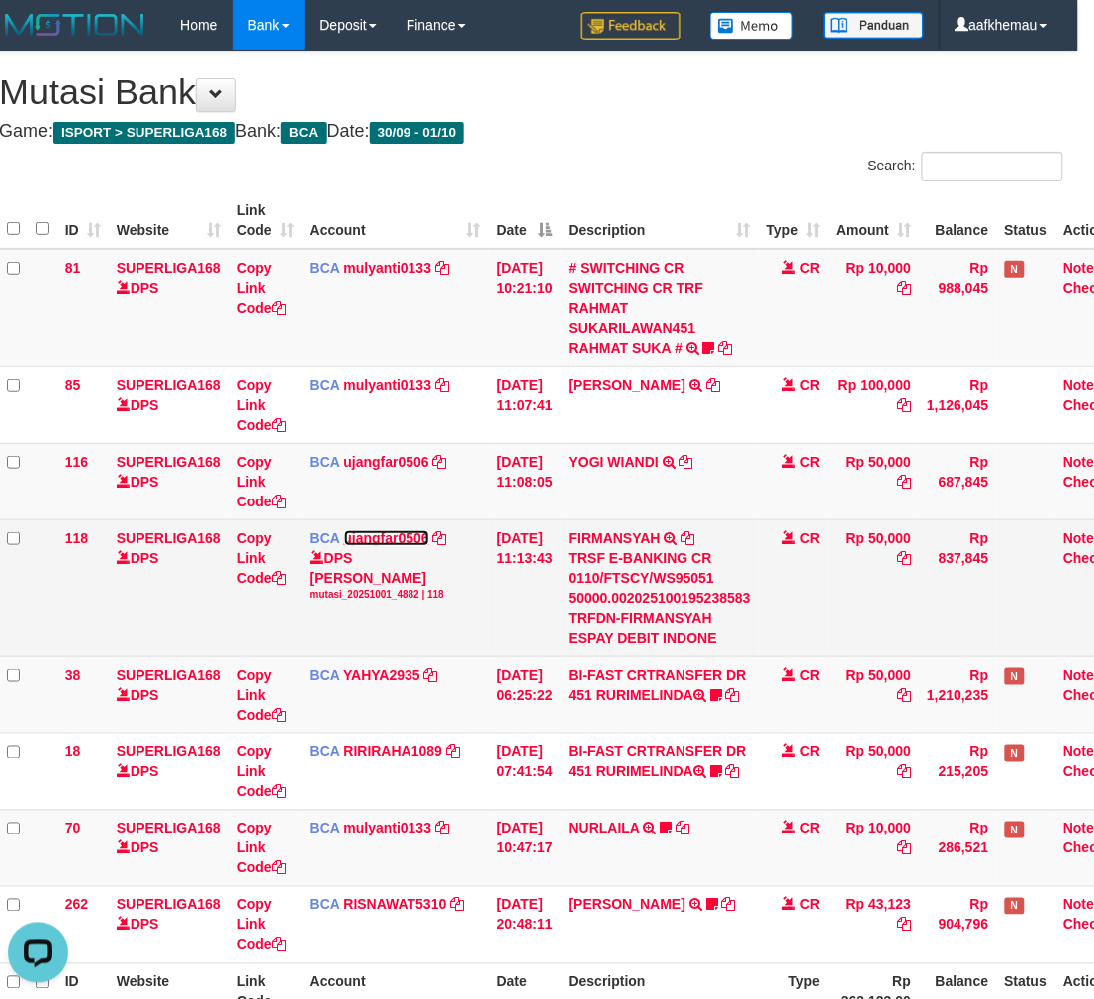
scroll to position [0, 0]
click at [696, 543] on icon at bounding box center [689, 538] width 14 height 14
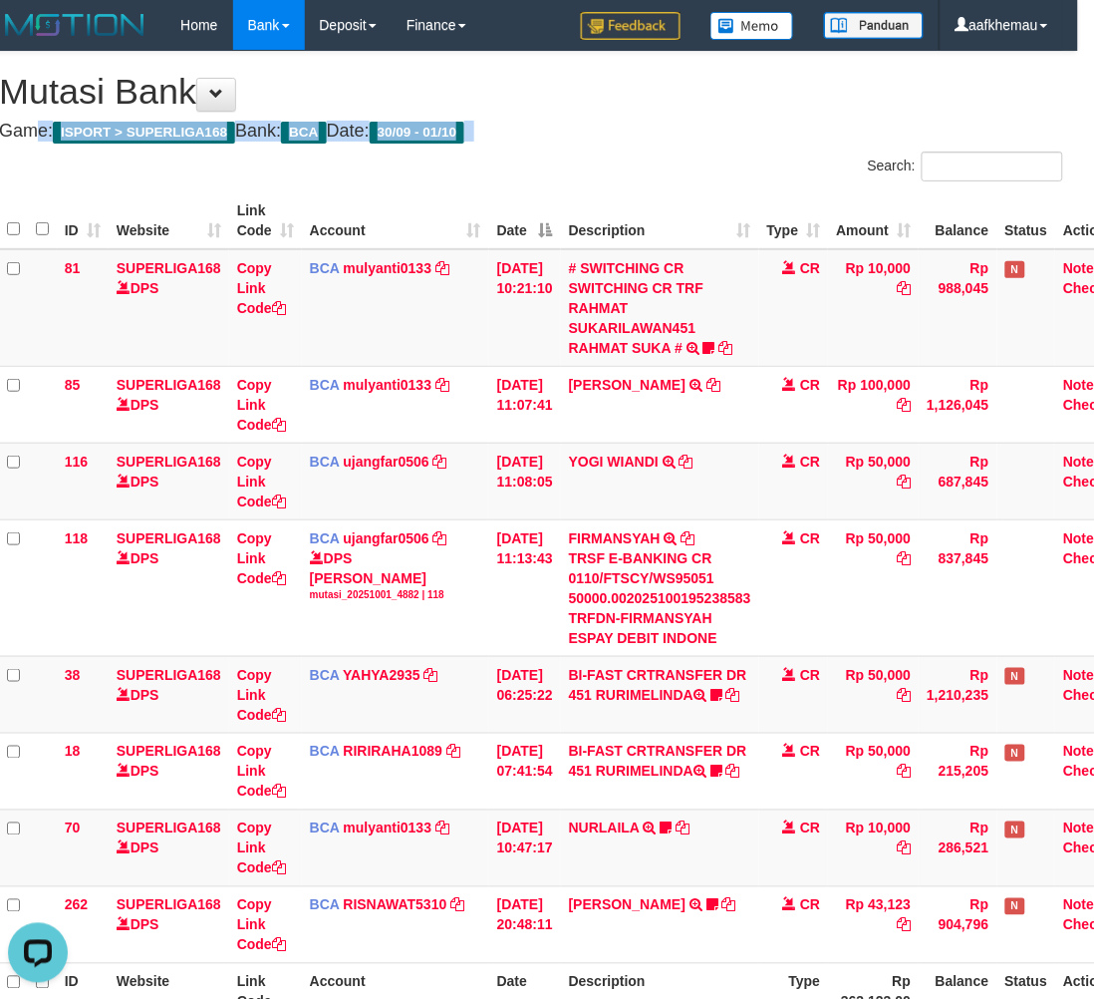
click at [649, 111] on div "**********" at bounding box center [531, 569] width 1094 height 1034
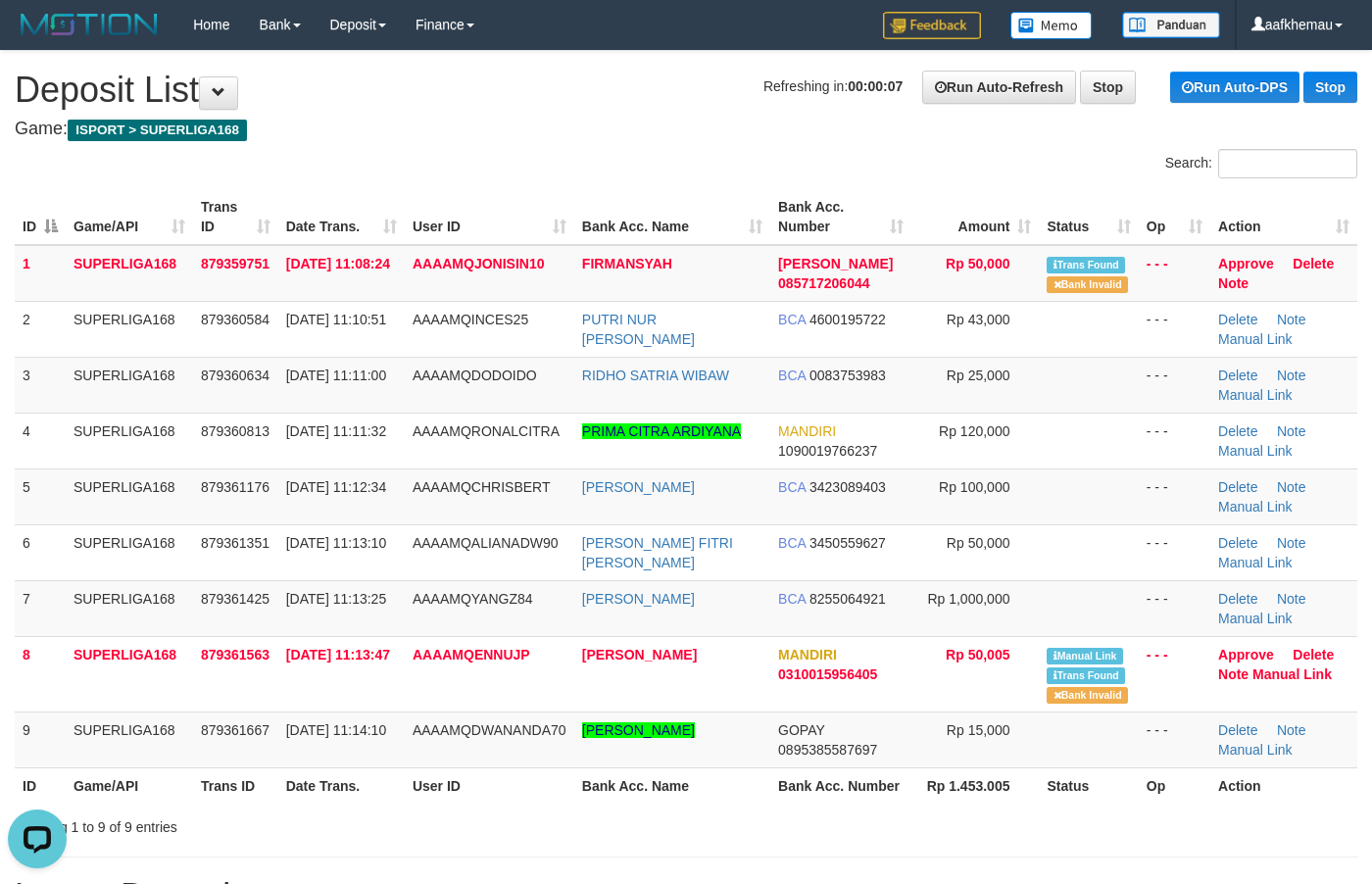
click at [447, 74] on h1 "Refreshing in: 00:00:07 Run Auto-Refresh Stop Run Auto-DPS Stop Deposit List" at bounding box center [686, 90] width 1342 height 39
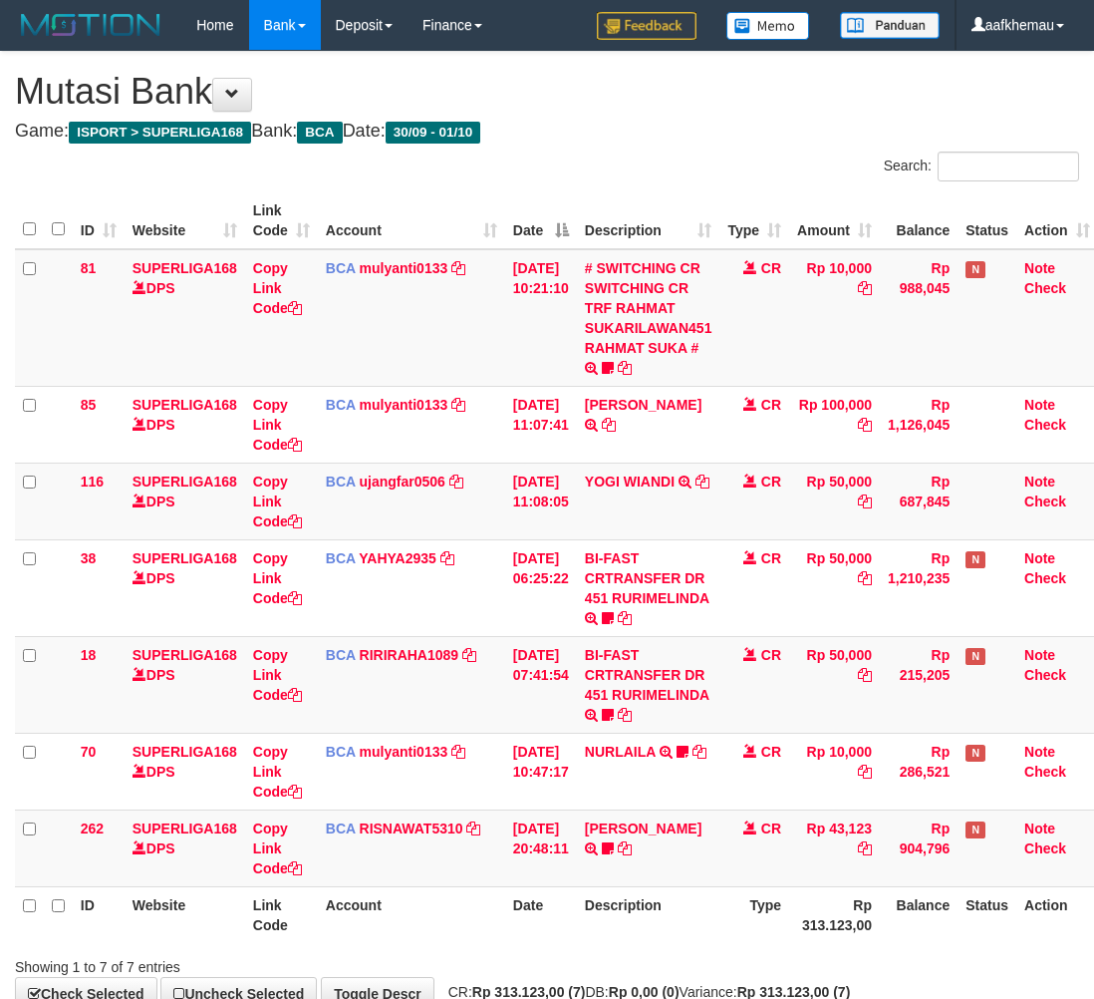
scroll to position [0, 16]
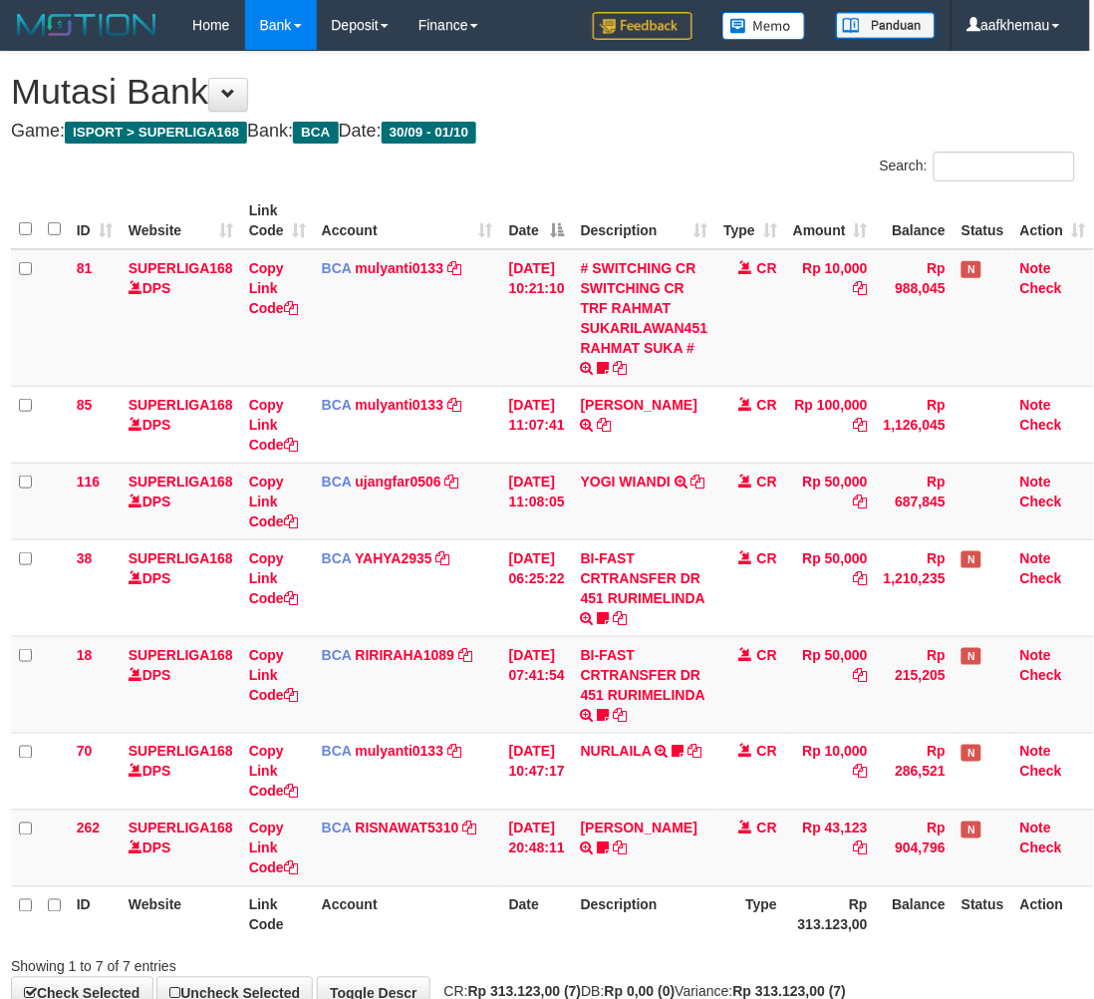
click at [623, 131] on h4 "Game: ISPORT > SUPERLIGA168 Bank: BCA Date: 30/09 - 01/10" at bounding box center [543, 132] width 1064 height 20
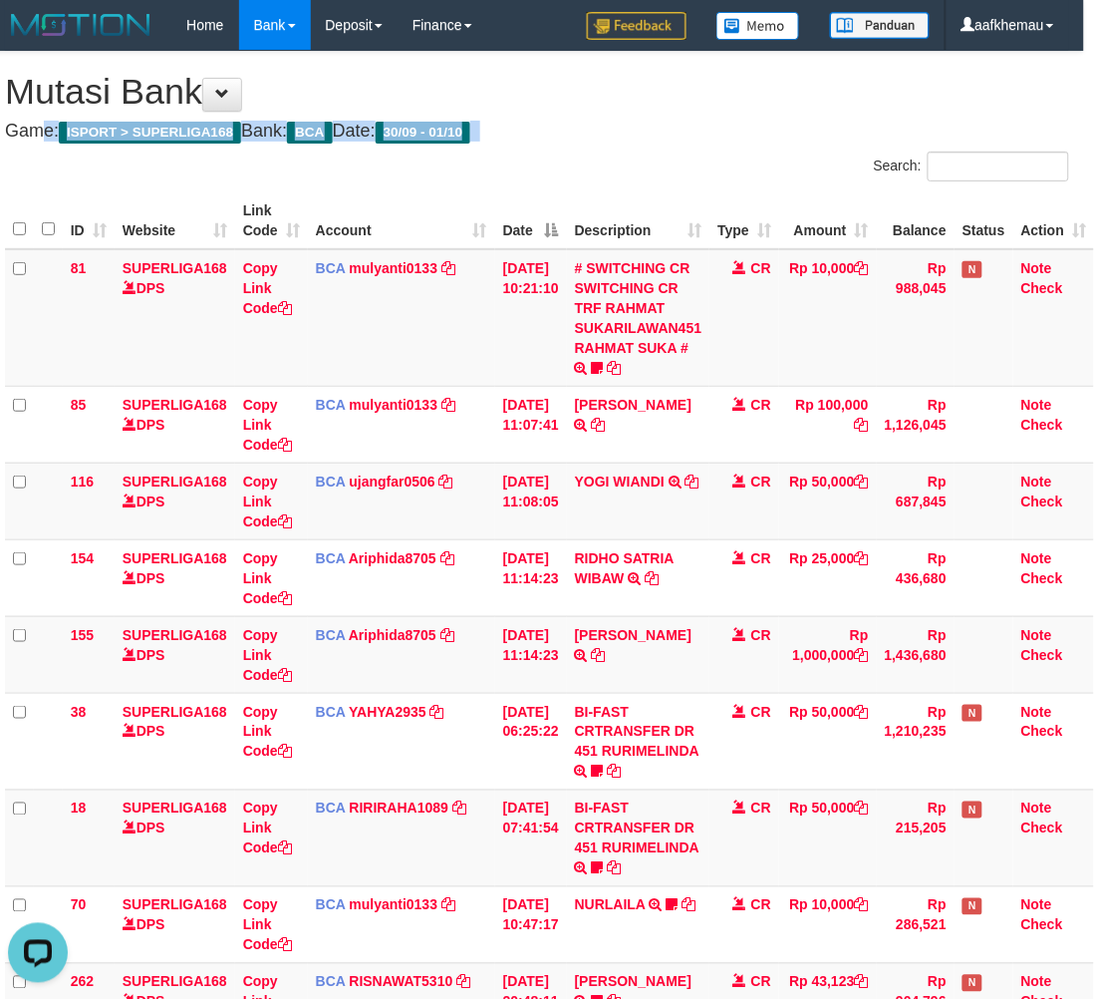
click at [686, 107] on div "**********" at bounding box center [537, 607] width 1094 height 1111
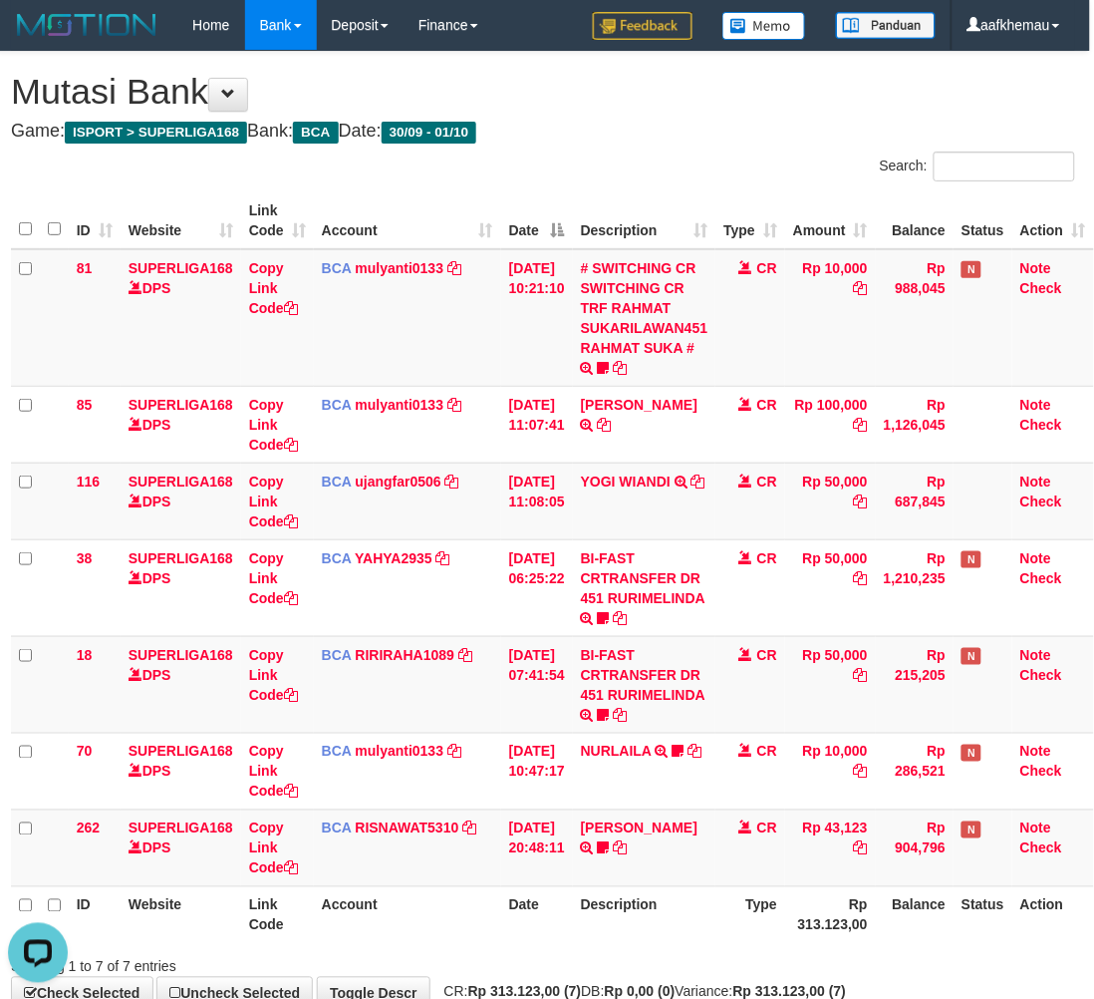
click at [681, 165] on div "Search:" at bounding box center [816, 168] width 517 height 35
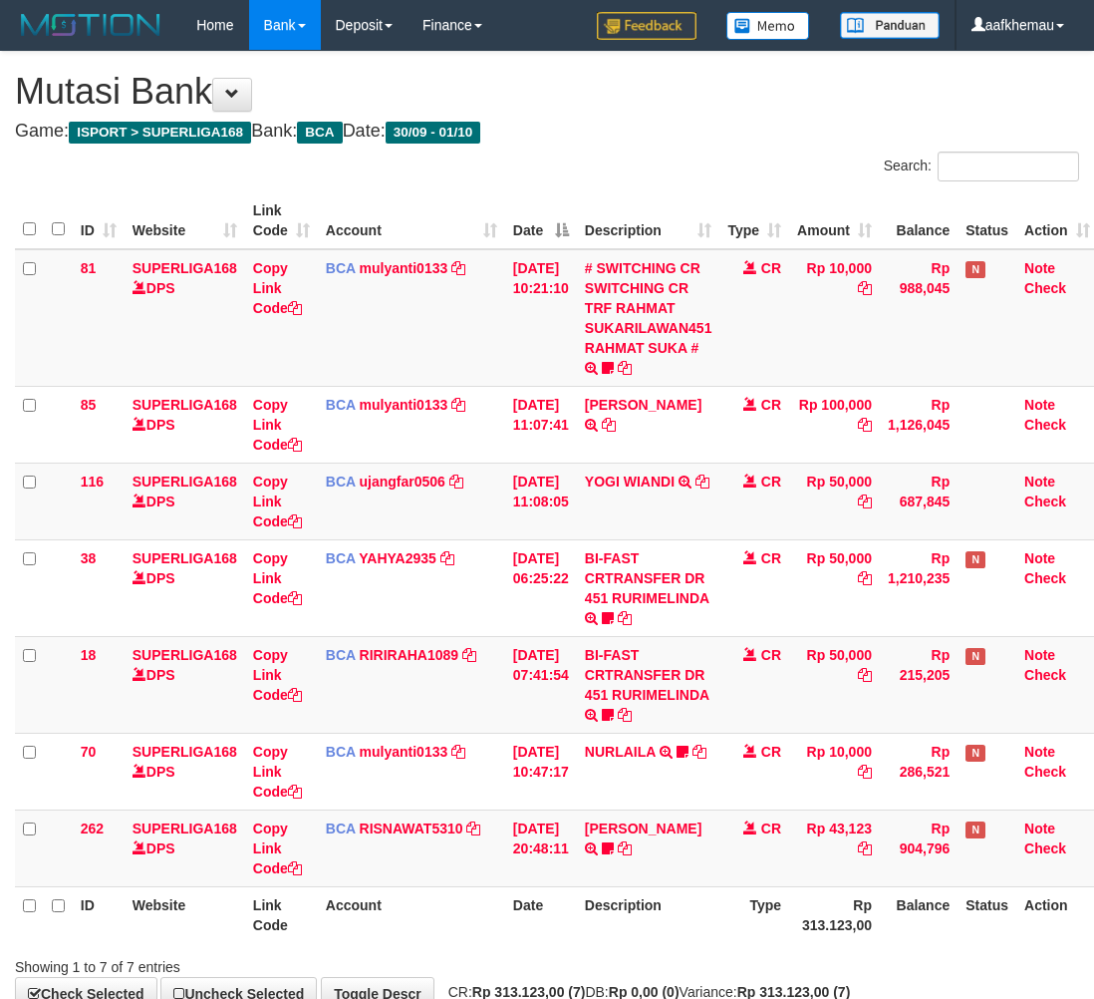
scroll to position [0, 16]
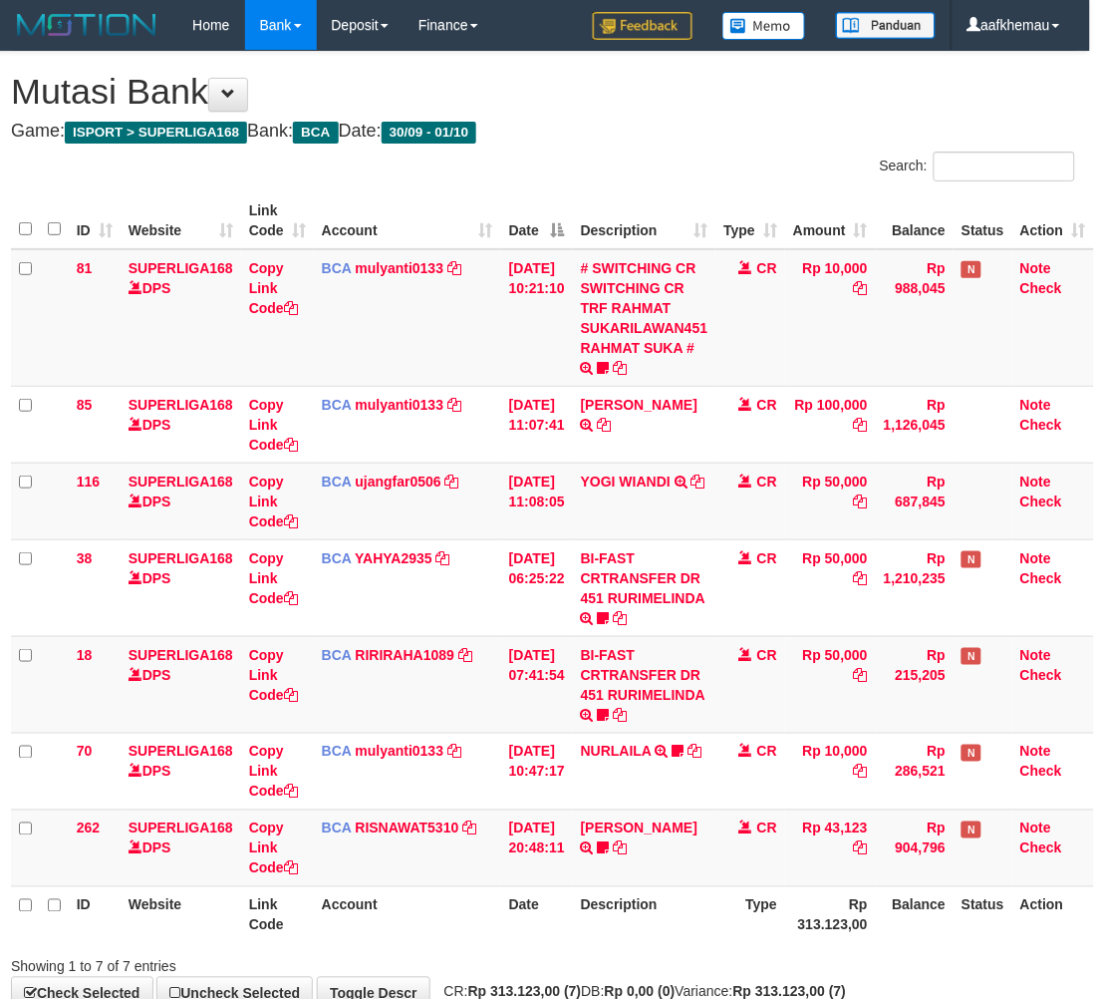
drag, startPoint x: 664, startPoint y: 65, endPoint x: 659, endPoint y: 56, distance: 10.3
click at [661, 67] on div "**********" at bounding box center [543, 531] width 1094 height 958
click at [671, 86] on h1 "Mutasi Bank" at bounding box center [543, 92] width 1064 height 40
click at [628, 171] on div "Search:" at bounding box center [816, 168] width 517 height 35
click at [719, 90] on h1 "Mutasi Bank" at bounding box center [543, 92] width 1064 height 40
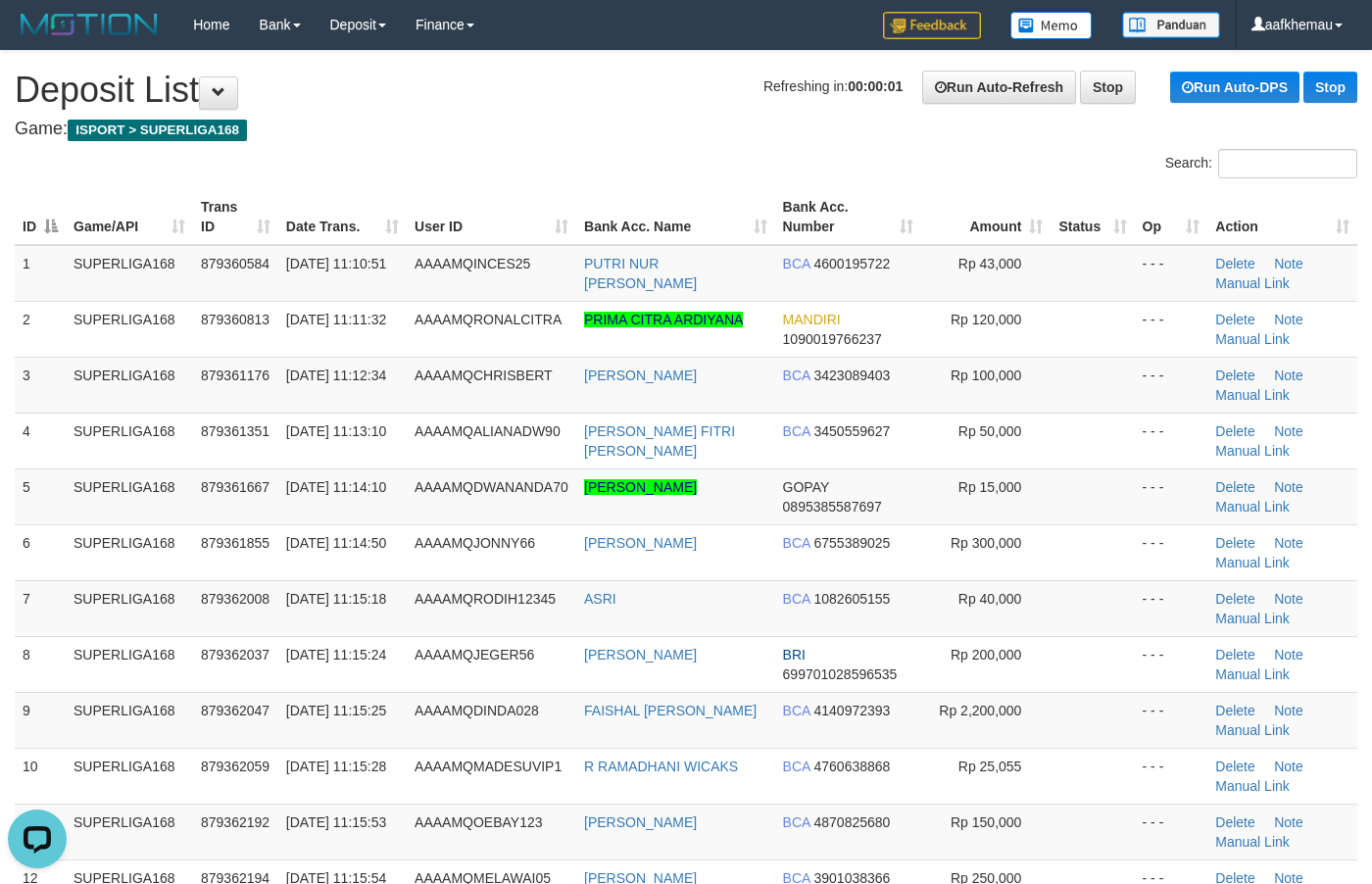
click at [652, 121] on h4 "Game: ISPORT > SUPERLIGA168" at bounding box center [686, 130] width 1342 height 20
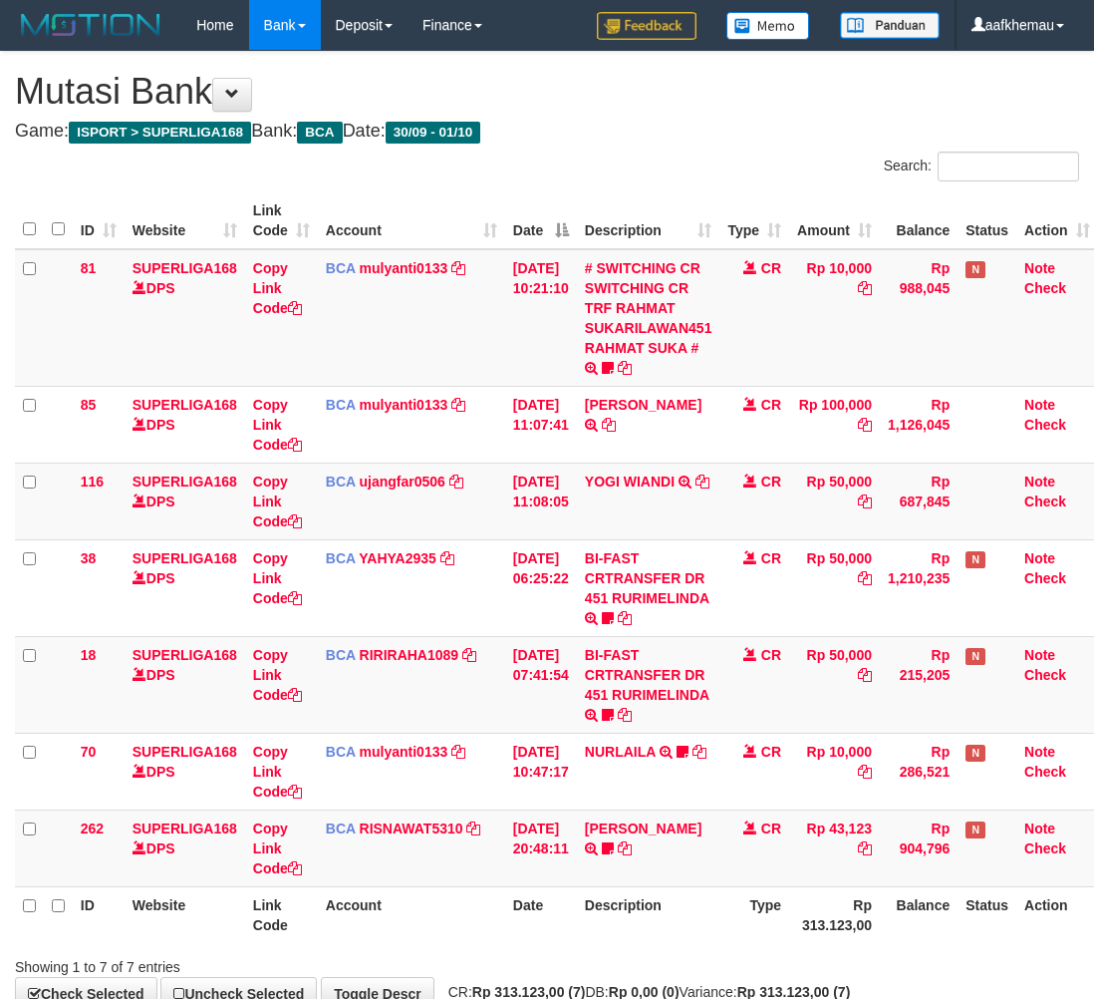
scroll to position [0, 16]
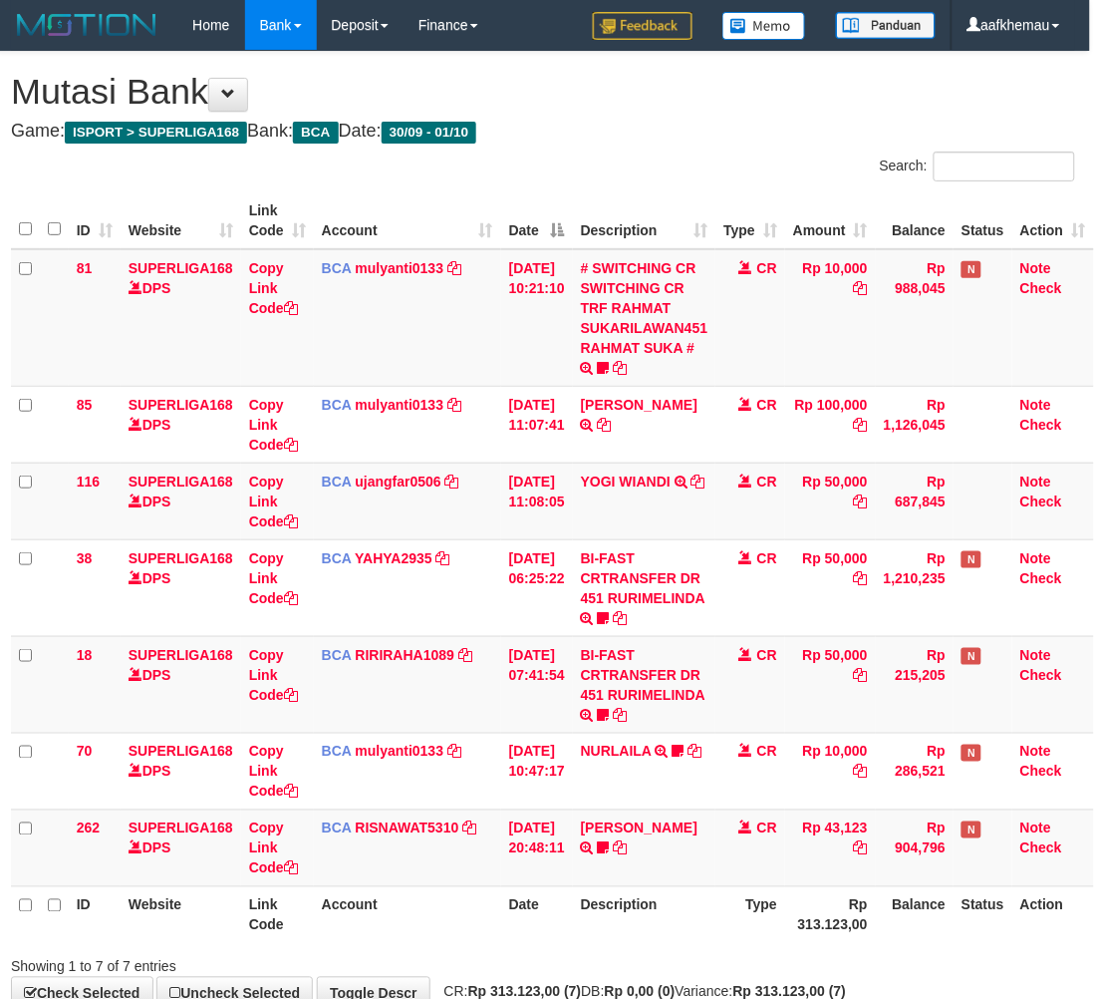
click at [838, 972] on div "Showing 1 to 7 of 7 entries" at bounding box center [543, 963] width 1094 height 28
click at [770, 117] on div "**********" at bounding box center [543, 531] width 1094 height 958
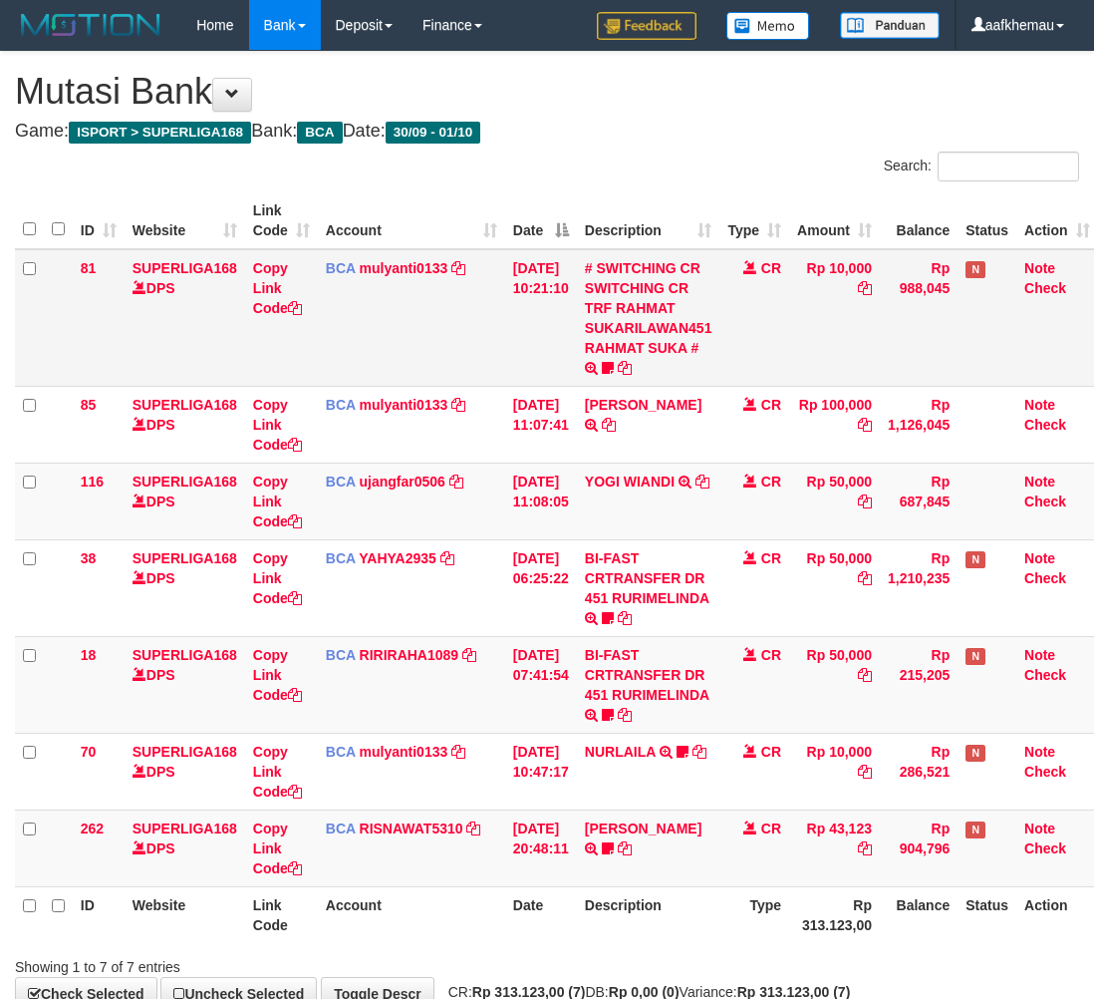
scroll to position [0, 16]
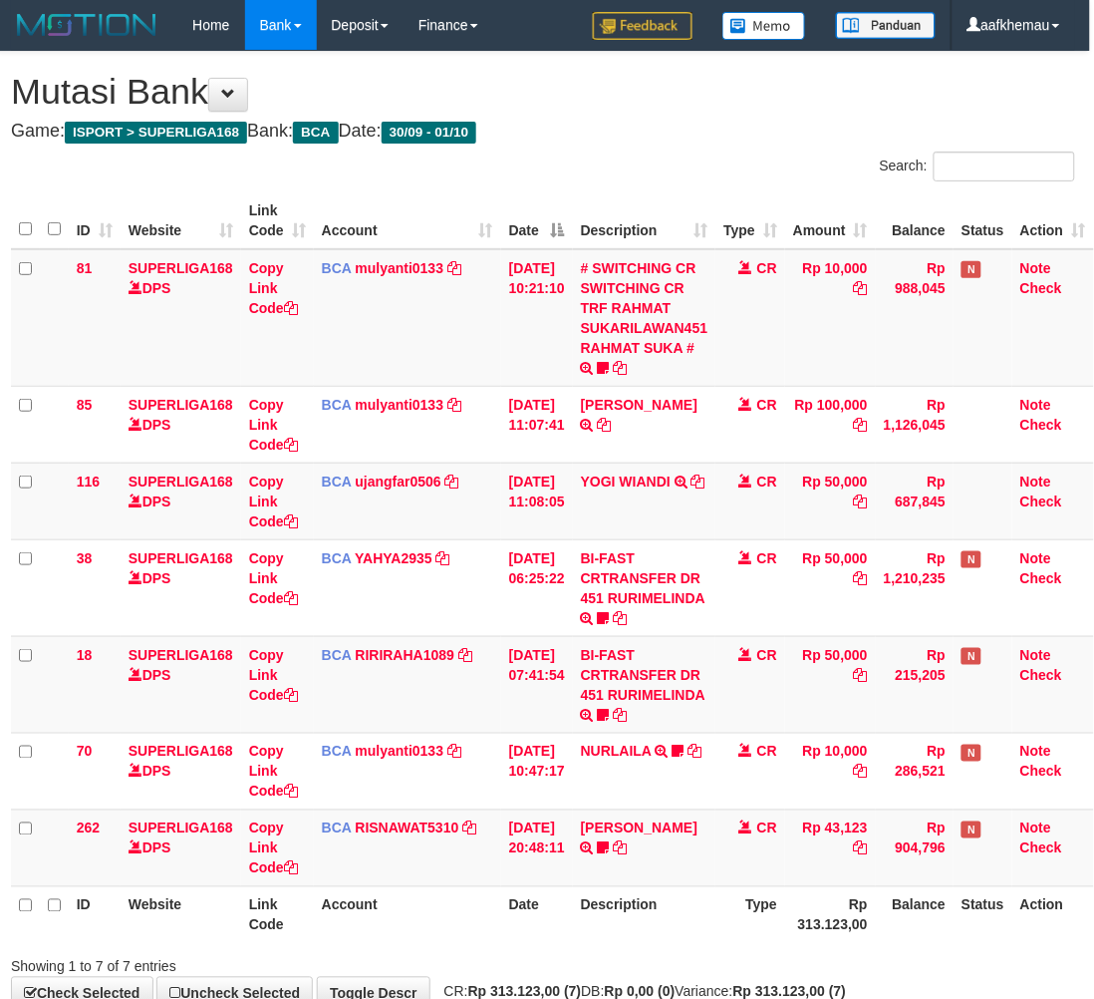
click at [708, 125] on h4 "Game: ISPORT > SUPERLIGA168 Bank: BCA Date: 30/09 - 01/10" at bounding box center [543, 132] width 1064 height 20
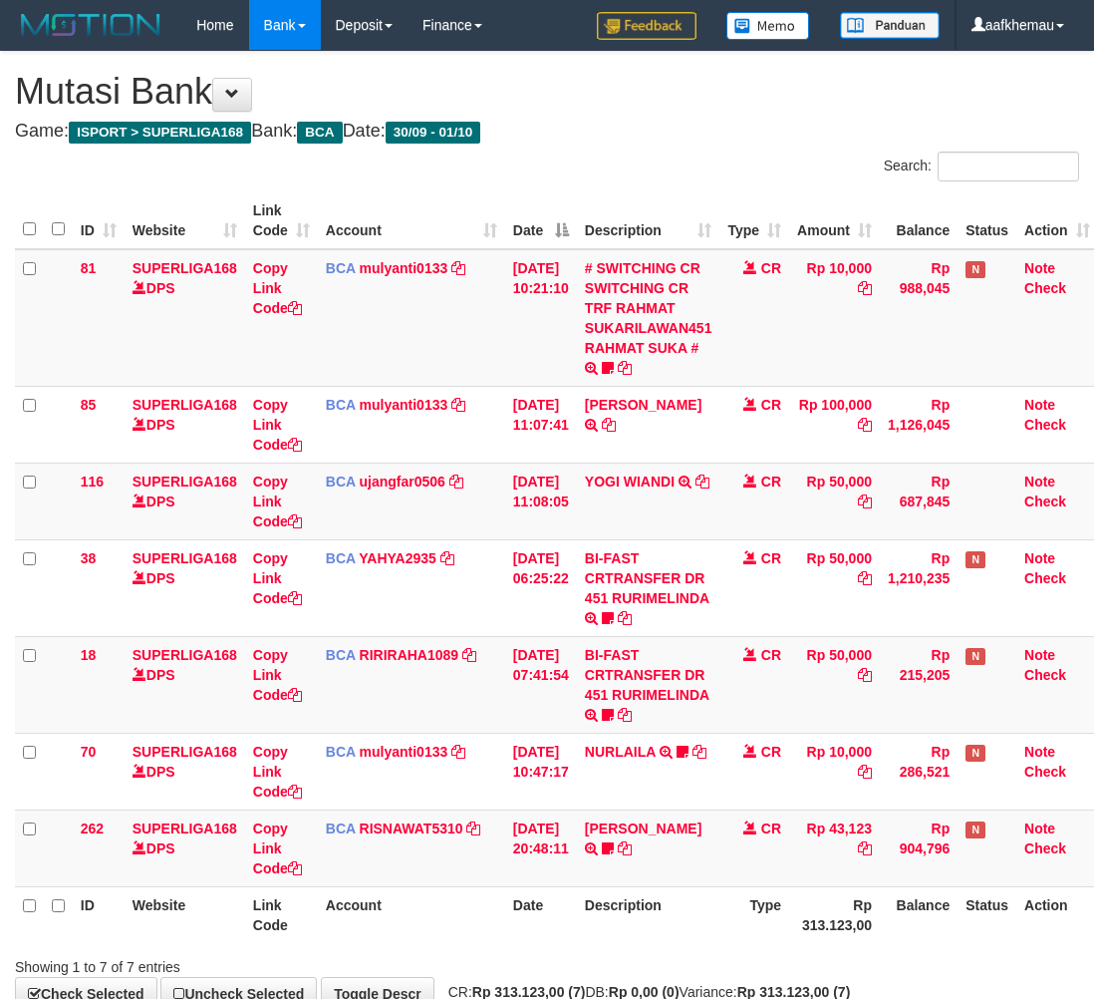
scroll to position [0, 16]
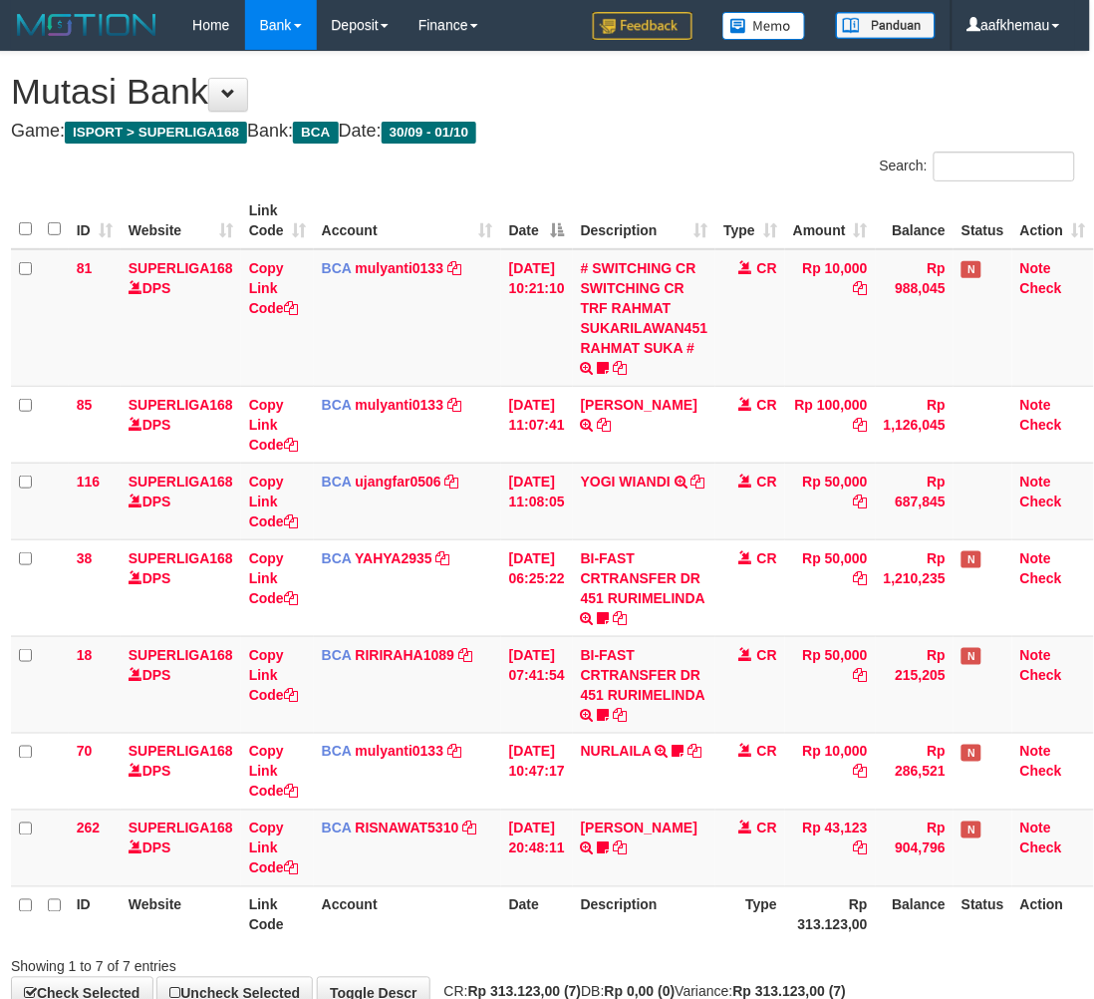
click at [715, 179] on div "Search:" at bounding box center [816, 168] width 517 height 35
click at [715, 145] on div "**********" at bounding box center [543, 531] width 1094 height 958
click at [390, 262] on link "mulyanti0133" at bounding box center [400, 268] width 89 height 16
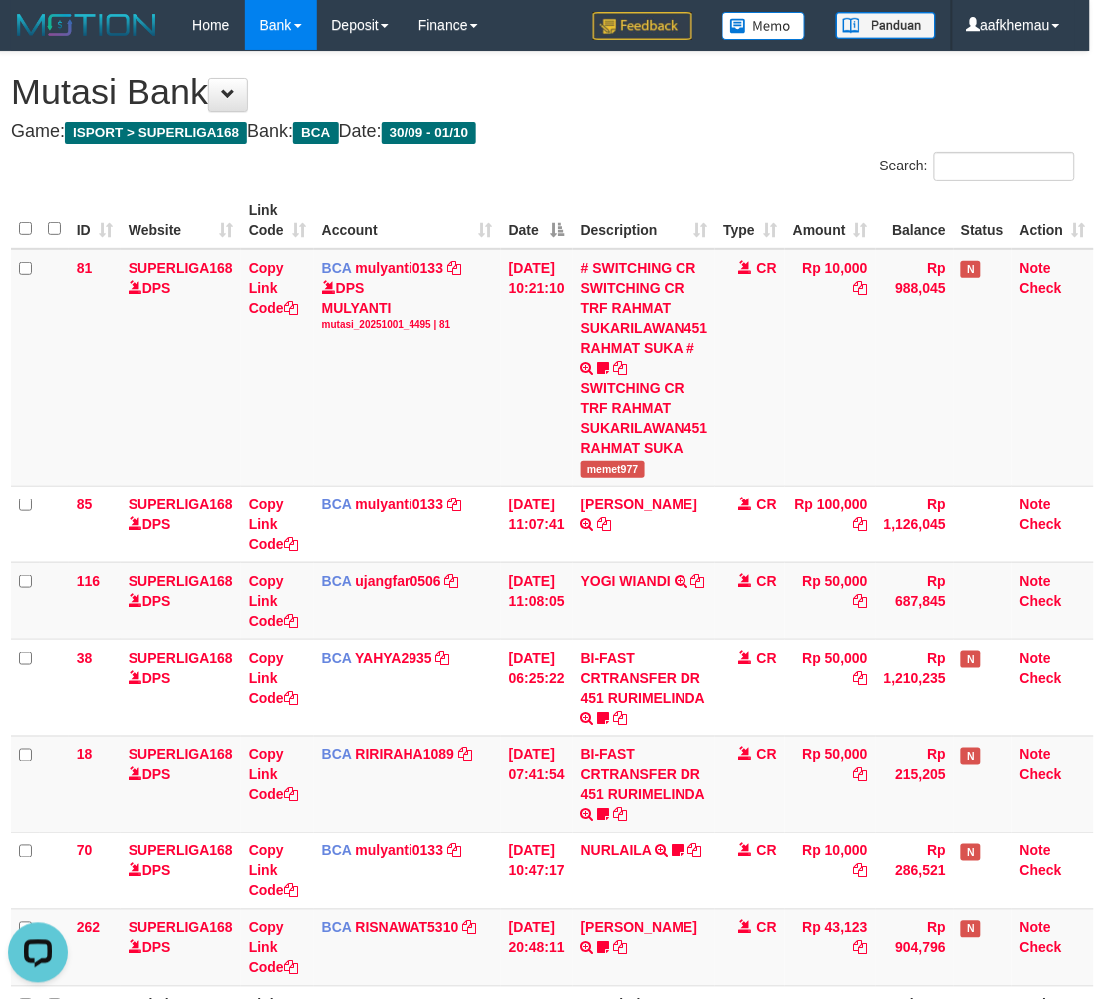
click at [598, 113] on div "**********" at bounding box center [543, 580] width 1094 height 1057
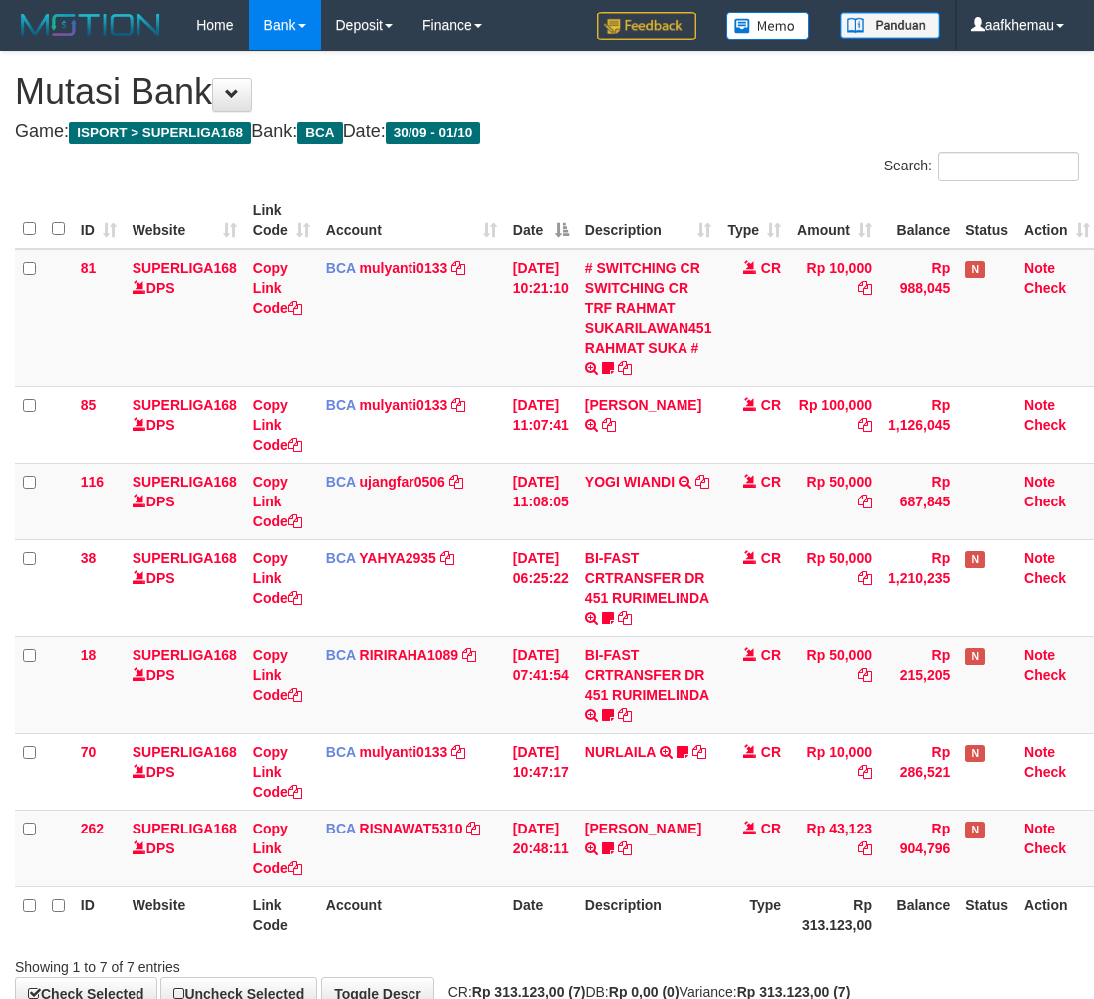
scroll to position [0, 16]
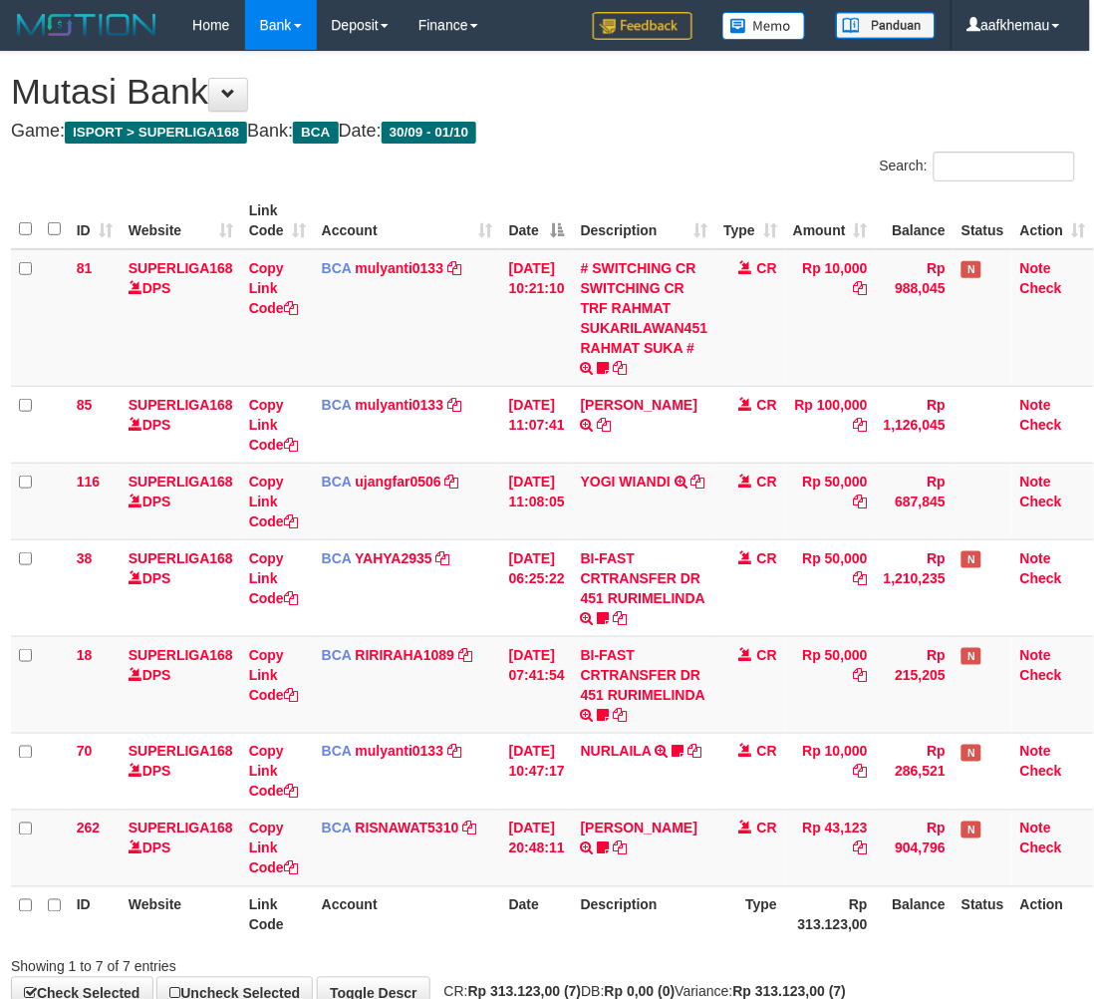
click at [621, 135] on h4 "Game: ISPORT > SUPERLIGA168 Bank: BCA Date: 30/09 - 01/10" at bounding box center [543, 132] width 1064 height 20
click at [795, 143] on div "**********" at bounding box center [543, 531] width 1094 height 958
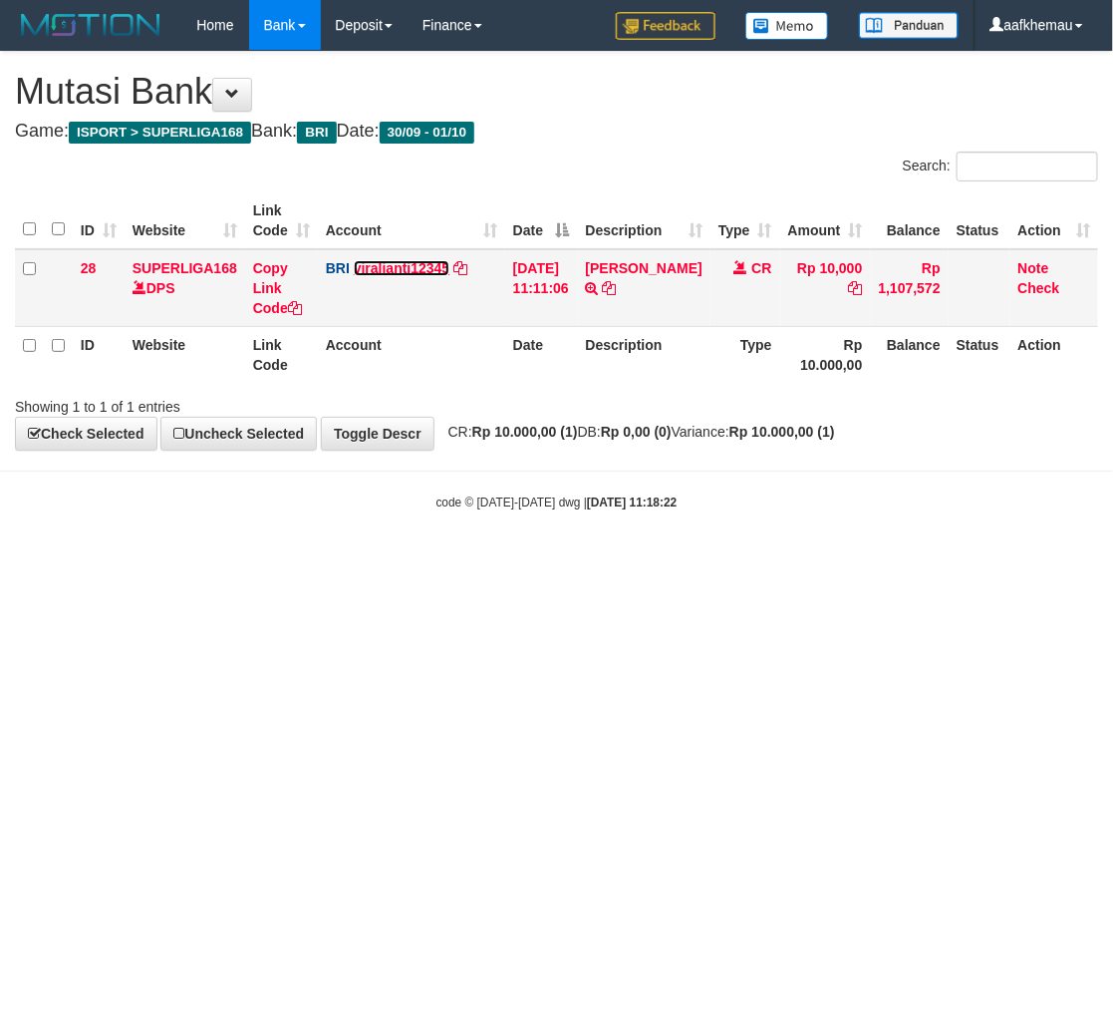
click at [446, 266] on link "viralianti12345" at bounding box center [402, 268] width 97 height 16
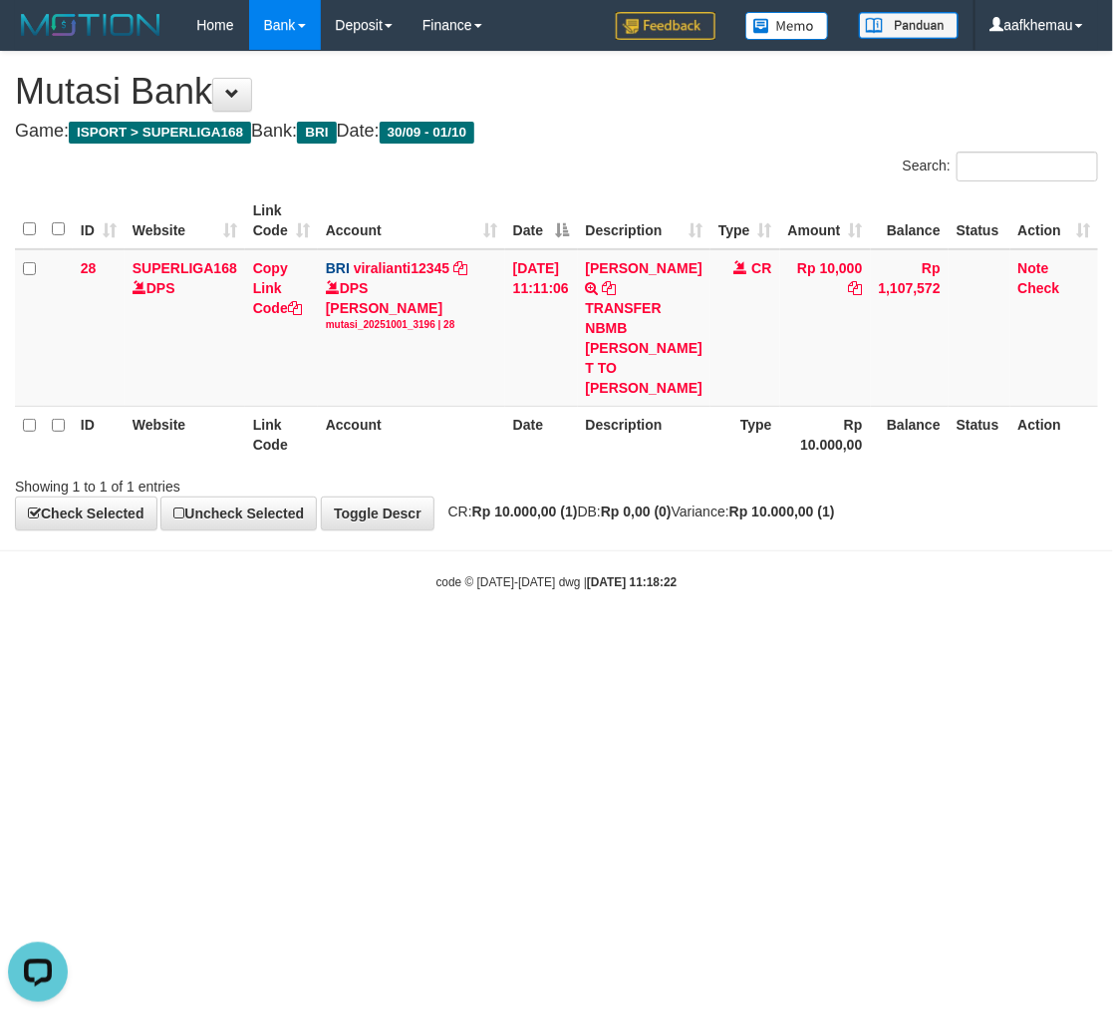
drag, startPoint x: 742, startPoint y: 545, endPoint x: 953, endPoint y: 511, distance: 213.0
click at [742, 529] on div "**********" at bounding box center [556, 290] width 1113 height 477
click at [616, 520] on div "**********" at bounding box center [556, 290] width 1113 height 477
drag, startPoint x: 925, startPoint y: 675, endPoint x: 878, endPoint y: 601, distance: 87.4
click at [925, 641] on html "Toggle navigation Home Bank Account List Load By Website Group [ISPORT] SUPERLI…" at bounding box center [556, 320] width 1113 height 641
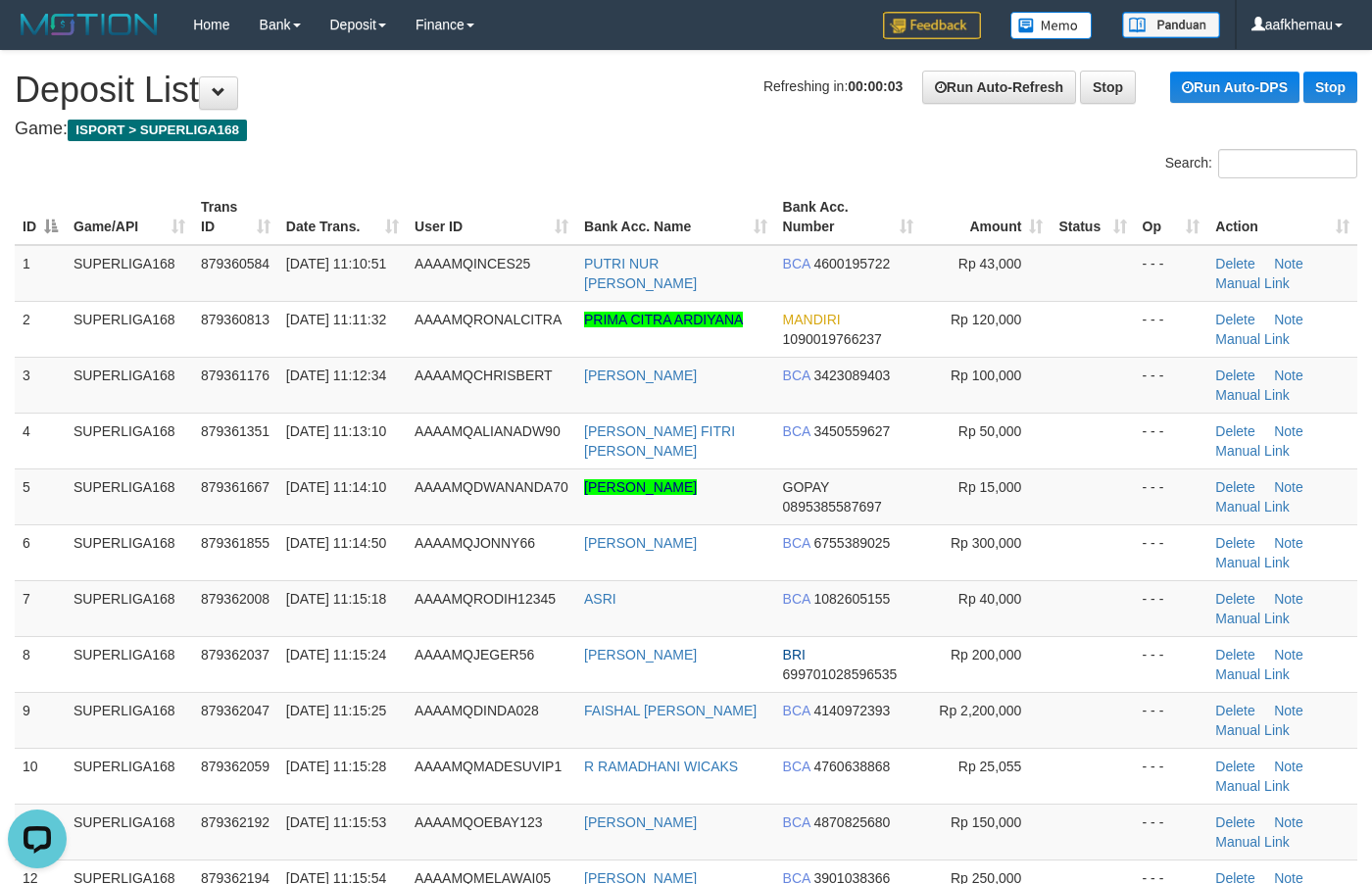
click at [624, 95] on h1 "Refreshing in: 00:00:03 Run Auto-Refresh Stop Run Auto-DPS Stop Deposit List" at bounding box center [686, 90] width 1342 height 39
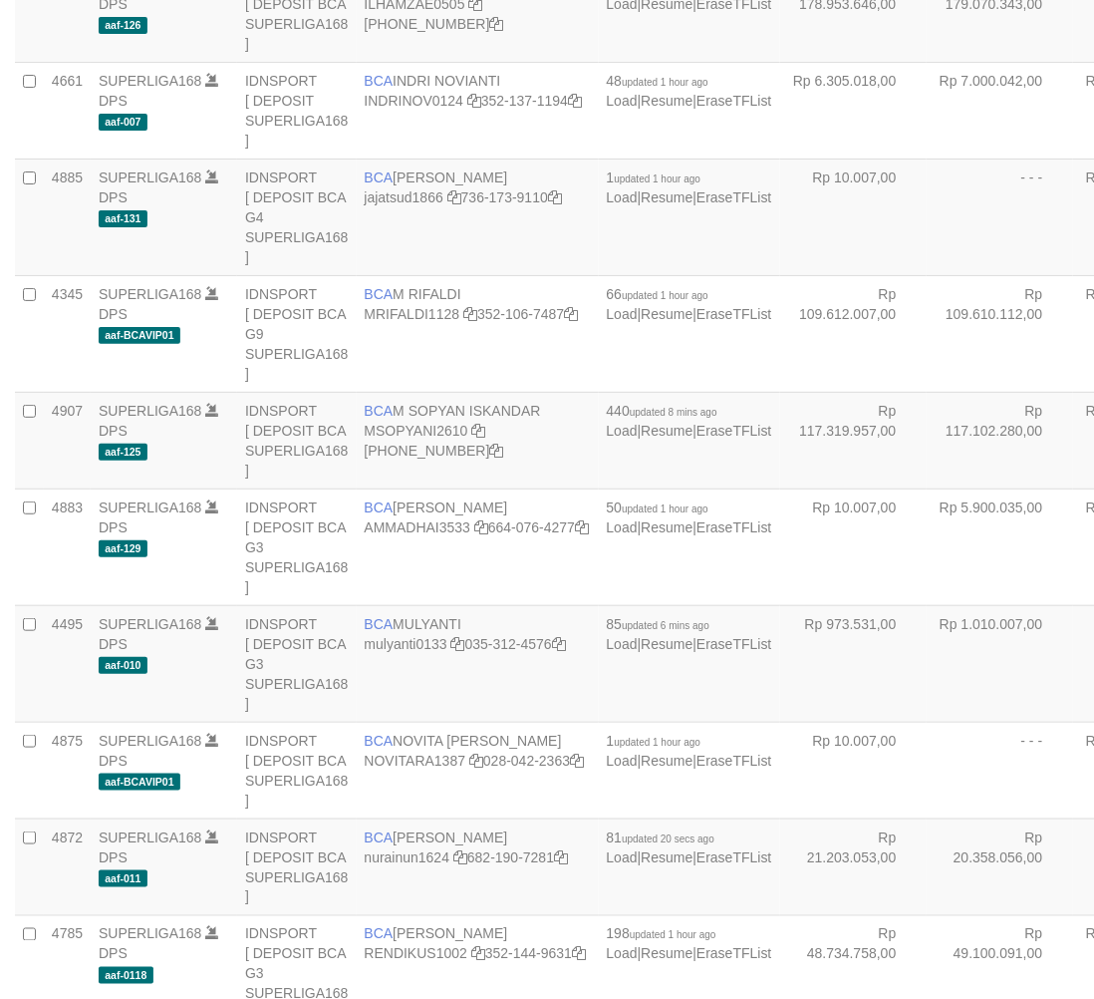
scroll to position [1311, 0]
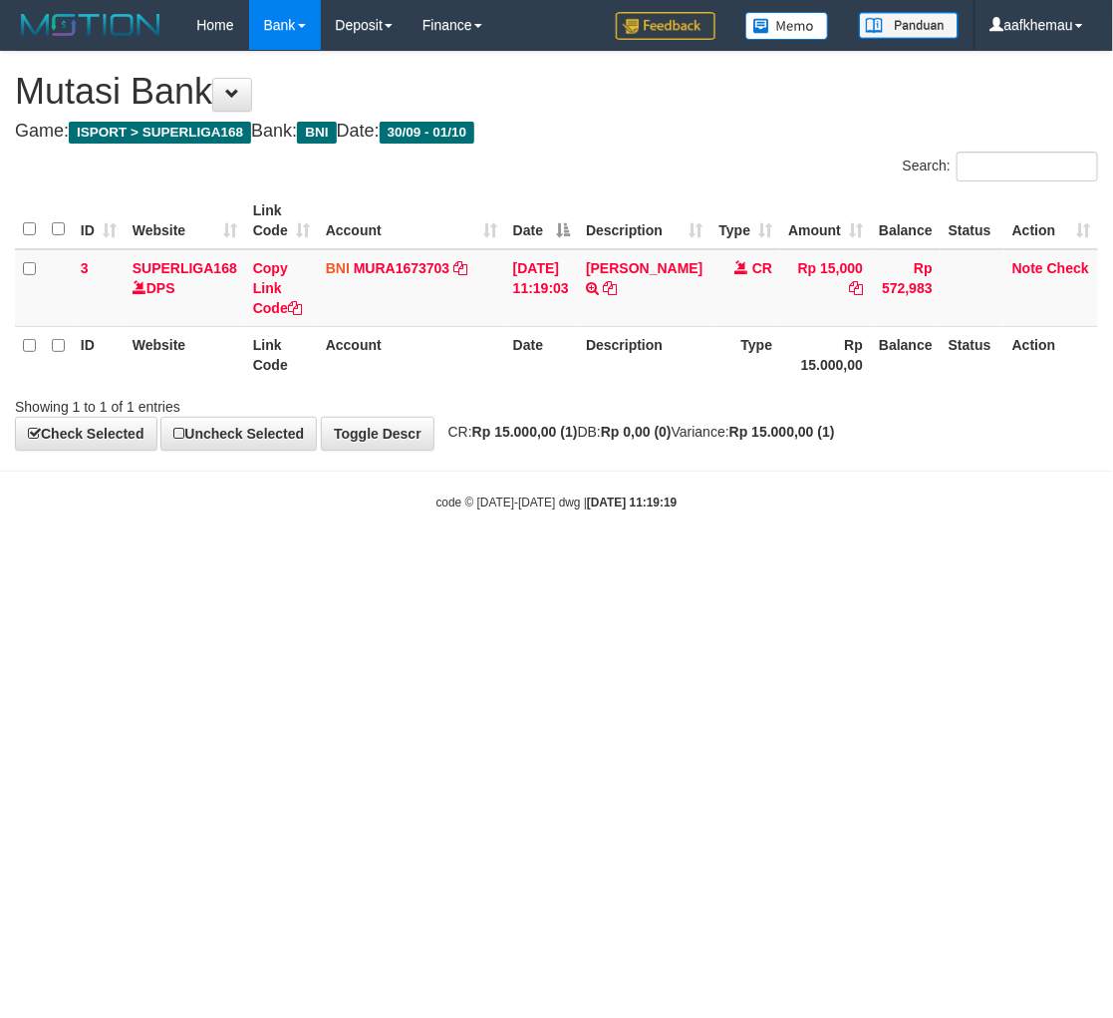
click at [721, 491] on div "code © 2012-2018 dwg | 2025/10/01 11:19:19" at bounding box center [556, 501] width 1113 height 20
click at [397, 270] on link "MURA1673703" at bounding box center [402, 268] width 97 height 16
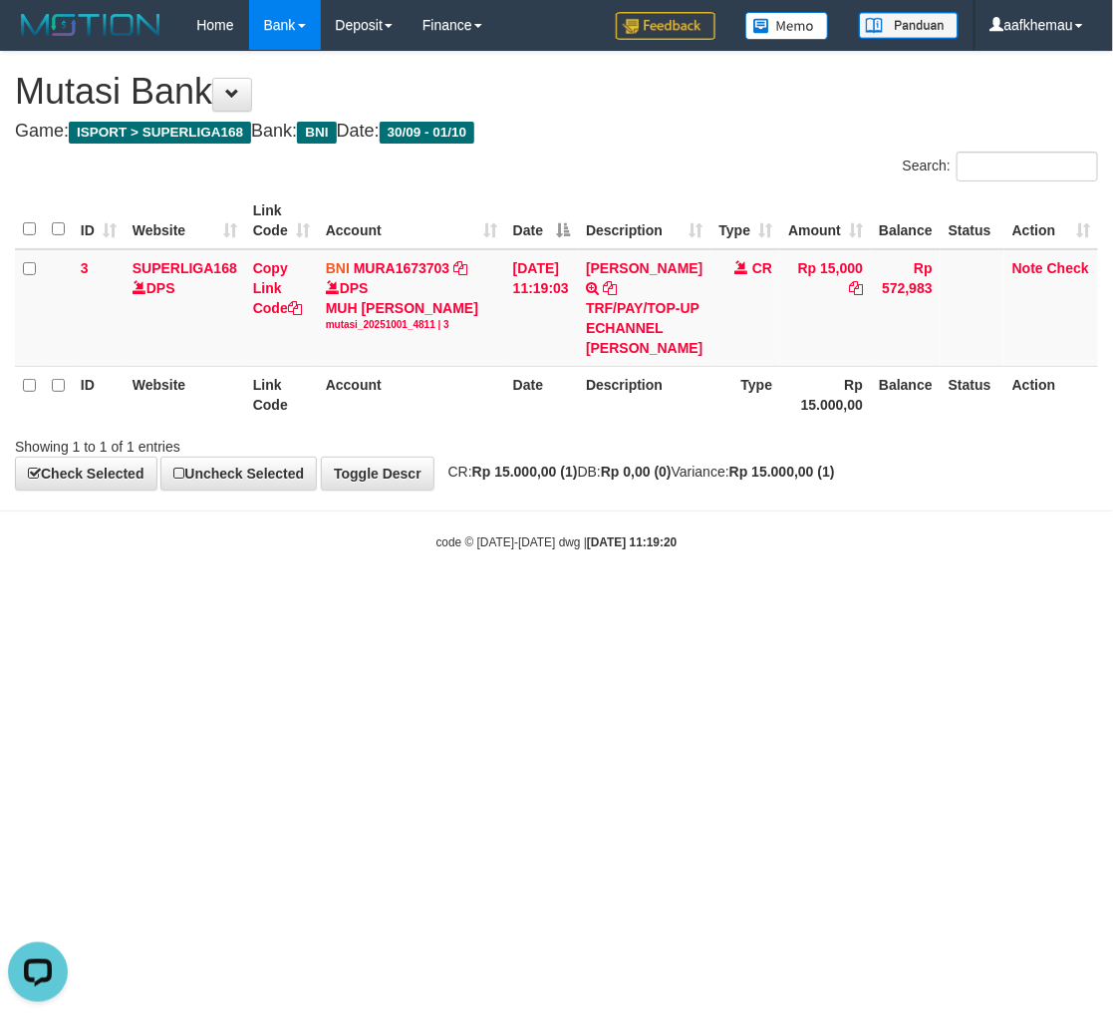
click at [798, 601] on body "Toggle navigation Home Bank Account List Load By Website Group [ISPORT] SUPERLI…" at bounding box center [556, 300] width 1113 height 601
drag, startPoint x: 999, startPoint y: 581, endPoint x: 987, endPoint y: 581, distance: 12.0
click at [994, 583] on body "Toggle navigation Home Bank Account List Load By Website Group [ISPORT] SUPERLI…" at bounding box center [556, 300] width 1113 height 601
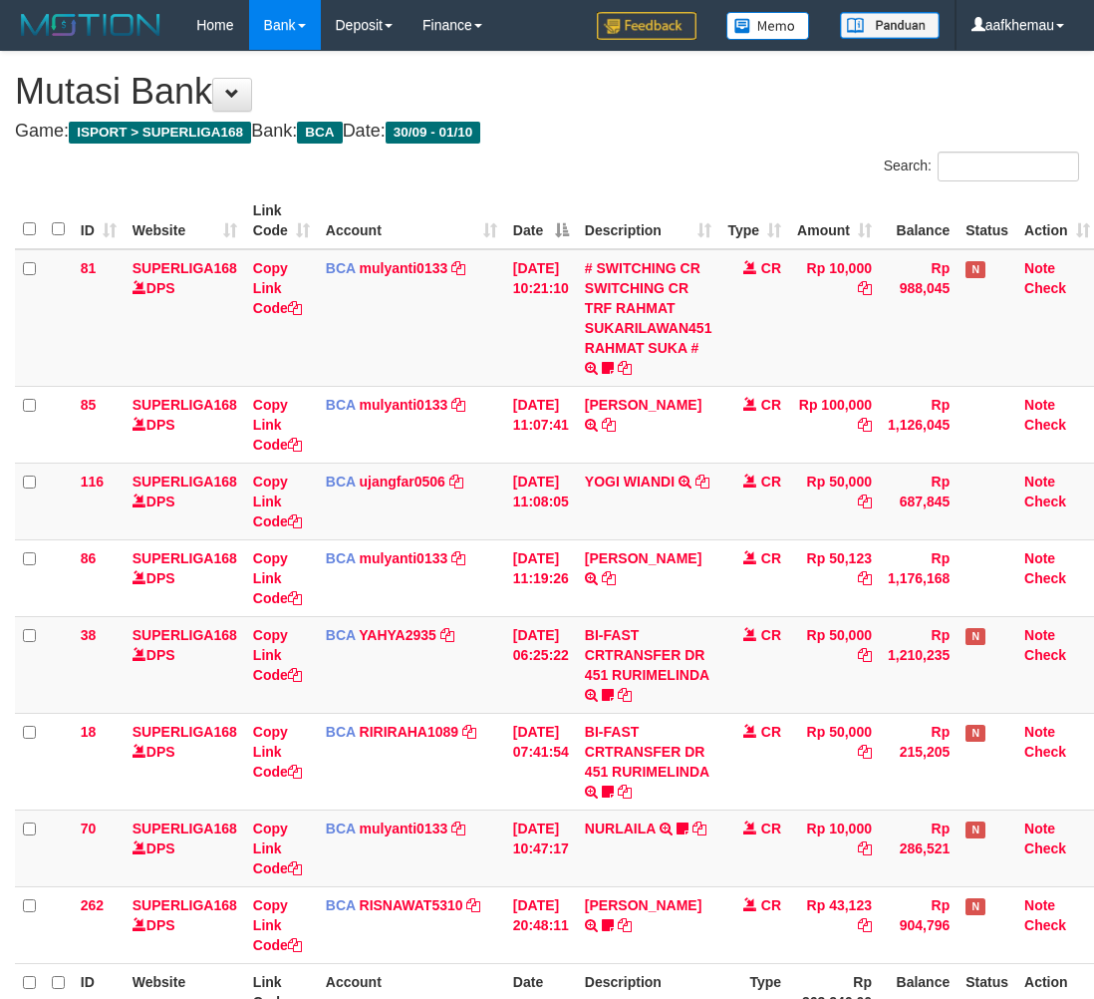
scroll to position [0, 16]
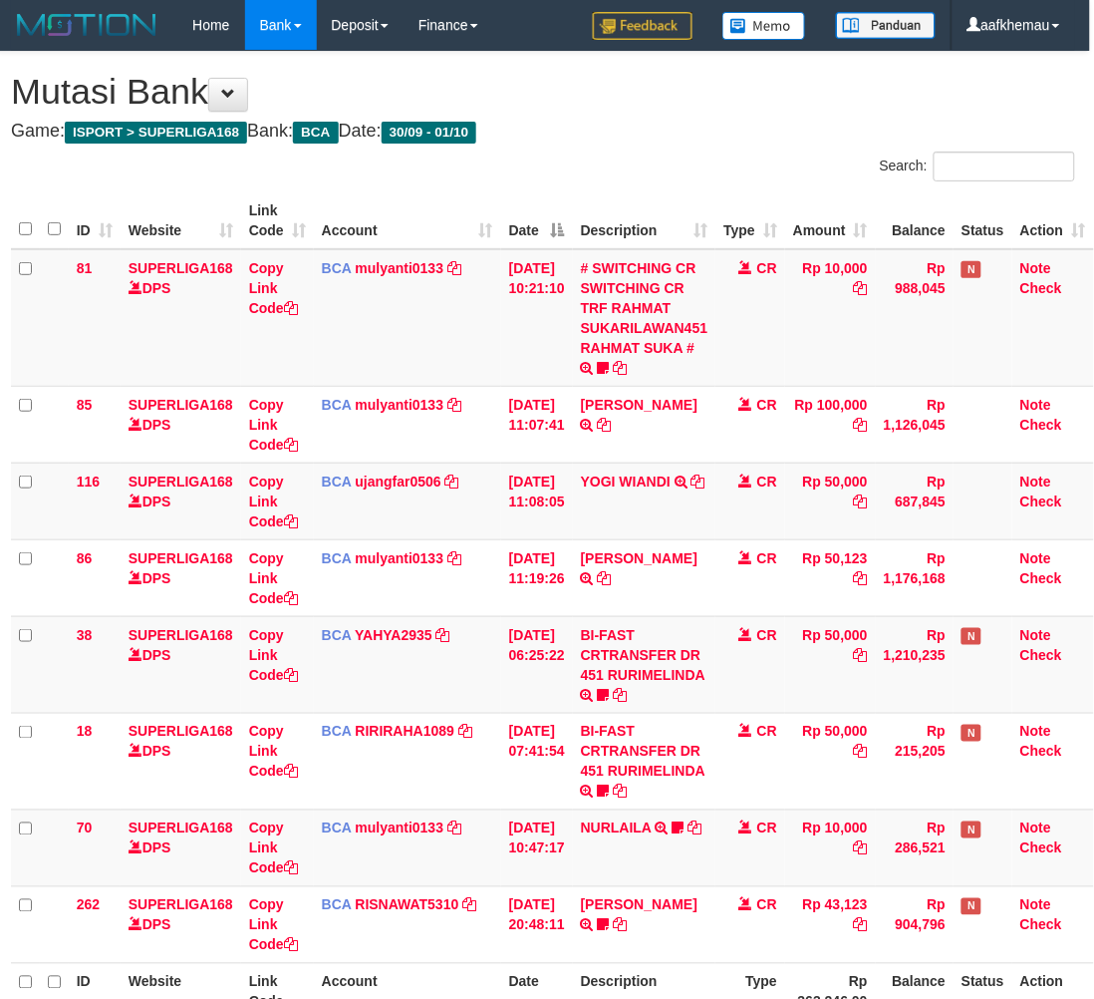
click at [689, 132] on h4 "Game: ISPORT > SUPERLIGA168 Bank: BCA Date: 30/09 - 01/10" at bounding box center [543, 132] width 1064 height 20
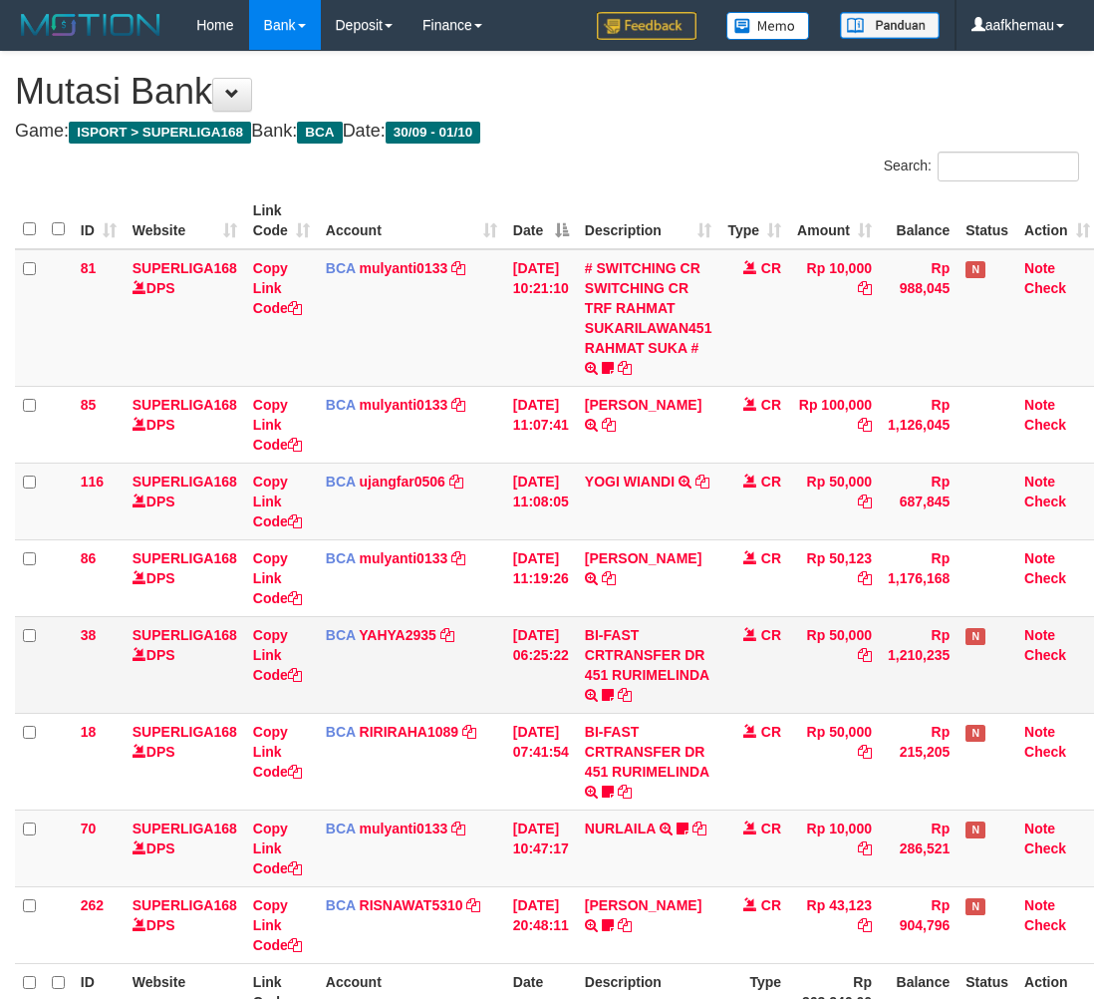
scroll to position [0, 16]
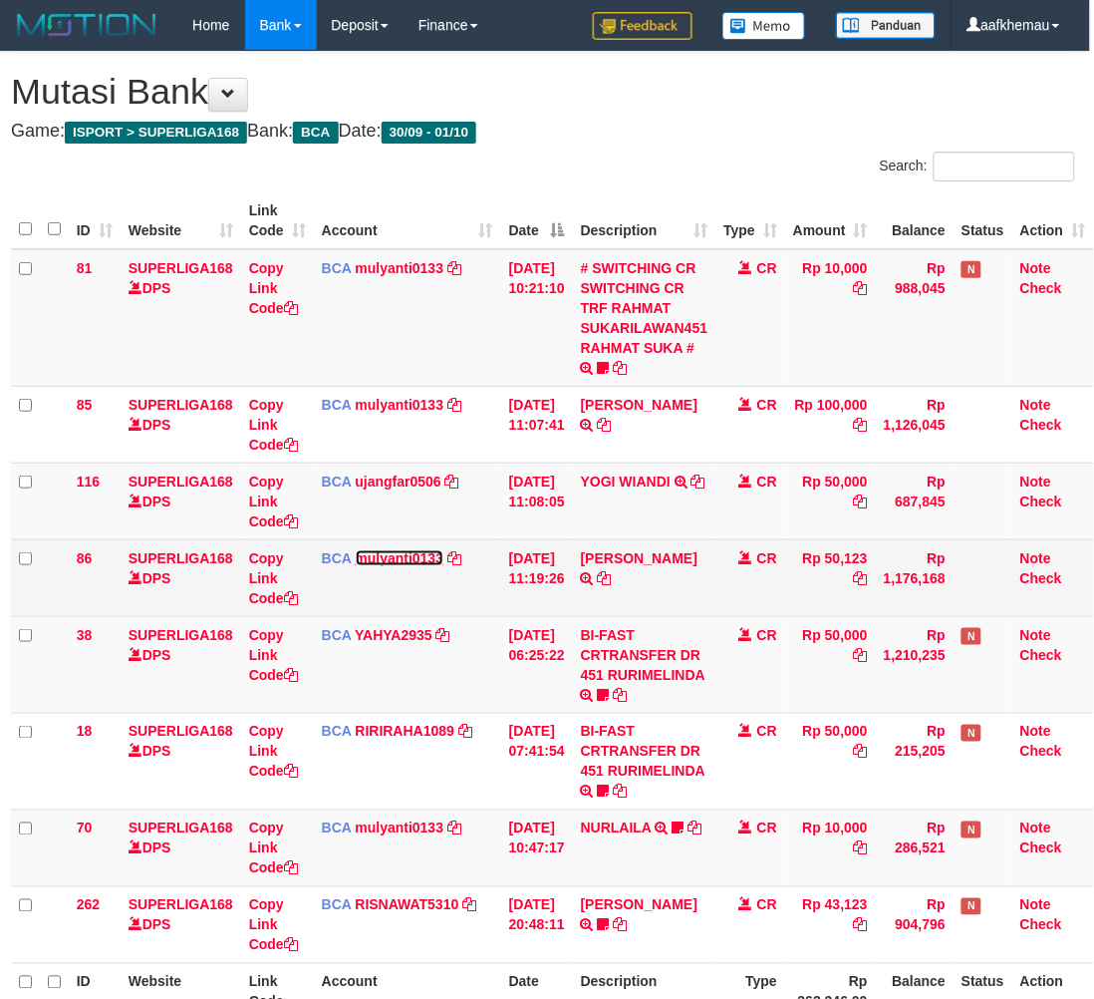
click at [391, 551] on link "mulyanti0133" at bounding box center [400, 558] width 89 height 16
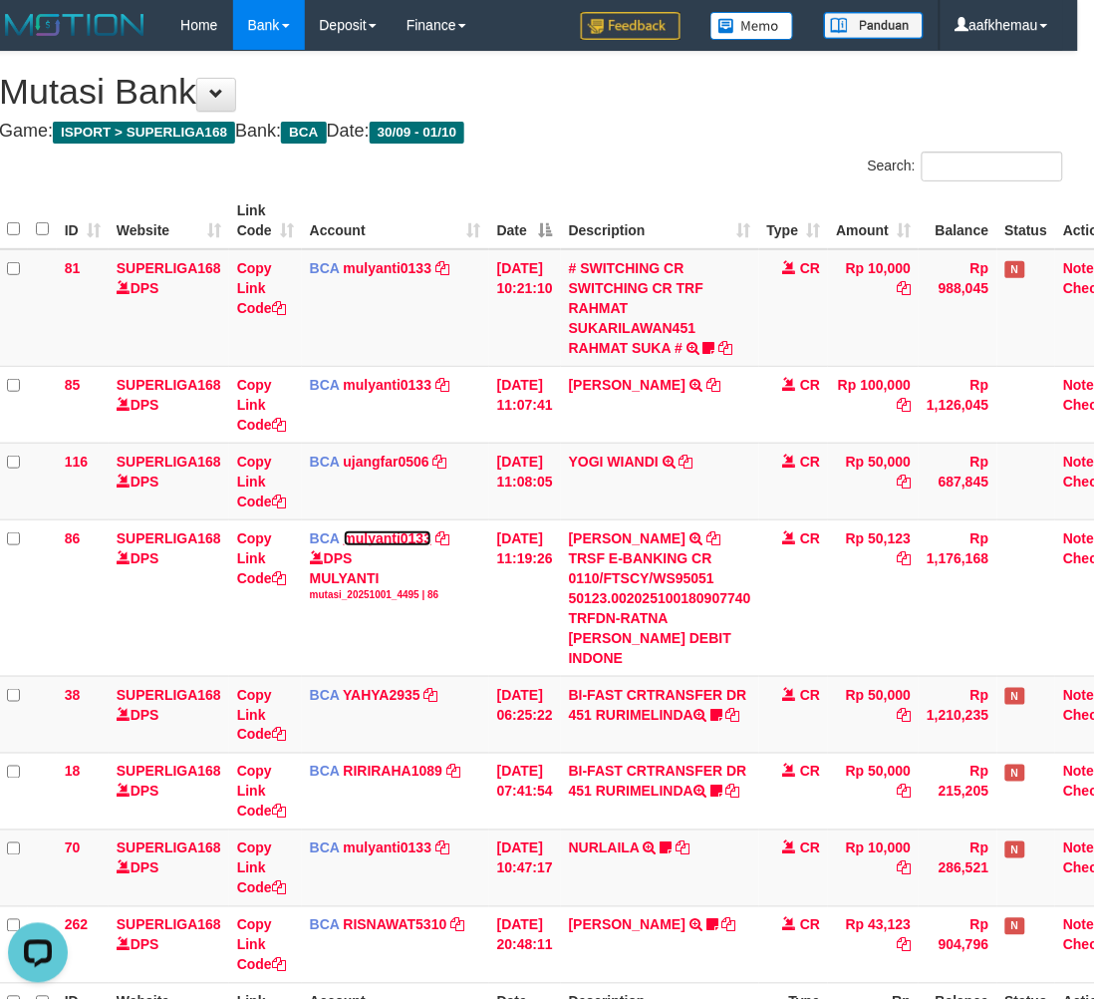
scroll to position [0, 0]
click at [749, 127] on h4 "Game: ISPORT > SUPERLIGA168 Bank: BCA Date: 30/09 - 01/10" at bounding box center [531, 132] width 1064 height 20
click at [584, 101] on h1 "Mutasi Bank" at bounding box center [531, 92] width 1064 height 40
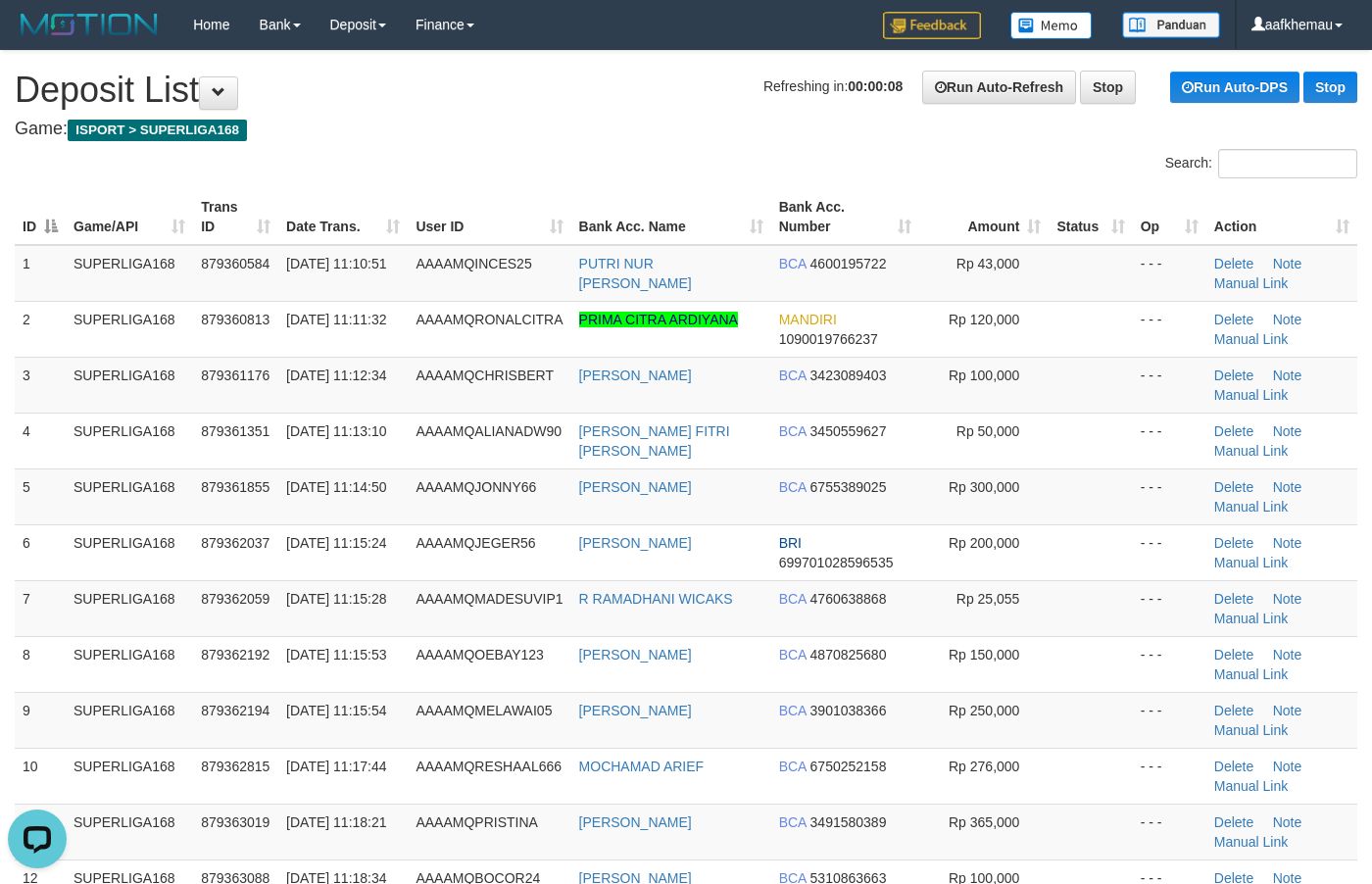
click at [559, 120] on h4 "Game: ISPORT > SUPERLIGA168" at bounding box center [686, 130] width 1342 height 20
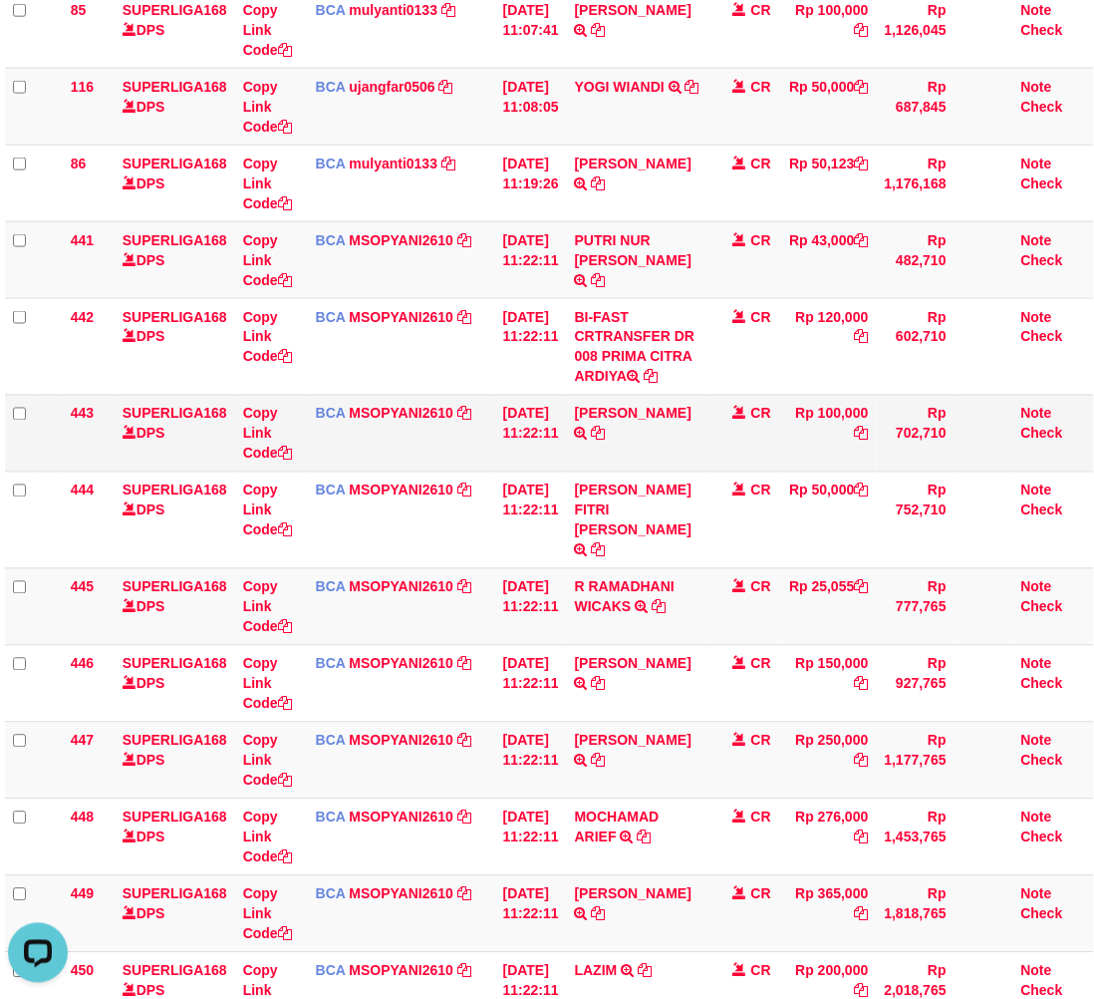
scroll to position [0, 16]
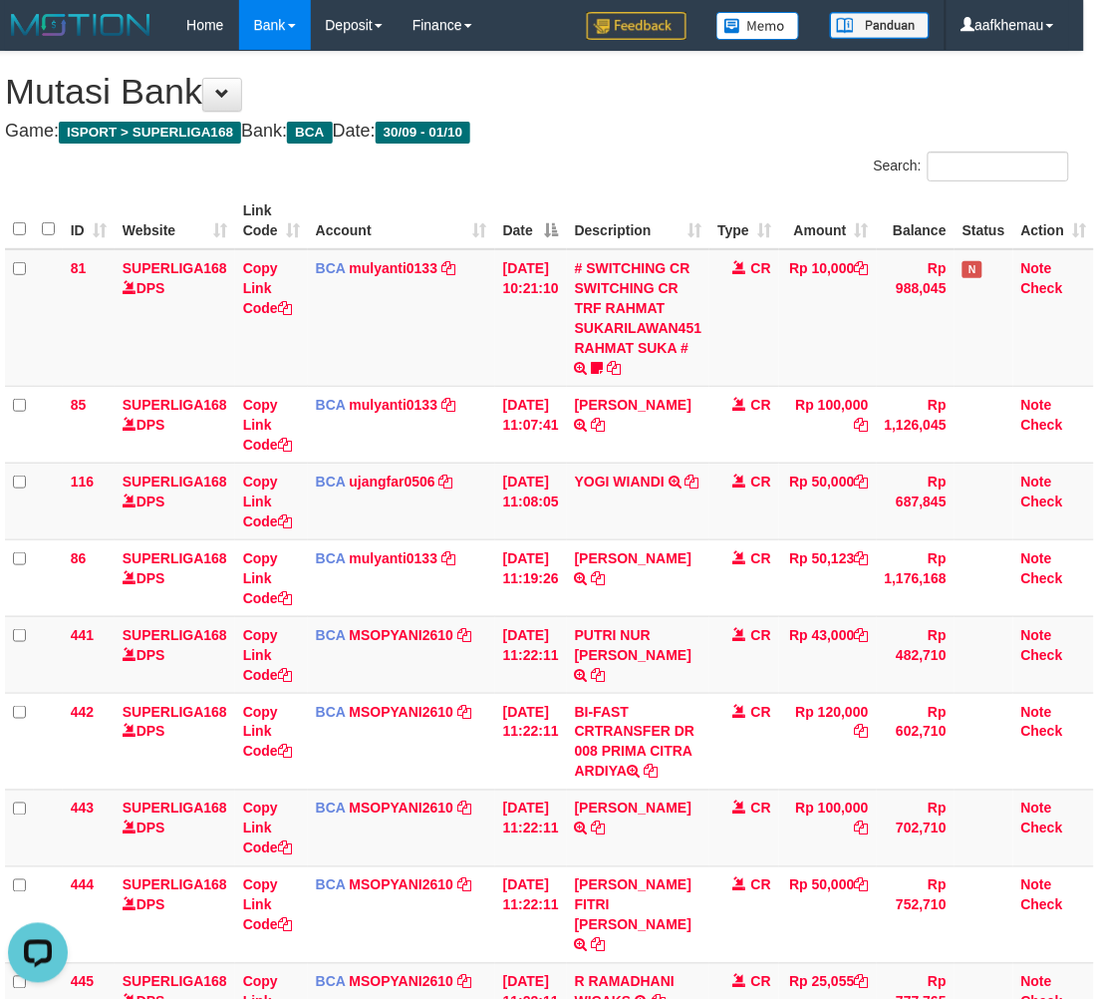
click at [737, 130] on h4 "Game: ISPORT > SUPERLIGA168 Bank: BCA Date: 30/09 - 01/10" at bounding box center [537, 132] width 1064 height 20
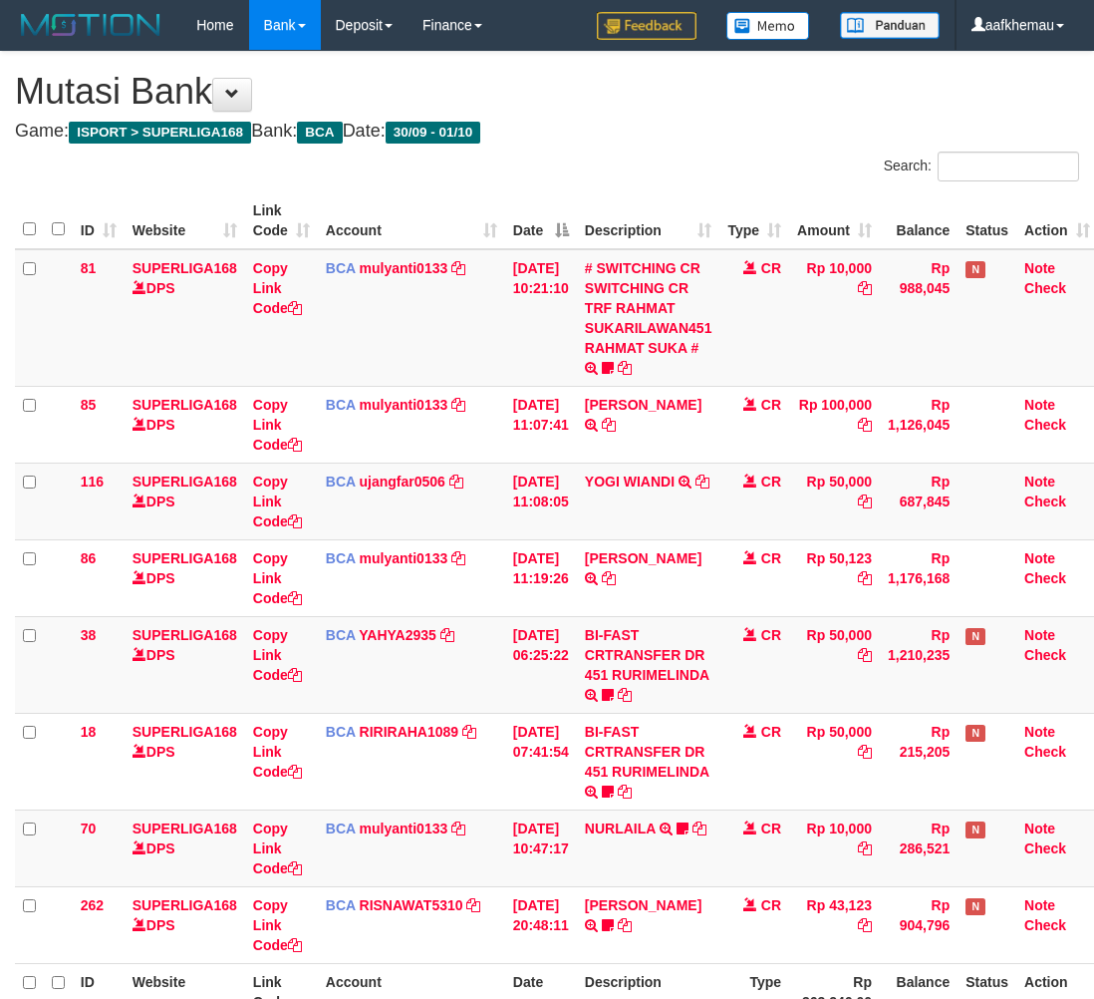
scroll to position [0, 16]
